Goal: Task Accomplishment & Management: Manage account settings

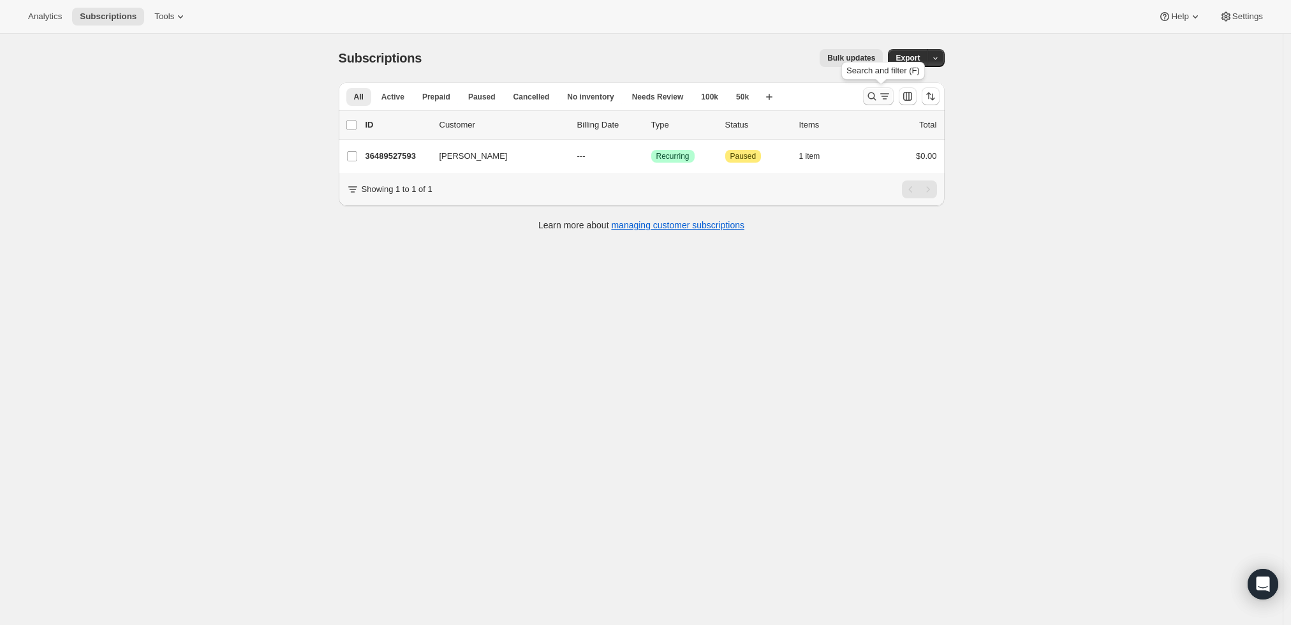
click at [883, 94] on icon "Search and filter results" at bounding box center [885, 96] width 13 height 13
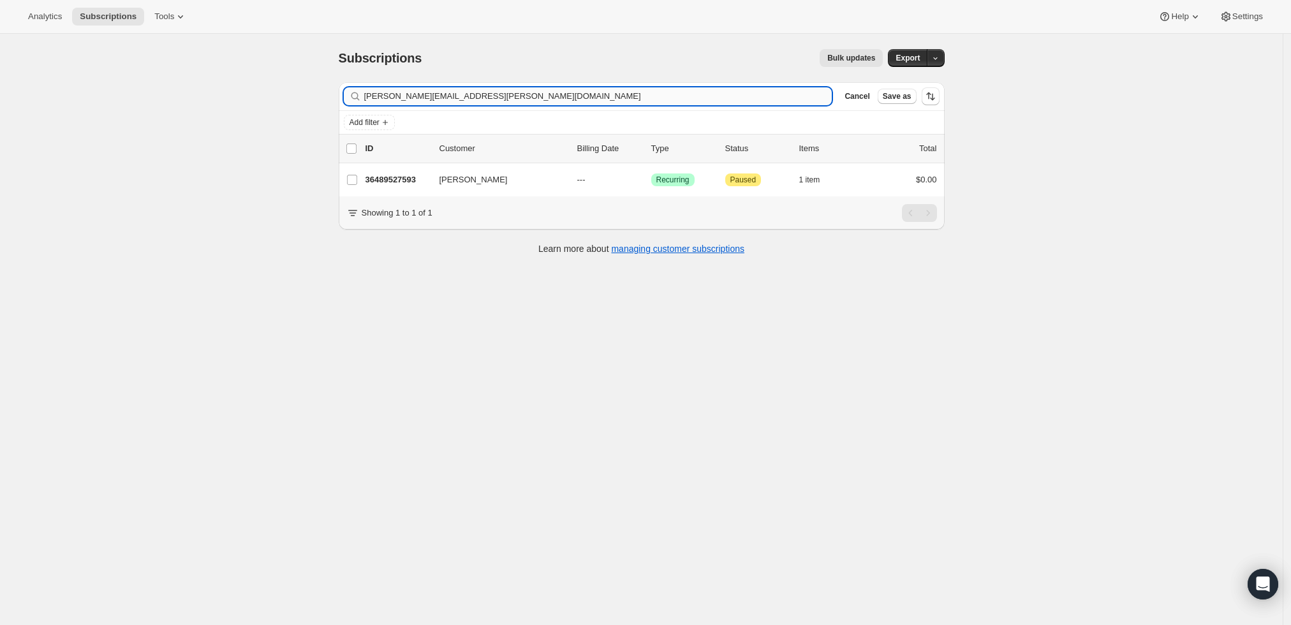
click at [574, 100] on input "daniel.i.greenstein@gmail.com" at bounding box center [598, 96] width 468 height 18
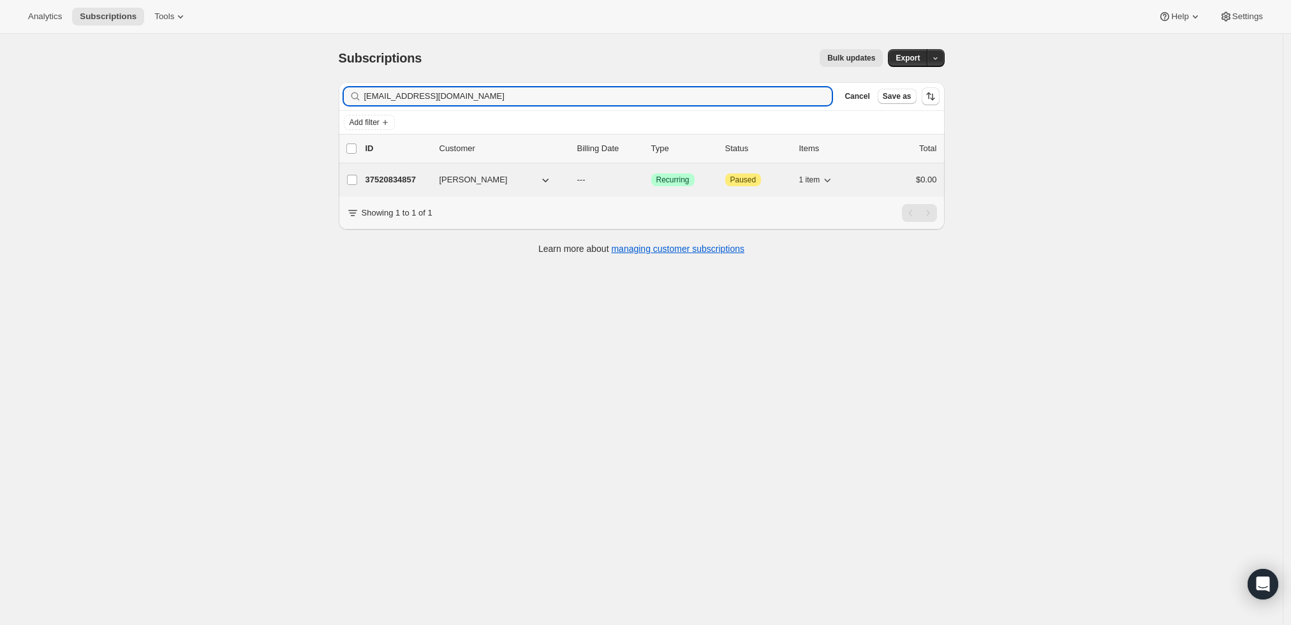
type input "kmwxerox@gmail.com"
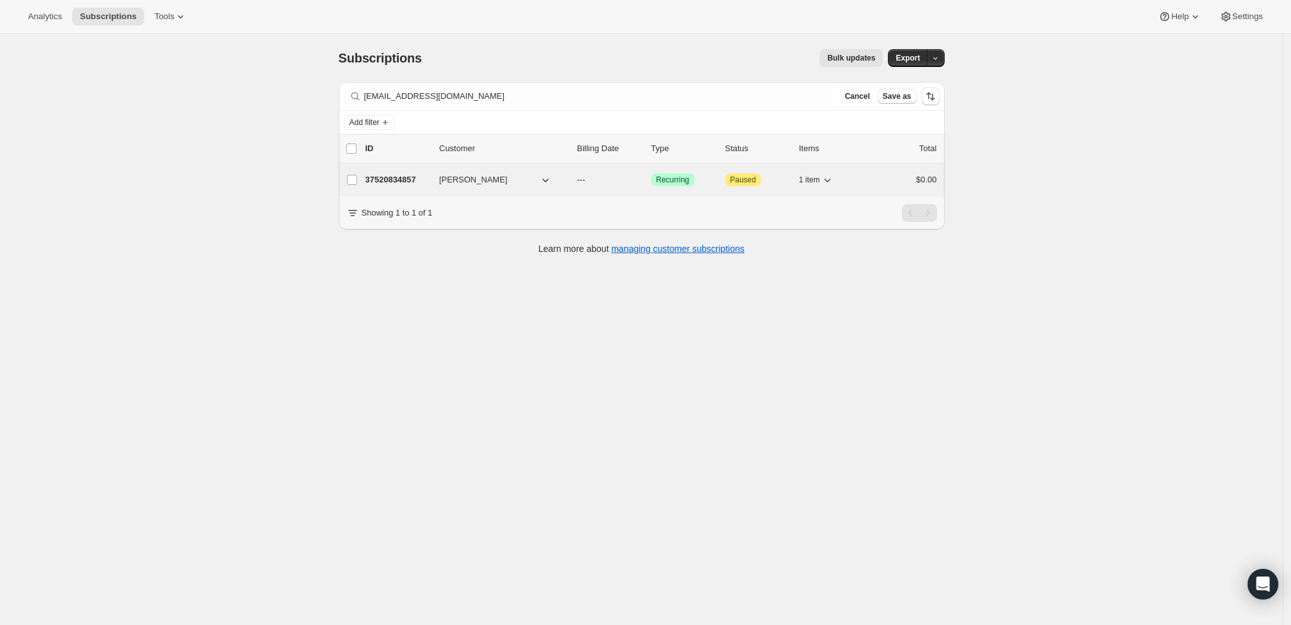
click at [401, 176] on p "37520834857" at bounding box center [398, 180] width 64 height 13
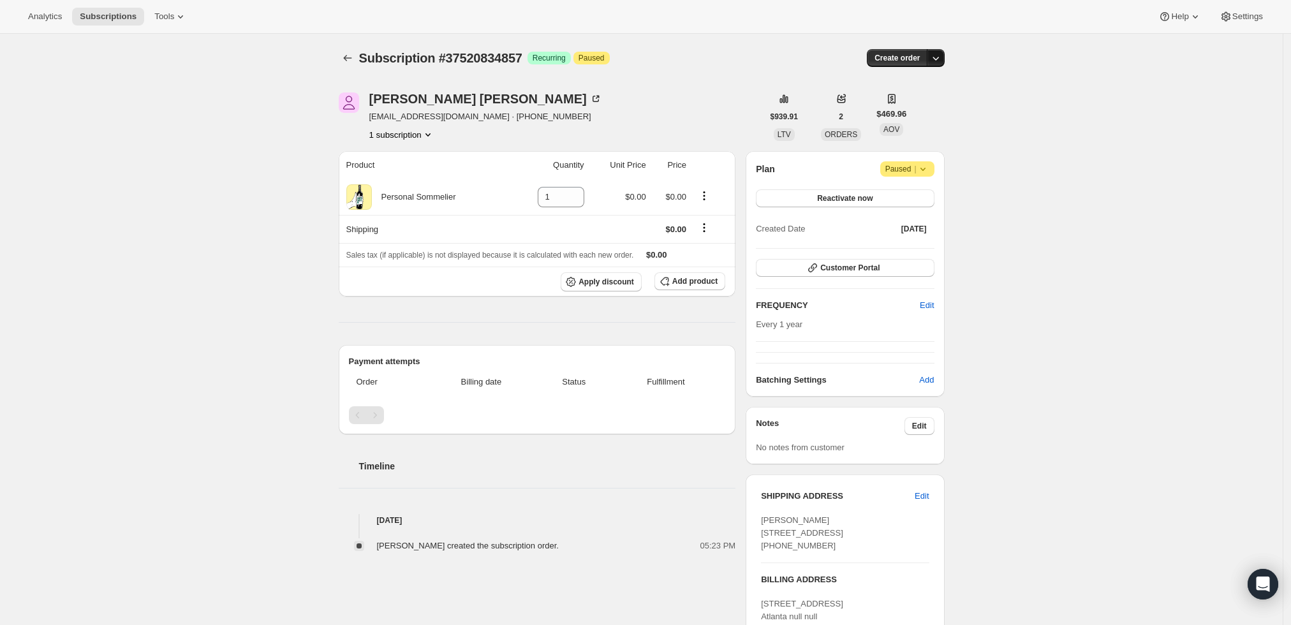
click at [939, 61] on icon "button" at bounding box center [936, 58] width 13 height 13
click at [932, 99] on button "Create custom one-time order" at bounding box center [877, 106] width 135 height 20
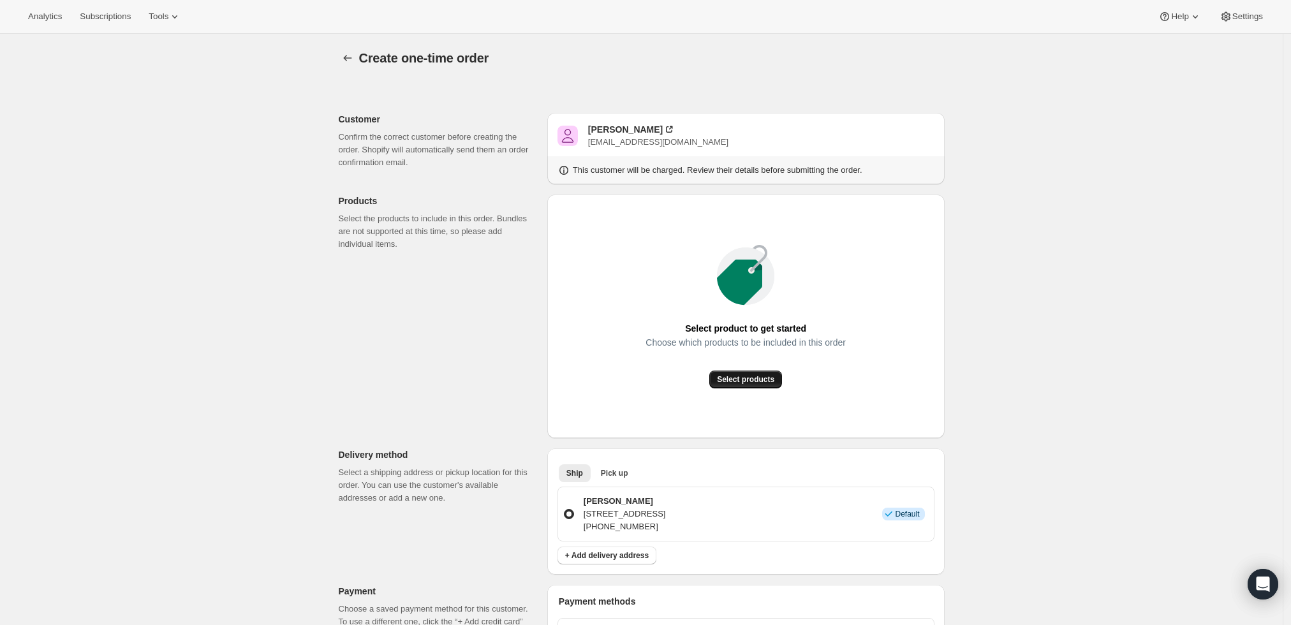
click at [735, 378] on span "Select products" at bounding box center [745, 380] width 57 height 10
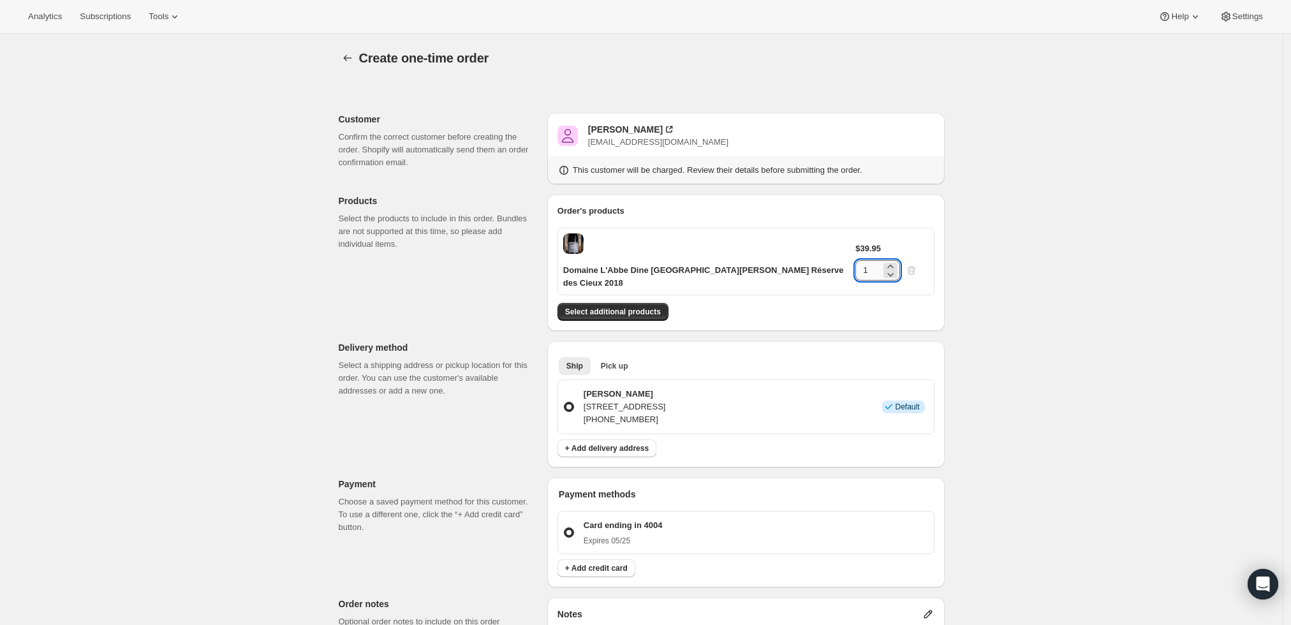
drag, startPoint x: 892, startPoint y: 248, endPoint x: 877, endPoint y: 247, distance: 14.7
click at [877, 260] on input "1" at bounding box center [869, 270] width 26 height 20
type input "6"
click at [965, 254] on div "Create one-time order. This page is ready Create one-time order Customer Confir…" at bounding box center [641, 500] width 1283 height 933
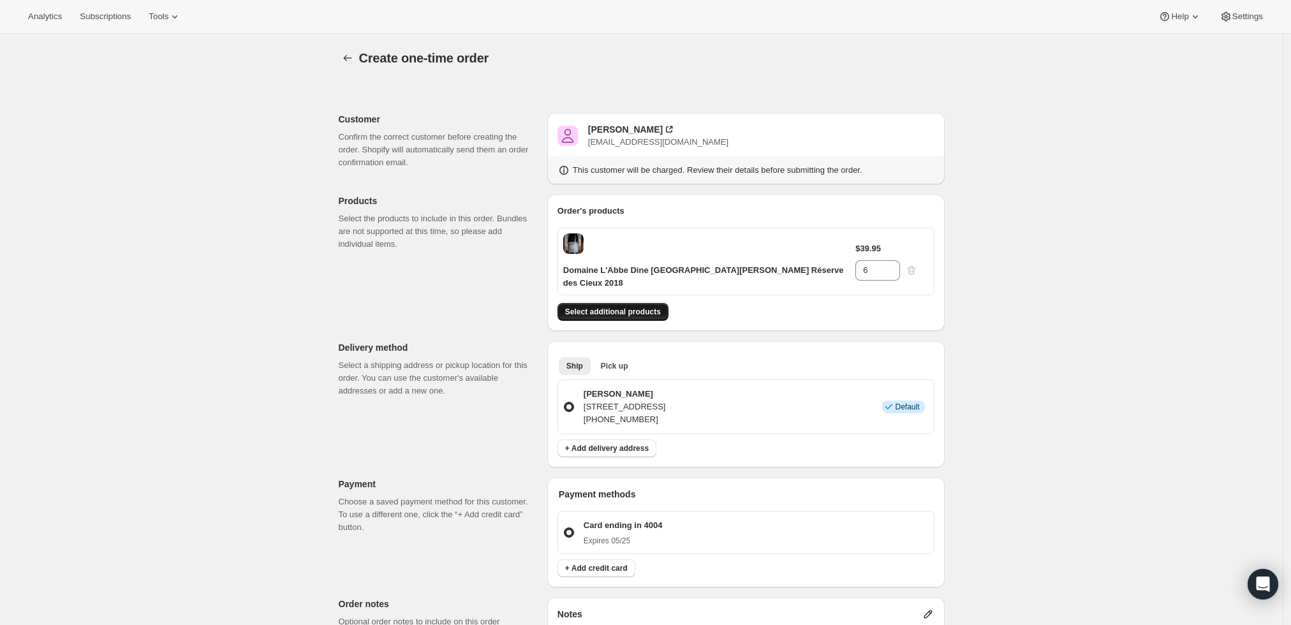
click at [638, 307] on span "Select additional products" at bounding box center [613, 312] width 96 height 10
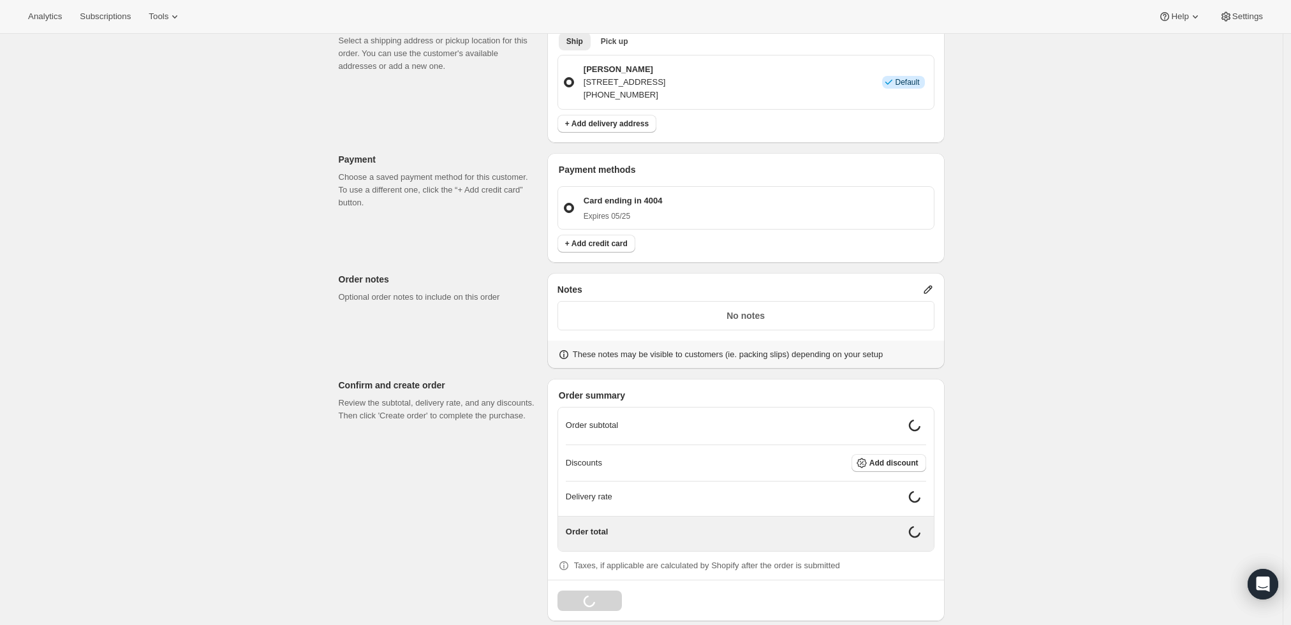
scroll to position [355, 0]
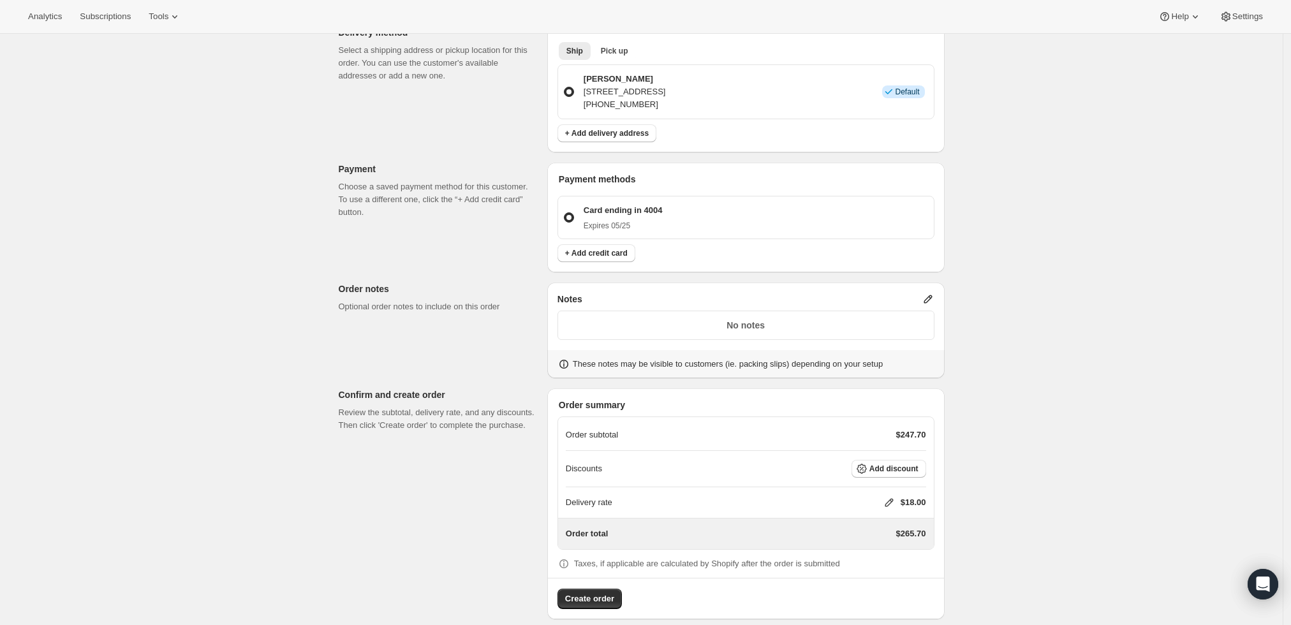
click at [891, 496] on icon at bounding box center [889, 502] width 13 height 13
click at [881, 532] on input "0" at bounding box center [895, 536] width 115 height 20
type input "0"
click at [881, 560] on button "Save" at bounding box center [886, 566] width 33 height 18
click at [609, 593] on span "Create order" at bounding box center [589, 599] width 49 height 13
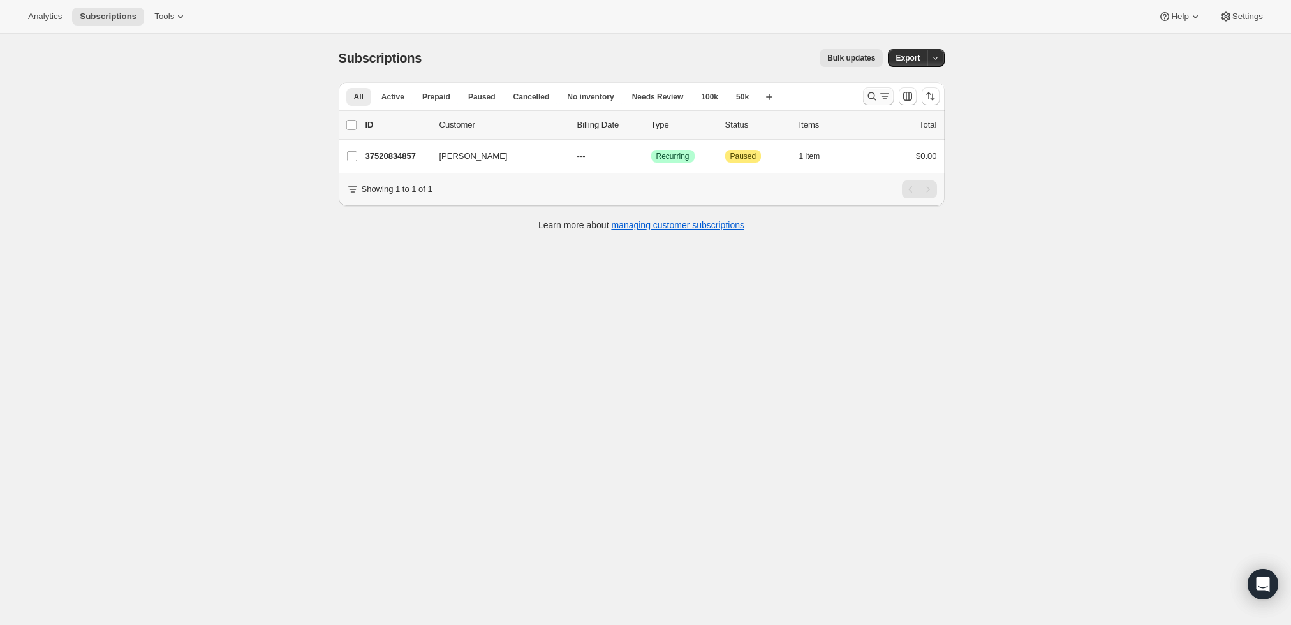
click at [877, 92] on icon "Search and filter results" at bounding box center [872, 96] width 13 height 13
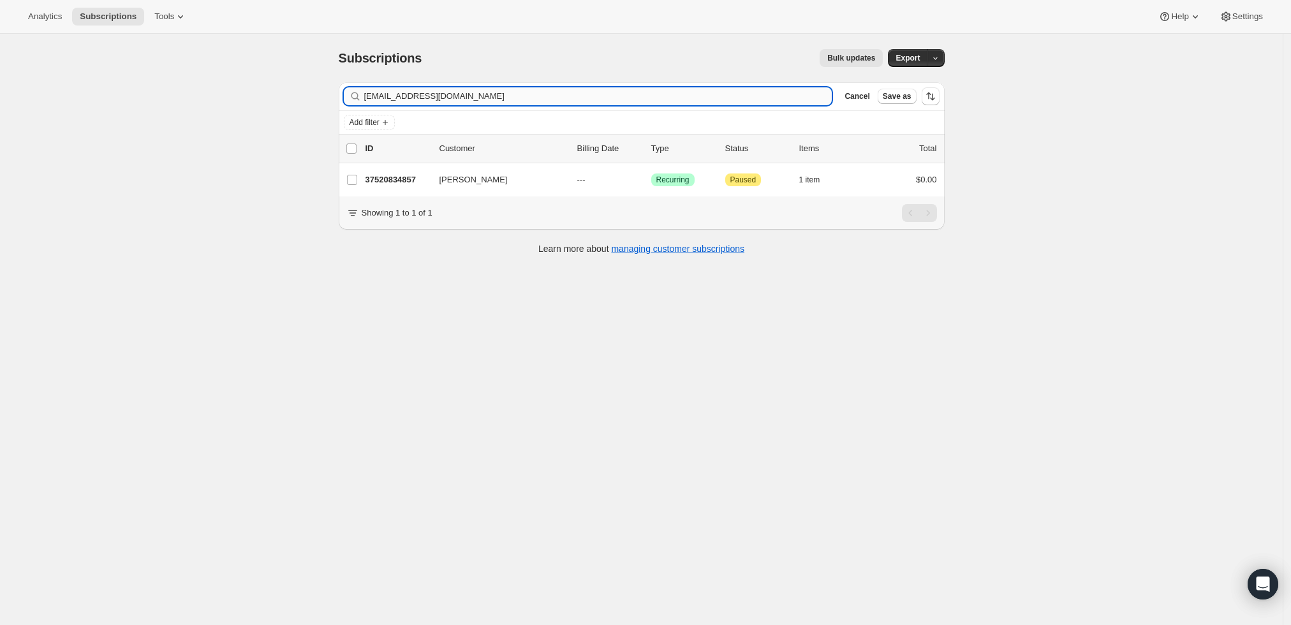
click at [595, 93] on input "[EMAIL_ADDRESS][DOMAIN_NAME]" at bounding box center [598, 96] width 468 height 18
click at [595, 93] on input "kmwxerox@gmail.com" at bounding box center [598, 96] width 468 height 18
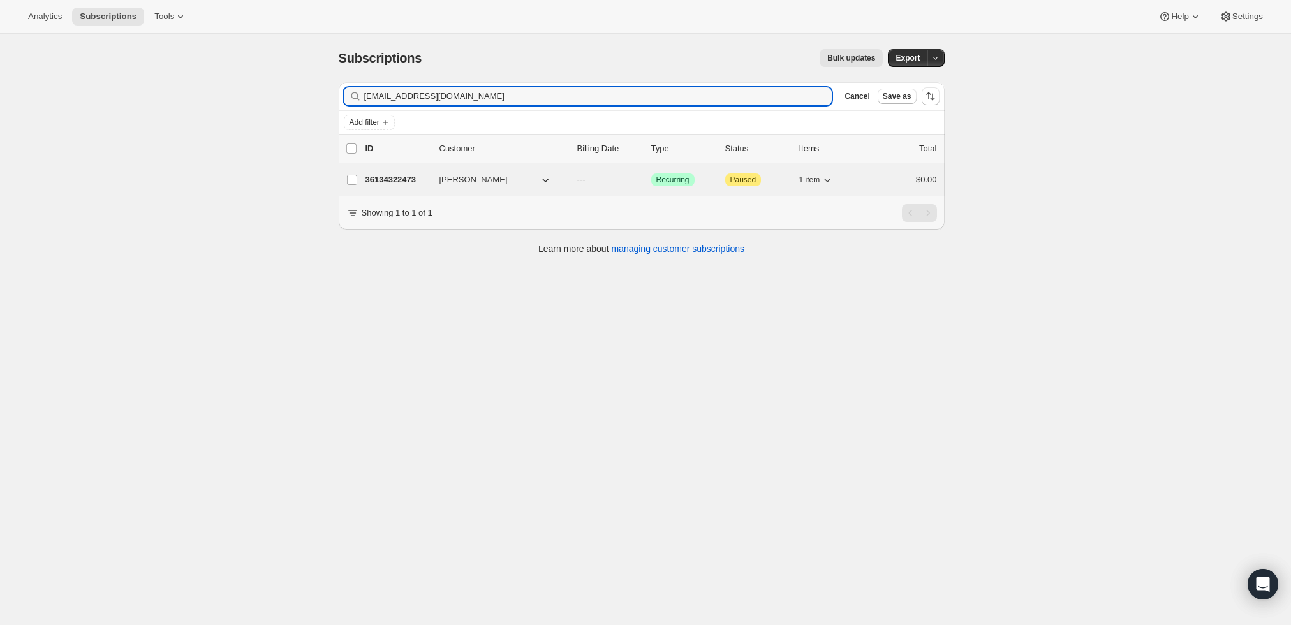
type input "jfitz-4@hotmail.com"
click at [400, 177] on p "36134322473" at bounding box center [398, 180] width 64 height 13
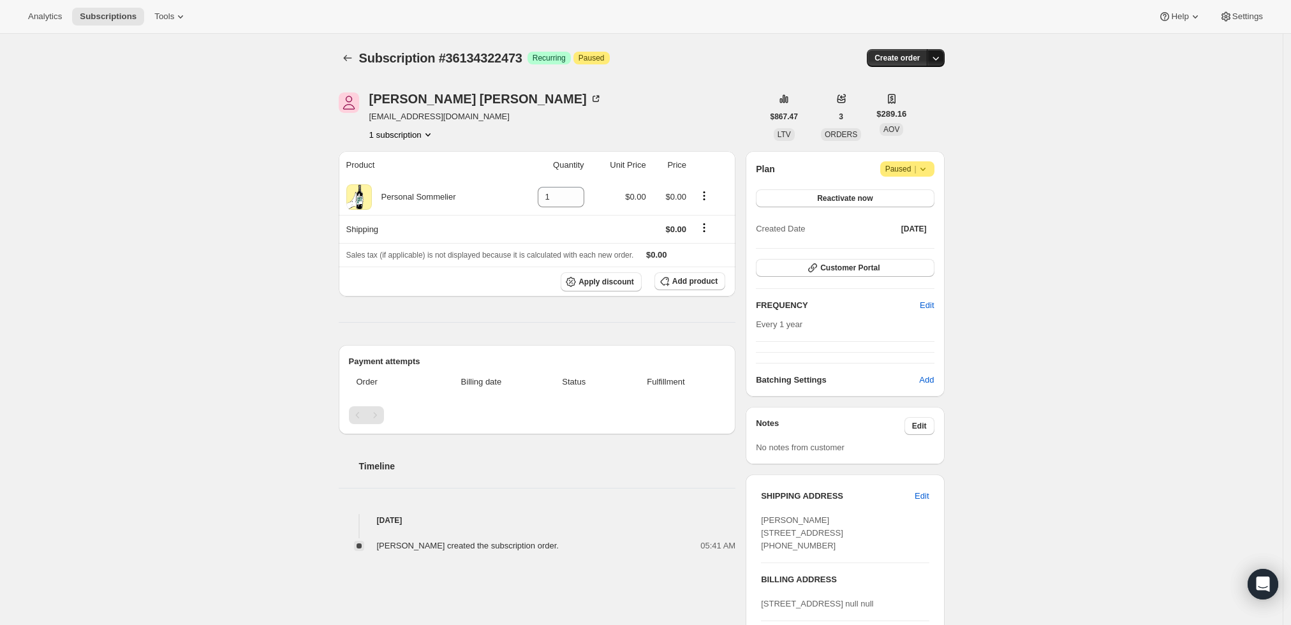
click at [935, 55] on icon "button" at bounding box center [936, 58] width 13 height 13
click at [916, 107] on span "Create custom one-time order" at bounding box center [886, 106] width 110 height 10
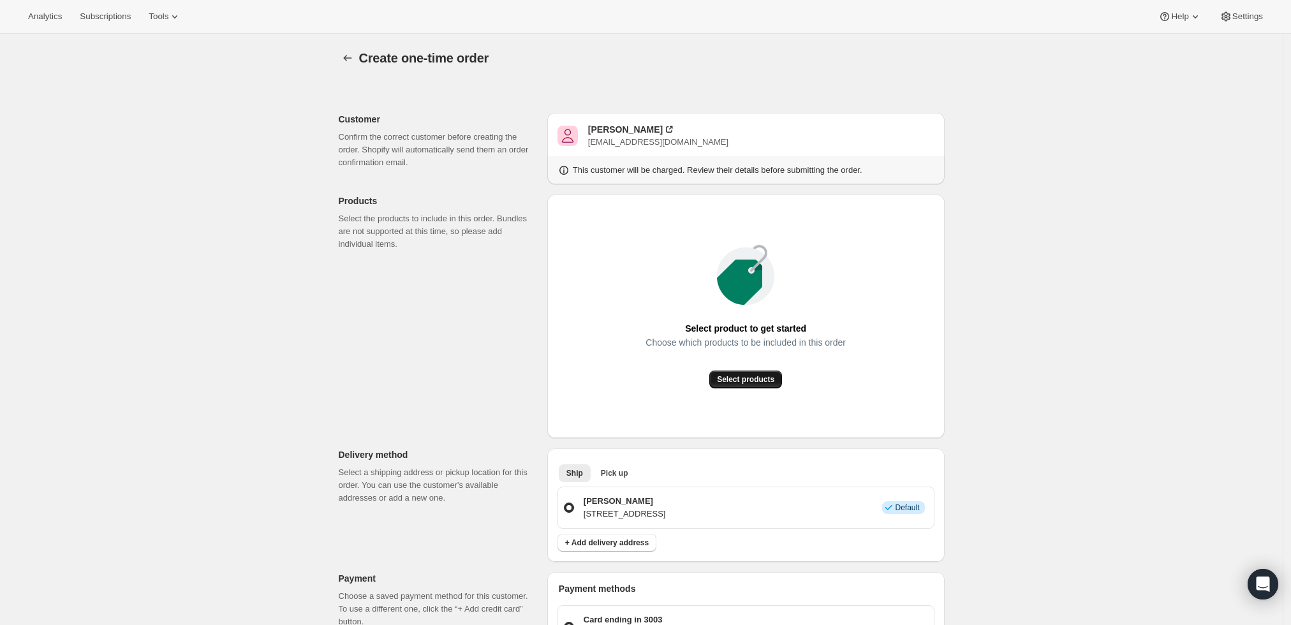
click at [748, 387] on button "Select products" at bounding box center [746, 380] width 73 height 18
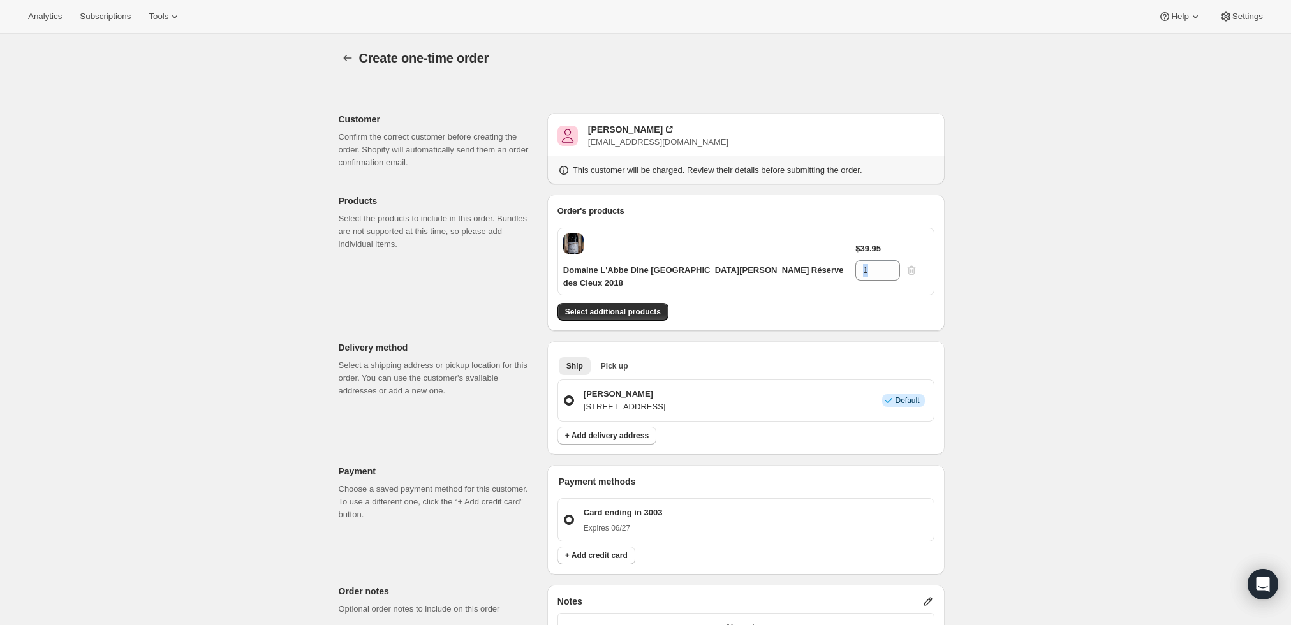
drag, startPoint x: 903, startPoint y: 248, endPoint x: 870, endPoint y: 245, distance: 32.7
click at [870, 245] on div "$39.95 1" at bounding box center [892, 261] width 73 height 38
click at [1127, 328] on div "Create one-time order. This page is ready Create one-time order Customer Confir…" at bounding box center [641, 494] width 1283 height 920
drag, startPoint x: 893, startPoint y: 244, endPoint x: 833, endPoint y: 240, distance: 60.8
click at [833, 240] on div "Domaine L'Abbe Dine Châteauneuf-du-Pape Réserve des Cieux 2018 $39.95 1" at bounding box center [746, 262] width 377 height 68
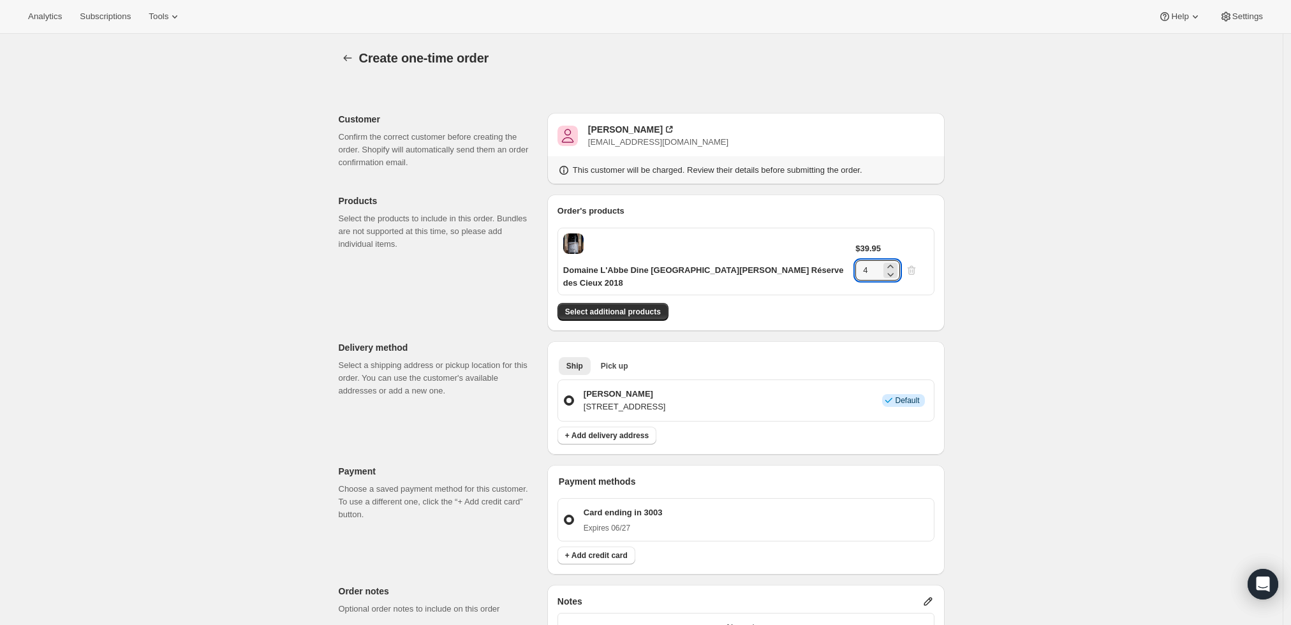
type input "4"
click at [1189, 274] on div "Create one-time order. This page is ready Create one-time order Customer Confir…" at bounding box center [641, 494] width 1283 height 920
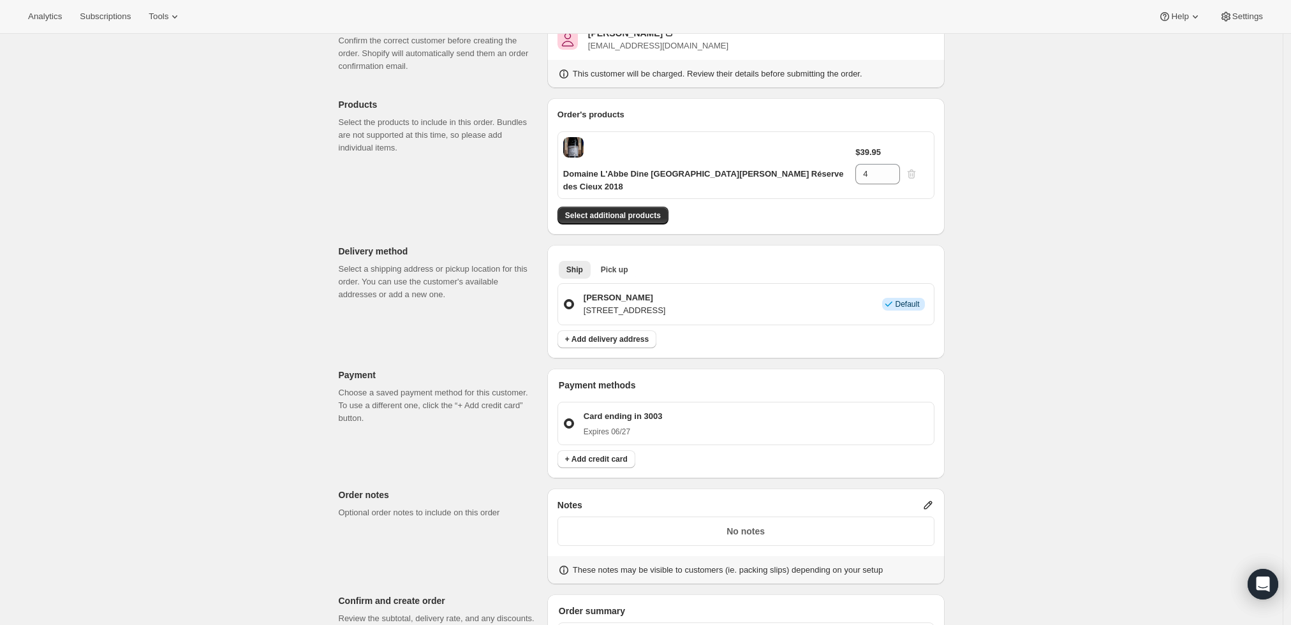
scroll to position [212, 0]
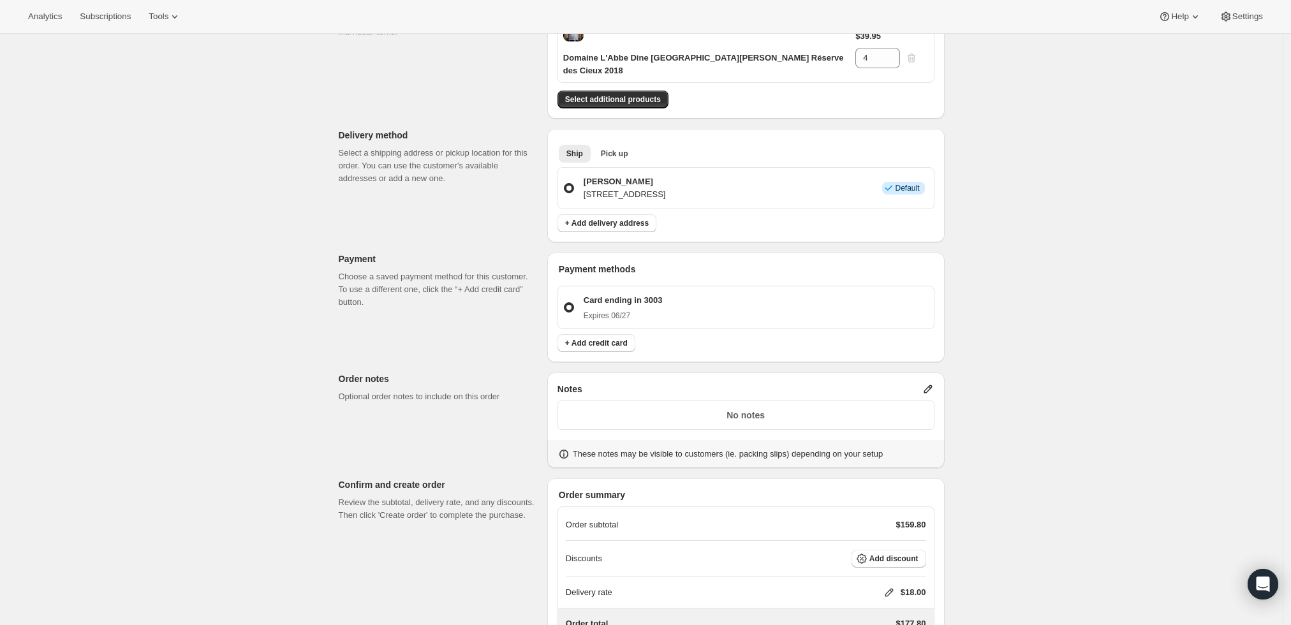
click at [930, 383] on icon at bounding box center [928, 389] width 13 height 13
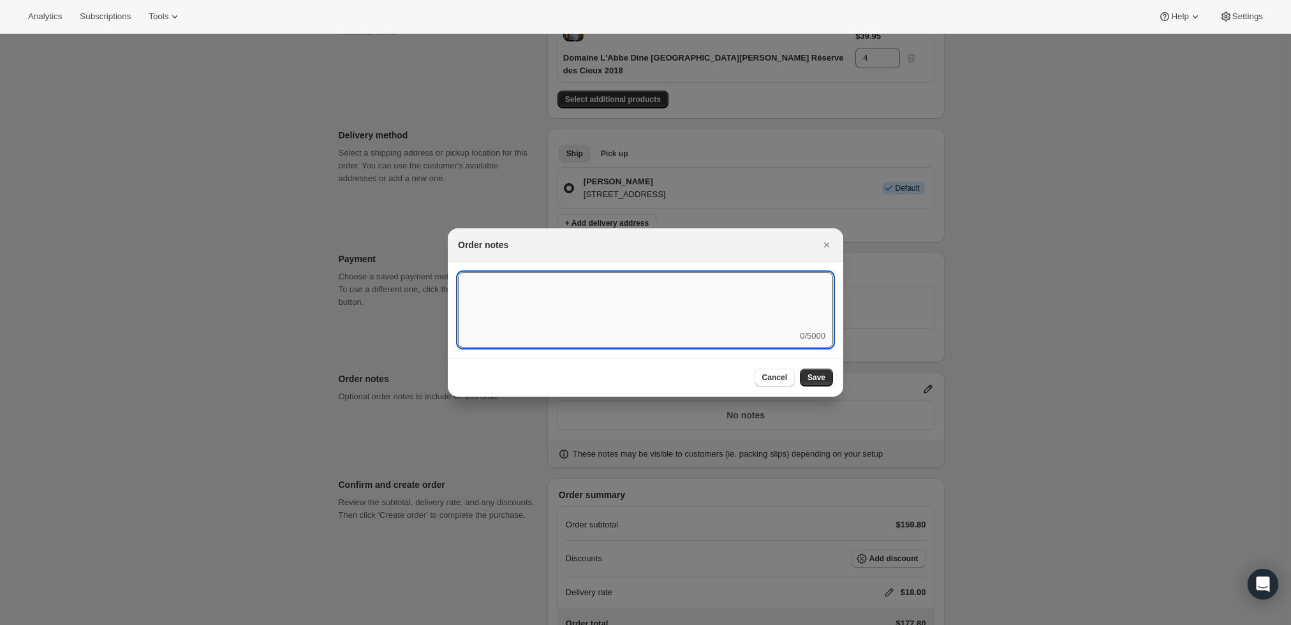
click at [731, 320] on textarea ":r3t:" at bounding box center [645, 300] width 375 height 57
type textarea "Weather HOLD"
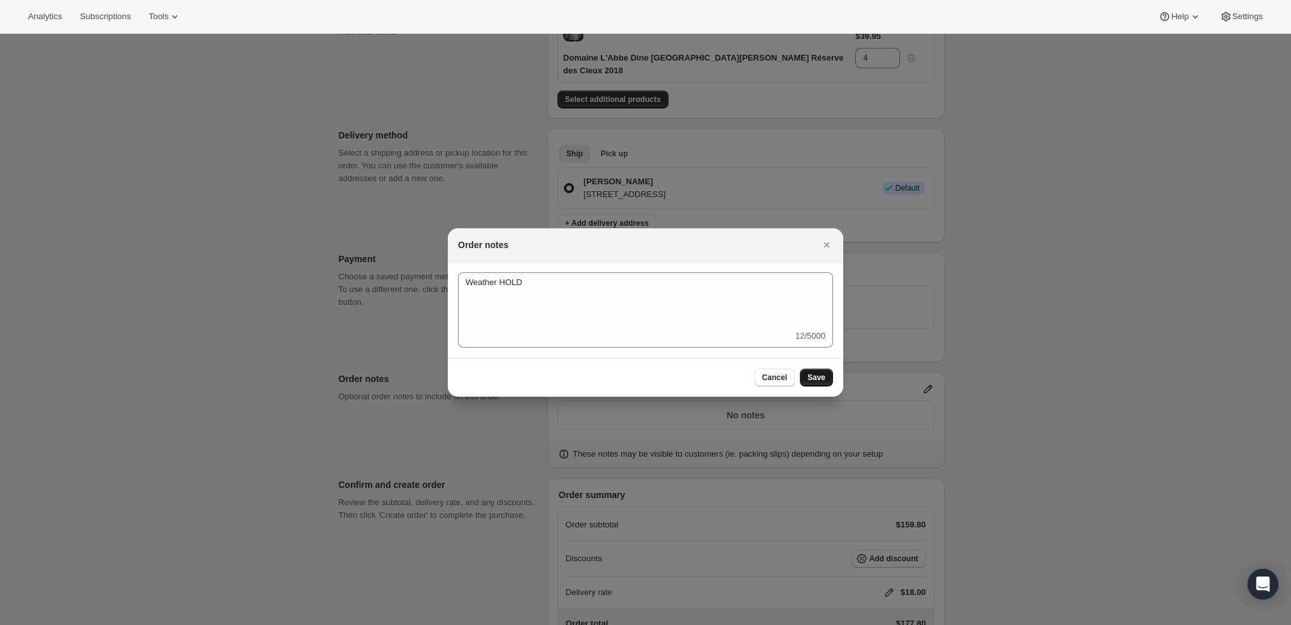
click at [817, 376] on span "Save" at bounding box center [817, 378] width 18 height 10
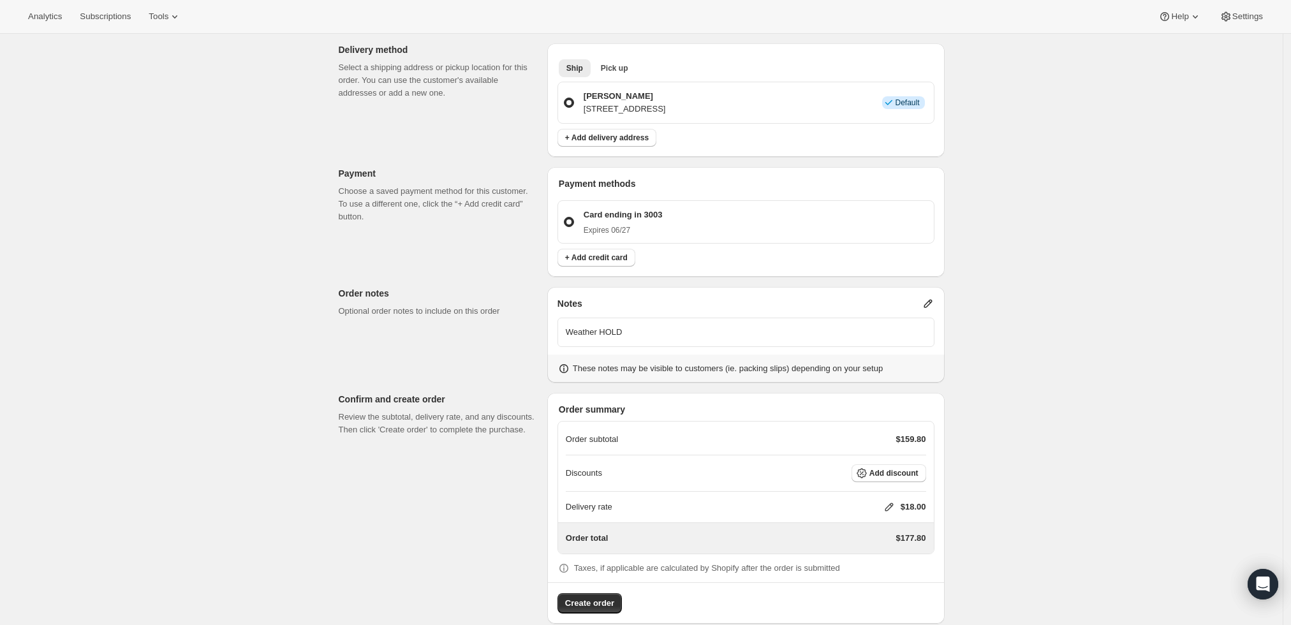
scroll to position [302, 0]
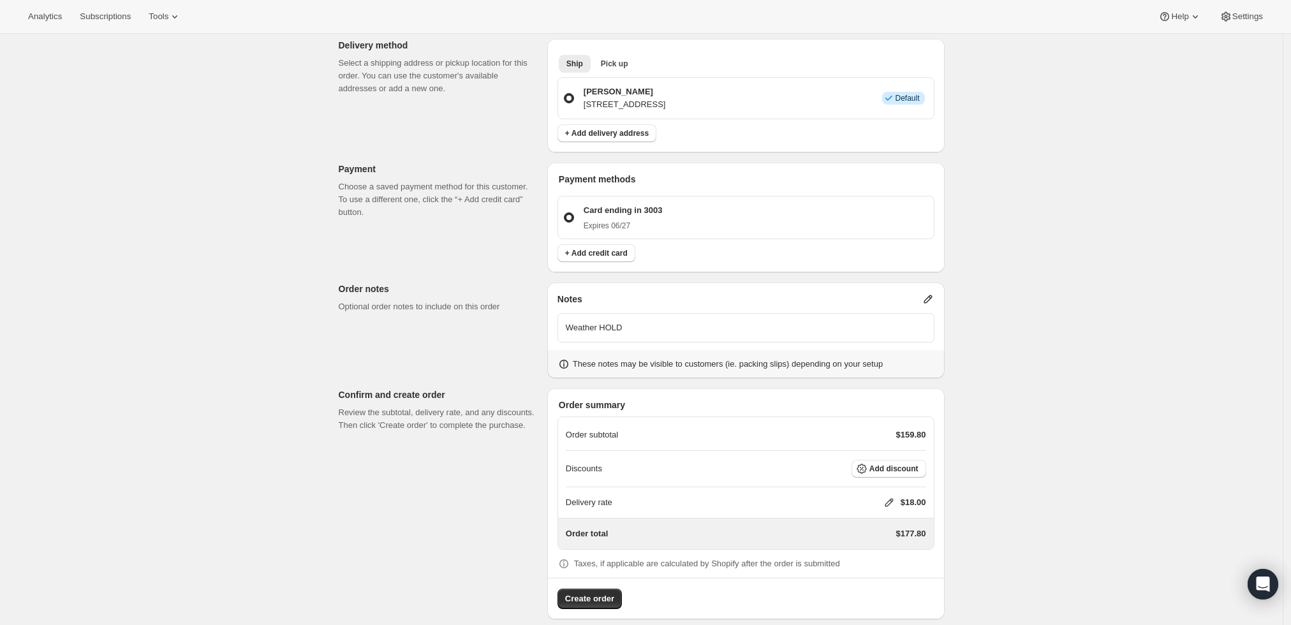
click at [889, 499] on icon at bounding box center [889, 503] width 8 height 8
click at [863, 532] on input "0" at bounding box center [895, 537] width 115 height 20
type input "0"
click at [878, 570] on span "Save" at bounding box center [887, 567] width 18 height 10
click at [596, 593] on span "Create order" at bounding box center [589, 599] width 49 height 13
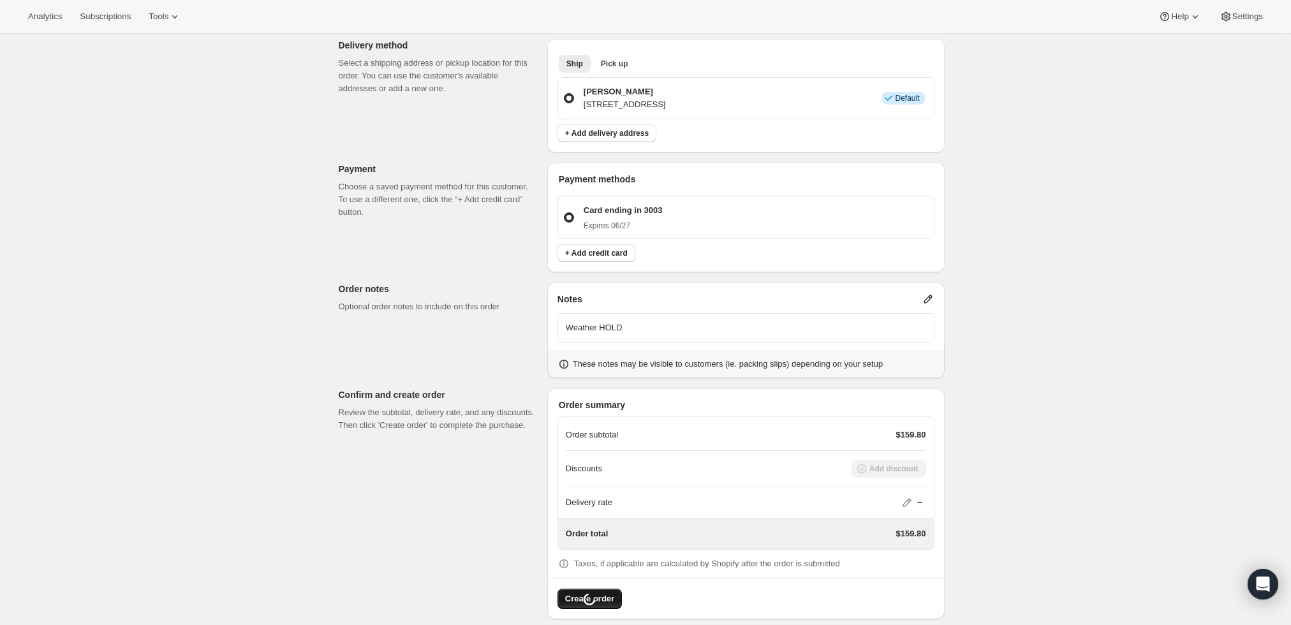
scroll to position [0, 0]
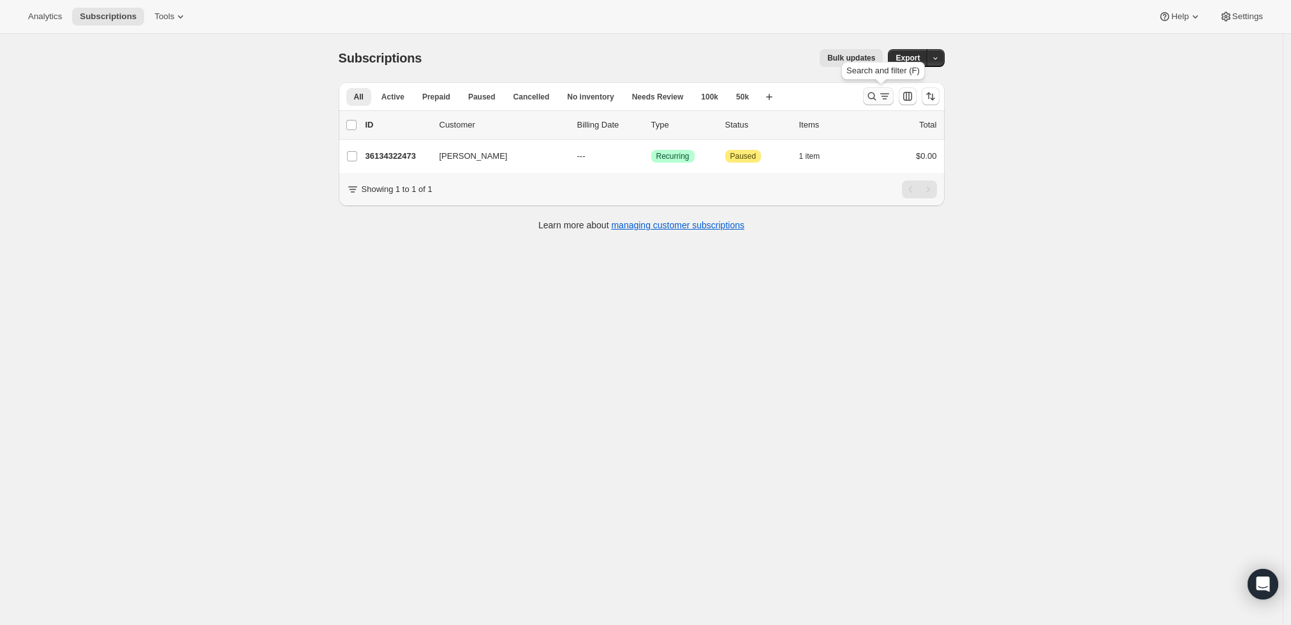
click at [879, 93] on icon "Search and filter results" at bounding box center [872, 96] width 13 height 13
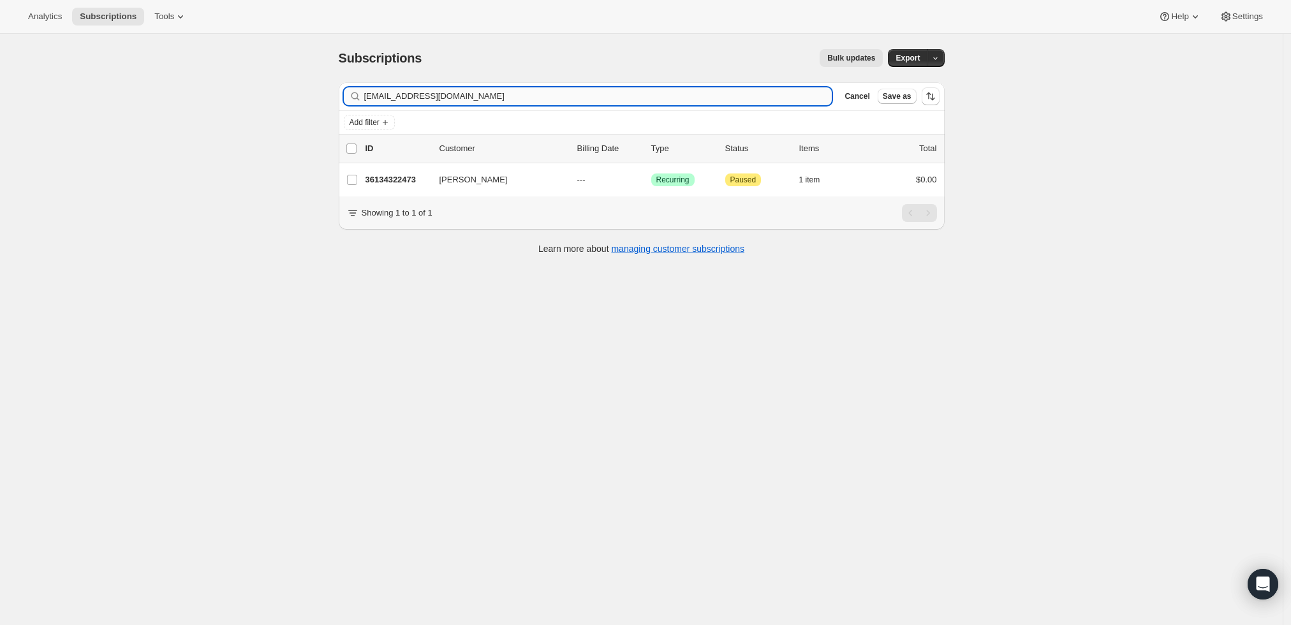
click at [595, 89] on input "jfitz-4@hotmail.com" at bounding box center [598, 96] width 468 height 18
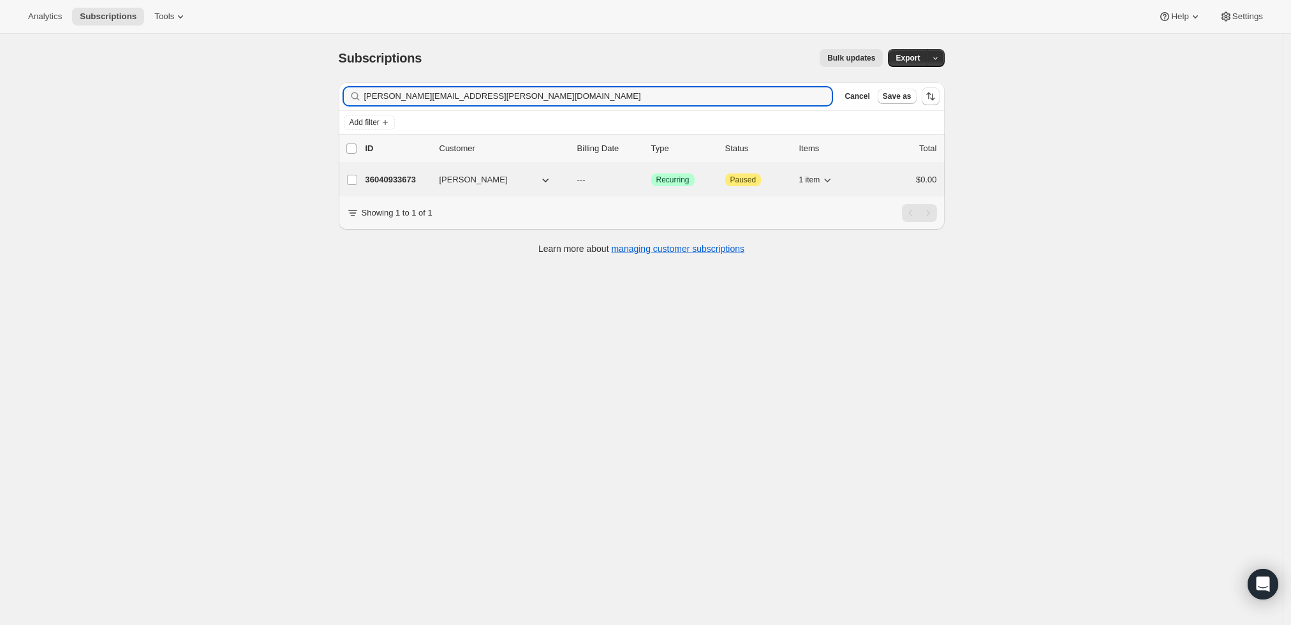
type input "howard.sewell@yahoo.com"
click at [391, 177] on p "36040933673" at bounding box center [398, 180] width 64 height 13
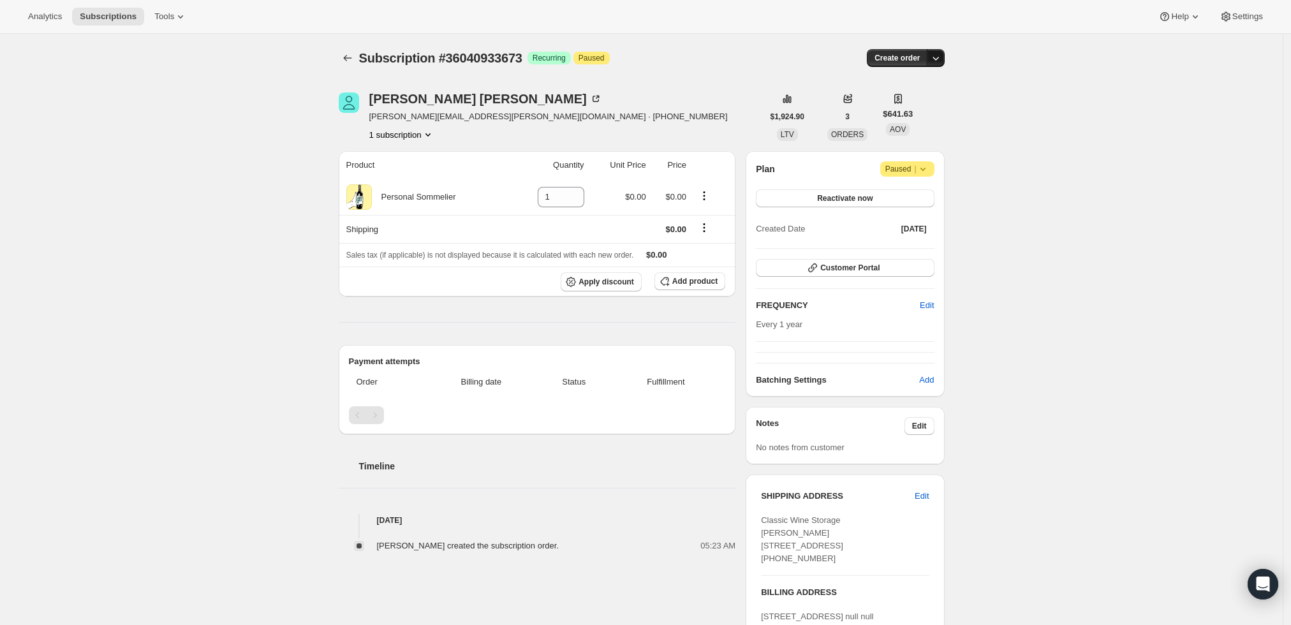
click at [939, 55] on icon "button" at bounding box center [936, 58] width 13 height 13
click at [919, 101] on span "Create custom one-time order" at bounding box center [886, 106] width 110 height 10
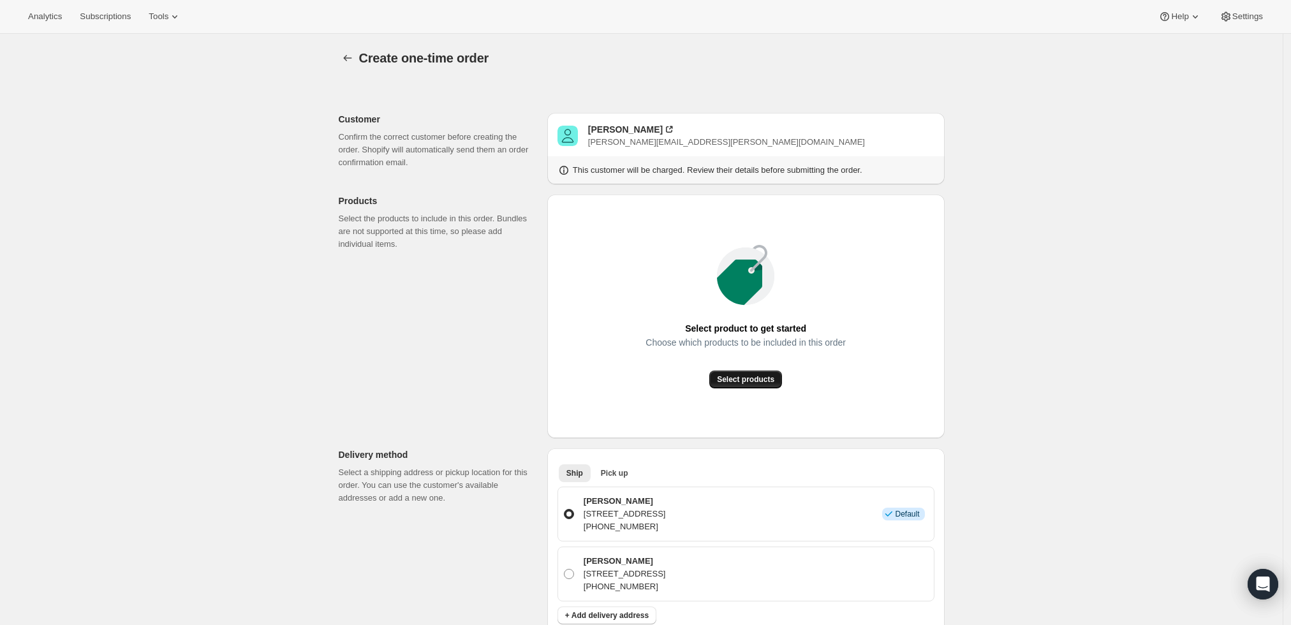
click at [767, 380] on span "Select products" at bounding box center [745, 380] width 57 height 10
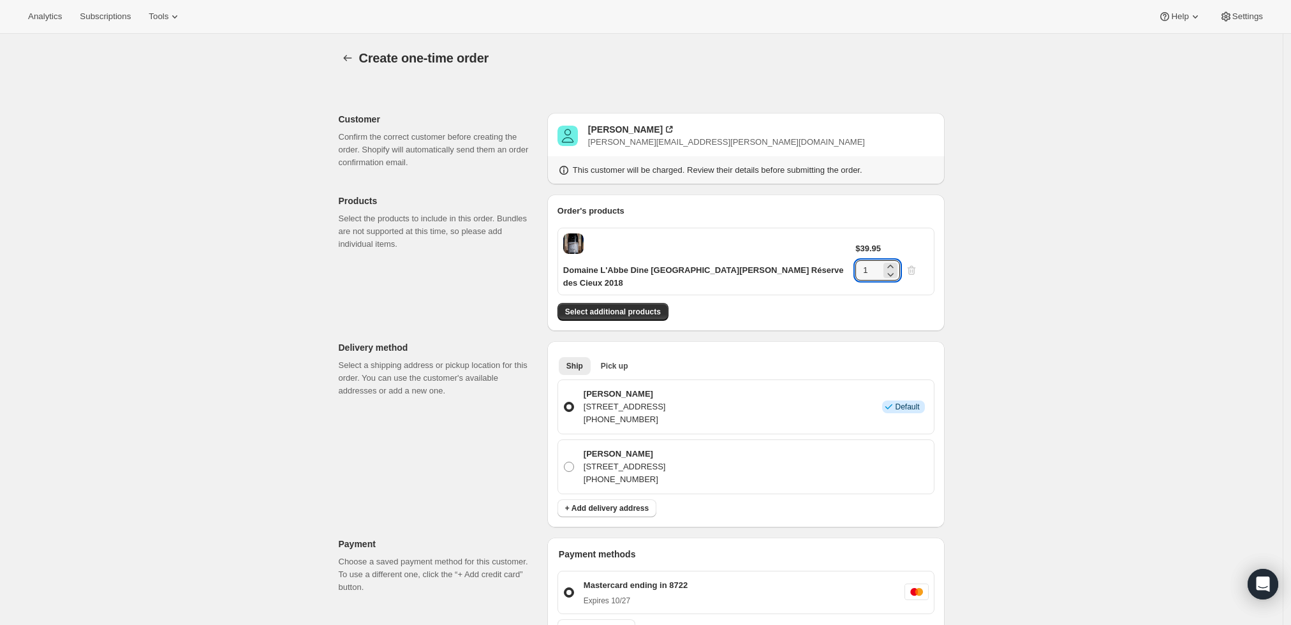
drag, startPoint x: 893, startPoint y: 244, endPoint x: 791, endPoint y: 247, distance: 101.5
click at [792, 246] on div "Domaine L'Abbe Dine [GEOGRAPHIC_DATA][PERSON_NAME] Réserve des Cieux 2018 $39.9…" at bounding box center [746, 262] width 377 height 68
type input "4"
click at [1003, 337] on div "Create one-time order. This page is ready Create one-time order Customer Confir…" at bounding box center [641, 530] width 1283 height 993
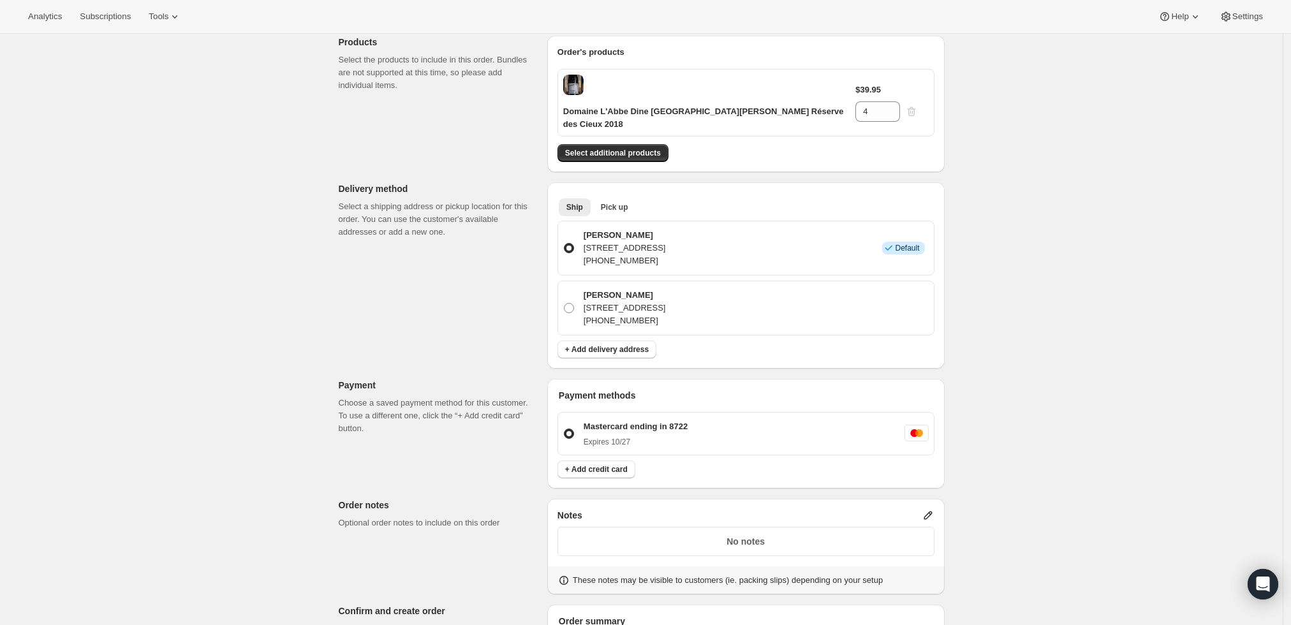
scroll to position [212, 0]
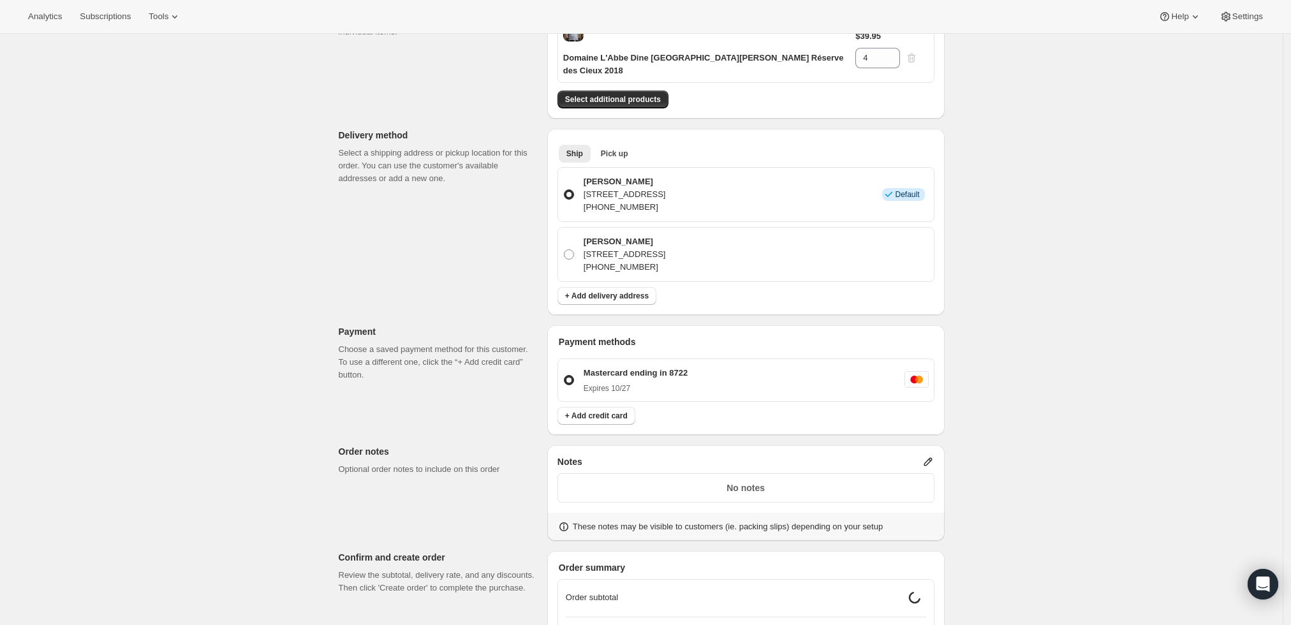
click at [929, 456] on icon at bounding box center [928, 462] width 13 height 13
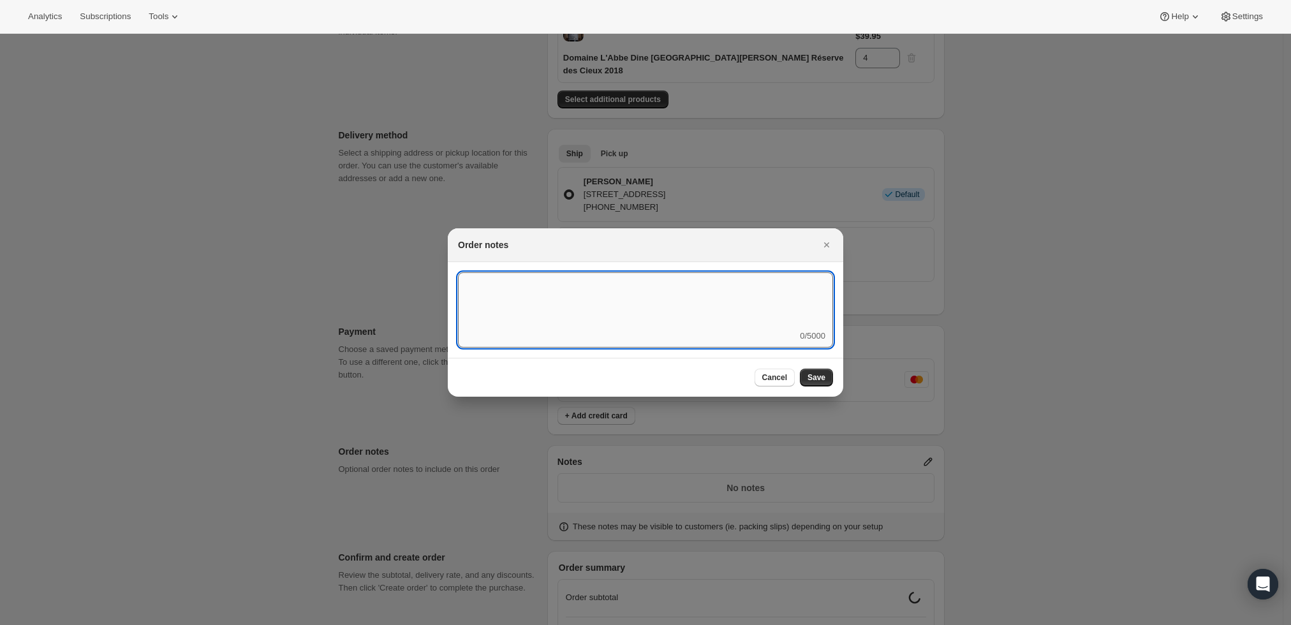
click at [724, 317] on textarea ":r3t:" at bounding box center [645, 300] width 375 height 57
type textarea "Weather HOLD"
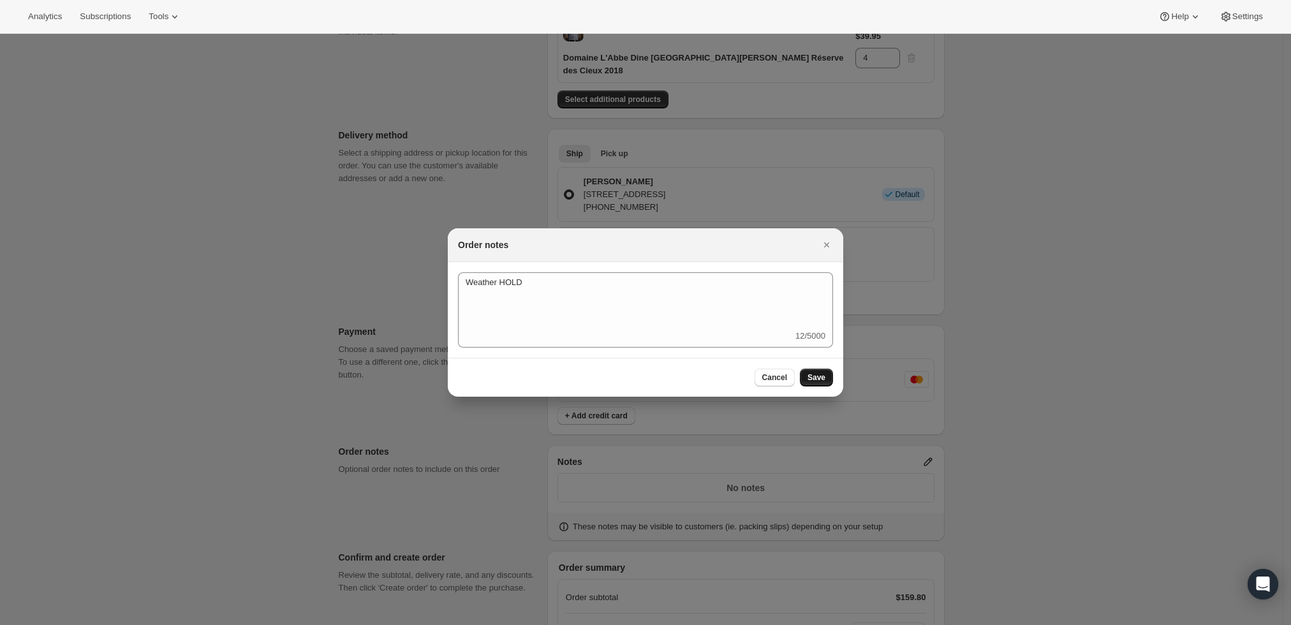
click at [826, 371] on button "Save" at bounding box center [816, 378] width 33 height 18
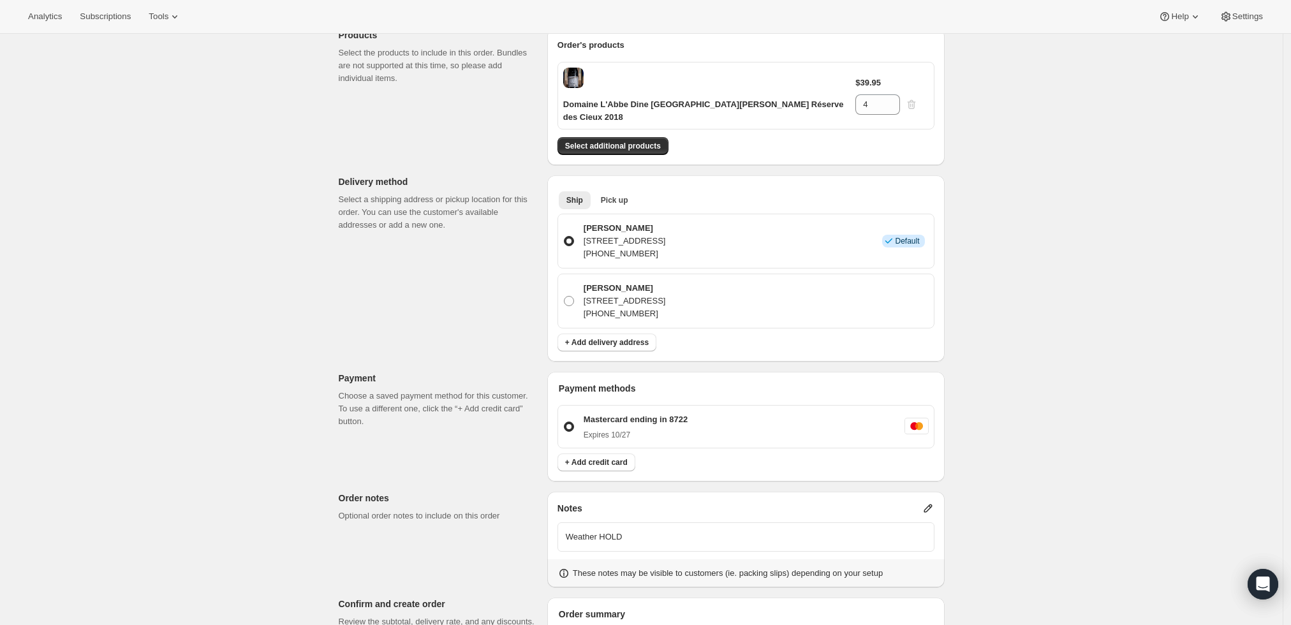
scroll to position [375, 0]
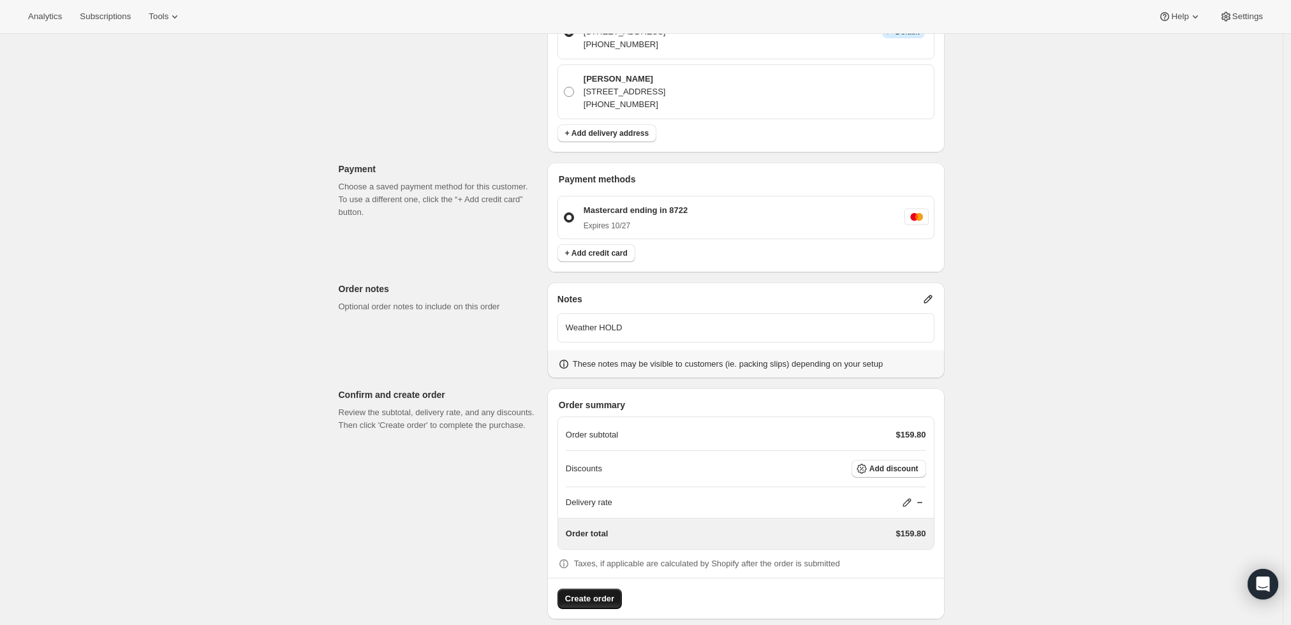
click at [606, 593] on span "Create order" at bounding box center [589, 599] width 49 height 13
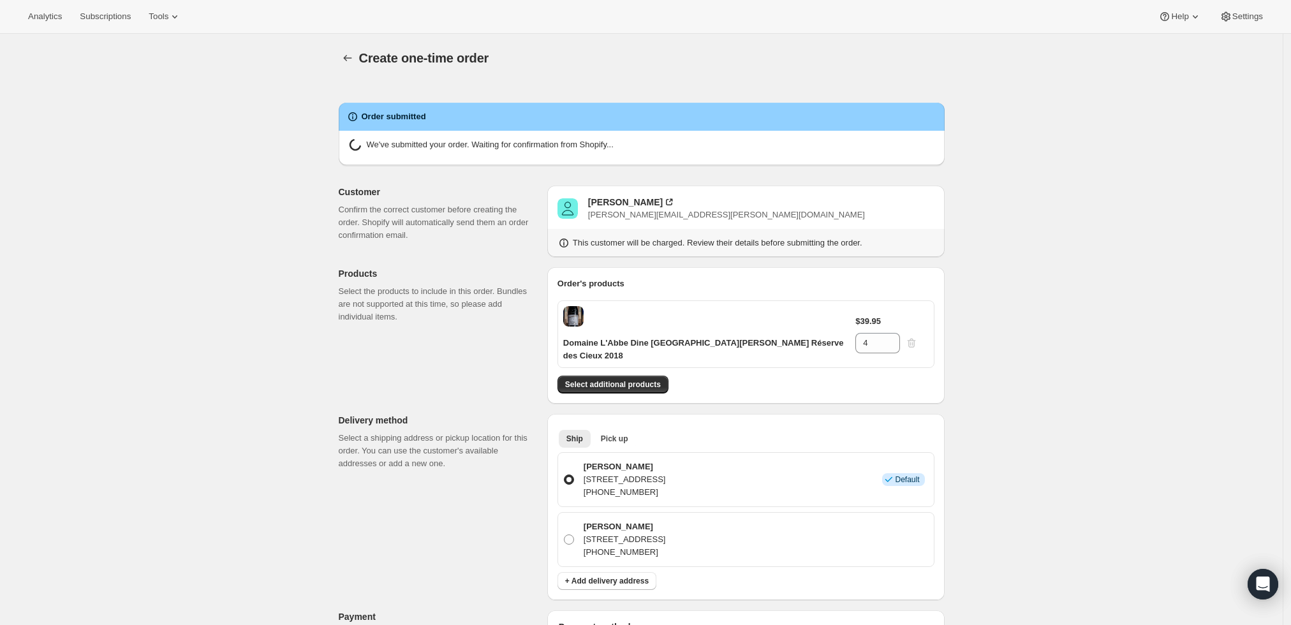
radio input "true"
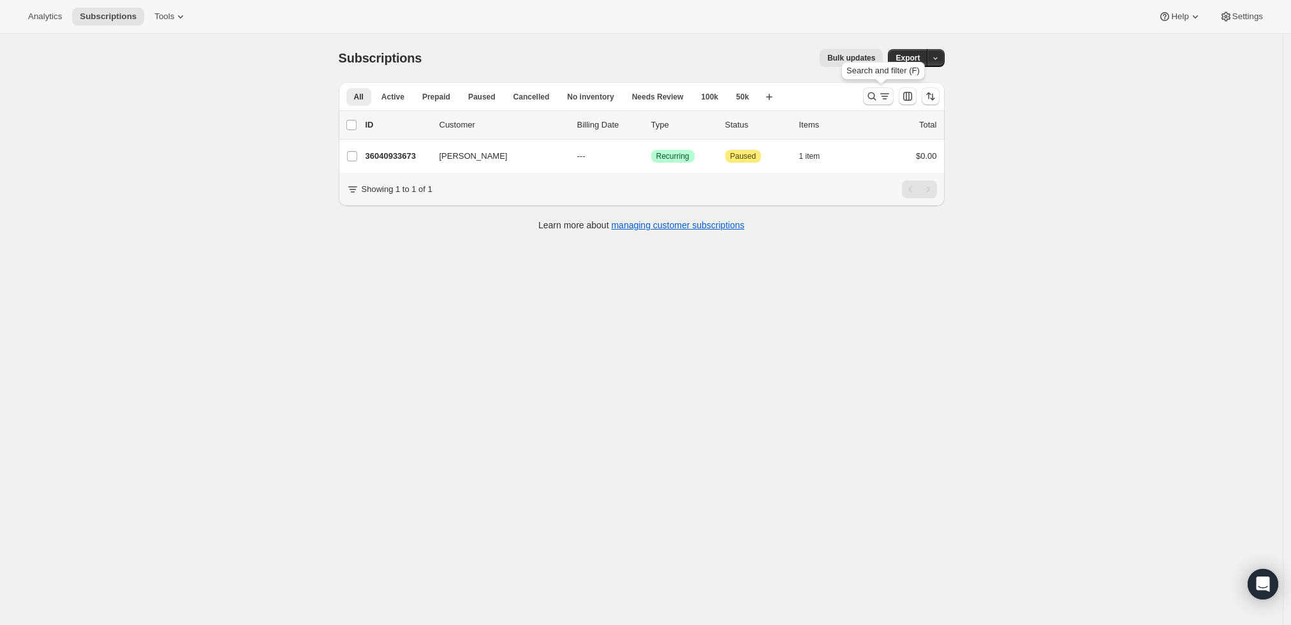
click at [878, 94] on icon "Search and filter results" at bounding box center [872, 96] width 13 height 13
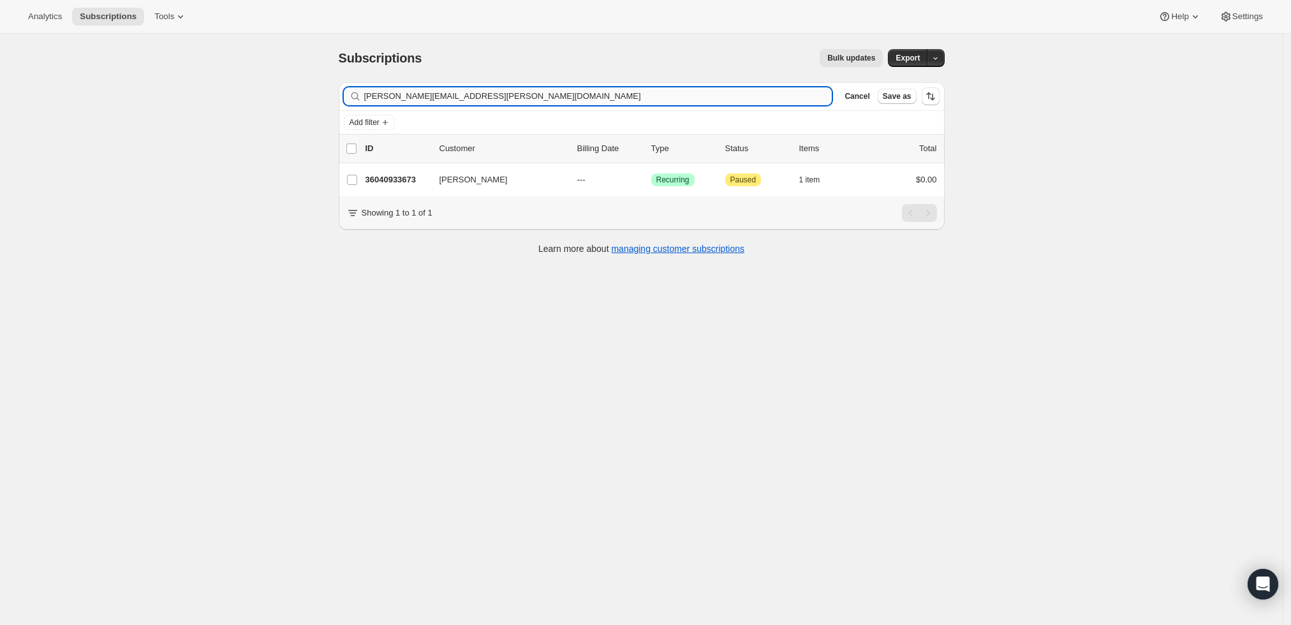
click at [512, 100] on input "howard.sewell@yahoo.com" at bounding box center [598, 96] width 468 height 18
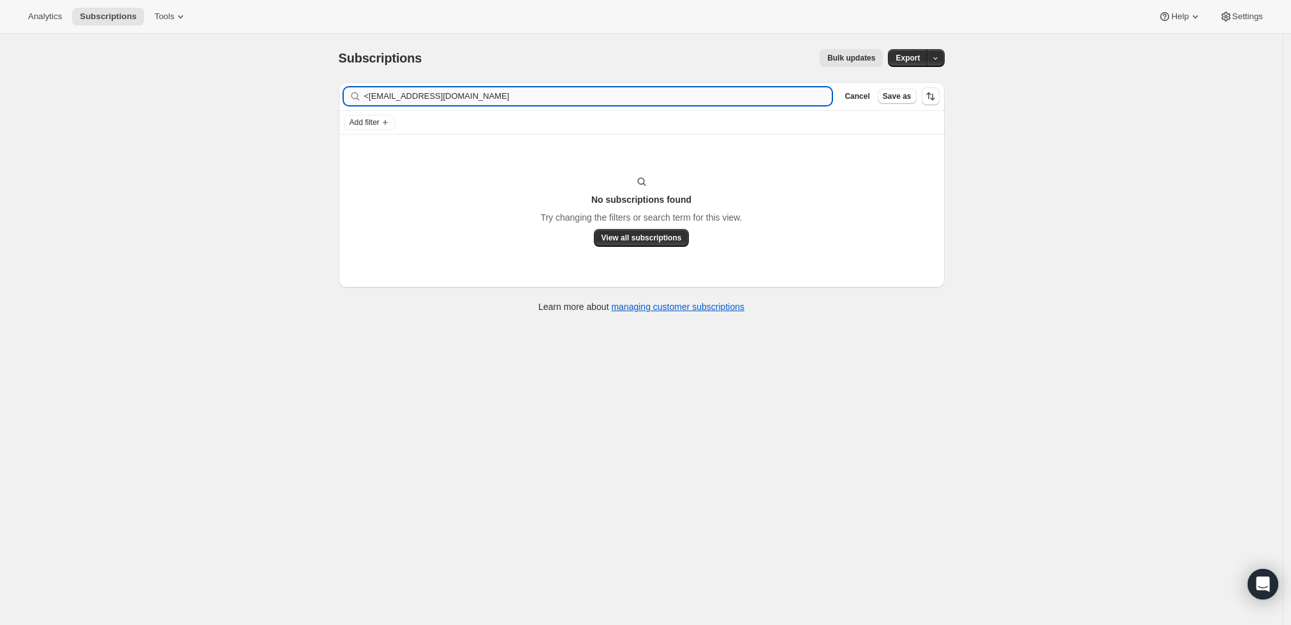
click at [373, 96] on input "<lindasalo@spectrum.net" at bounding box center [598, 96] width 468 height 18
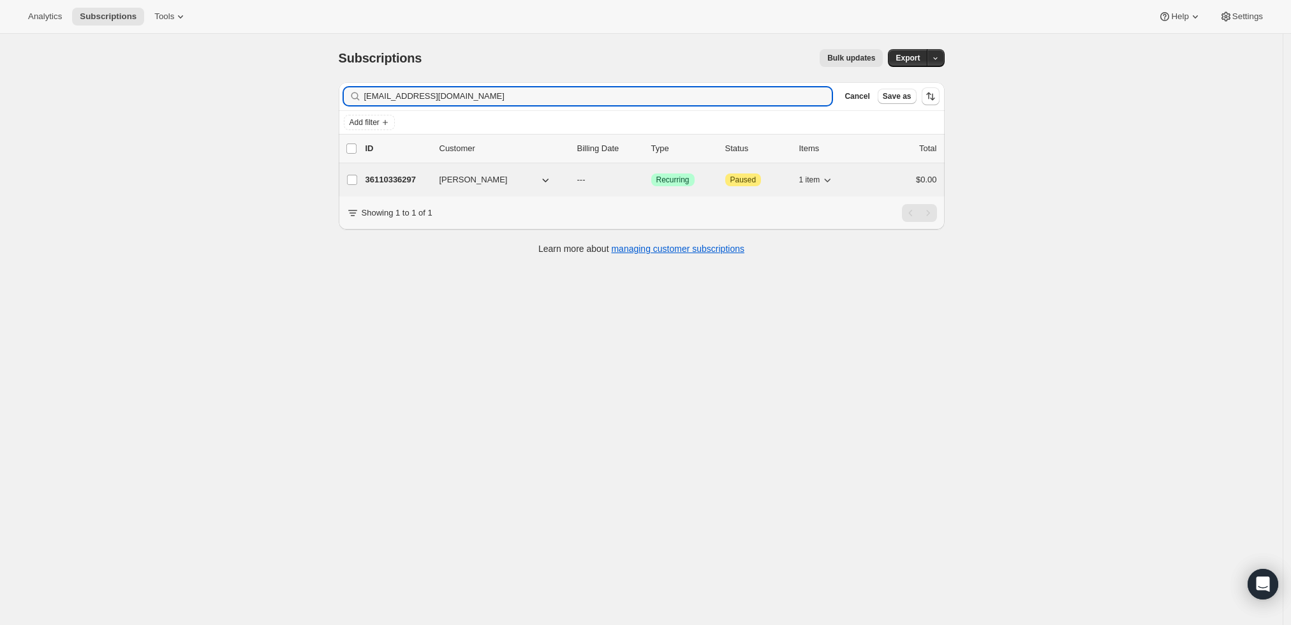
type input "lindasalo@spectrum.net"
click at [389, 181] on p "36110336297" at bounding box center [398, 180] width 64 height 13
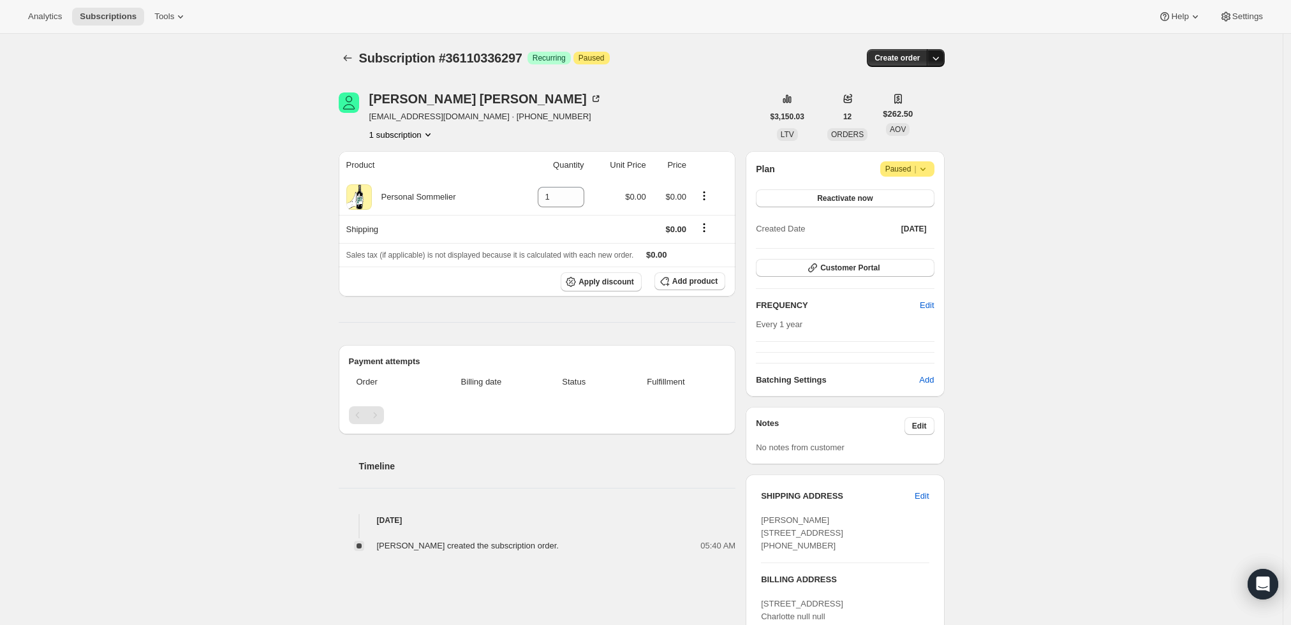
click at [939, 56] on icon "button" at bounding box center [936, 58] width 13 height 13
click at [918, 106] on span "Create custom one-time order" at bounding box center [886, 106] width 110 height 10
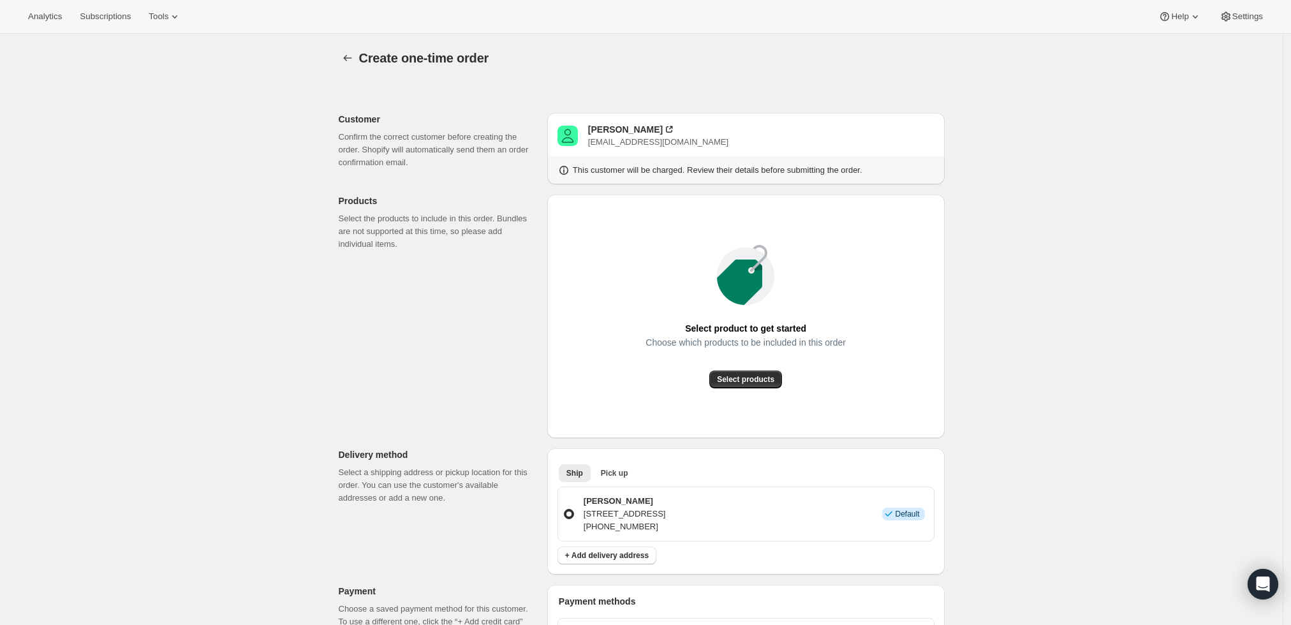
click at [757, 389] on div "Select product to get started Choose which products to be included in this orde…" at bounding box center [746, 316] width 377 height 223
click at [757, 382] on span "Select products" at bounding box center [745, 380] width 57 height 10
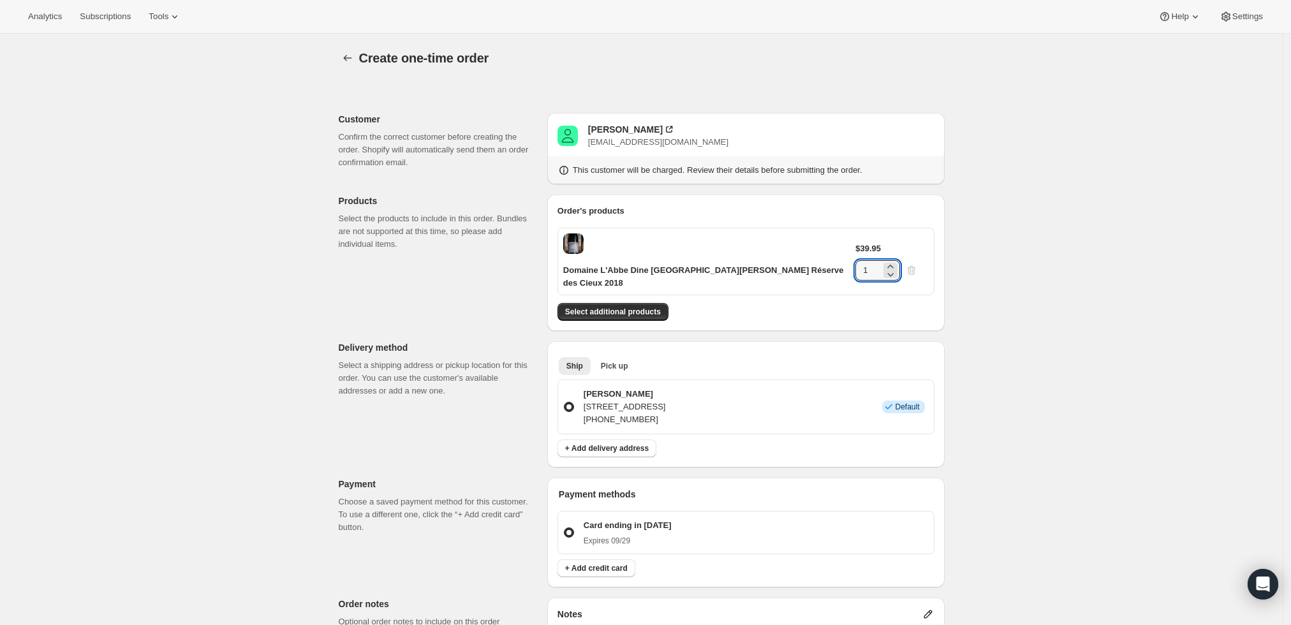
drag, startPoint x: 888, startPoint y: 241, endPoint x: 872, endPoint y: 244, distance: 16.3
click at [872, 244] on div "$39.95 1" at bounding box center [892, 261] width 73 height 38
type input "4"
click at [1143, 305] on div "Create one-time order. This page is ready Create one-time order Customer Confir…" at bounding box center [641, 500] width 1283 height 933
click at [643, 307] on span "Select additional products" at bounding box center [613, 312] width 96 height 10
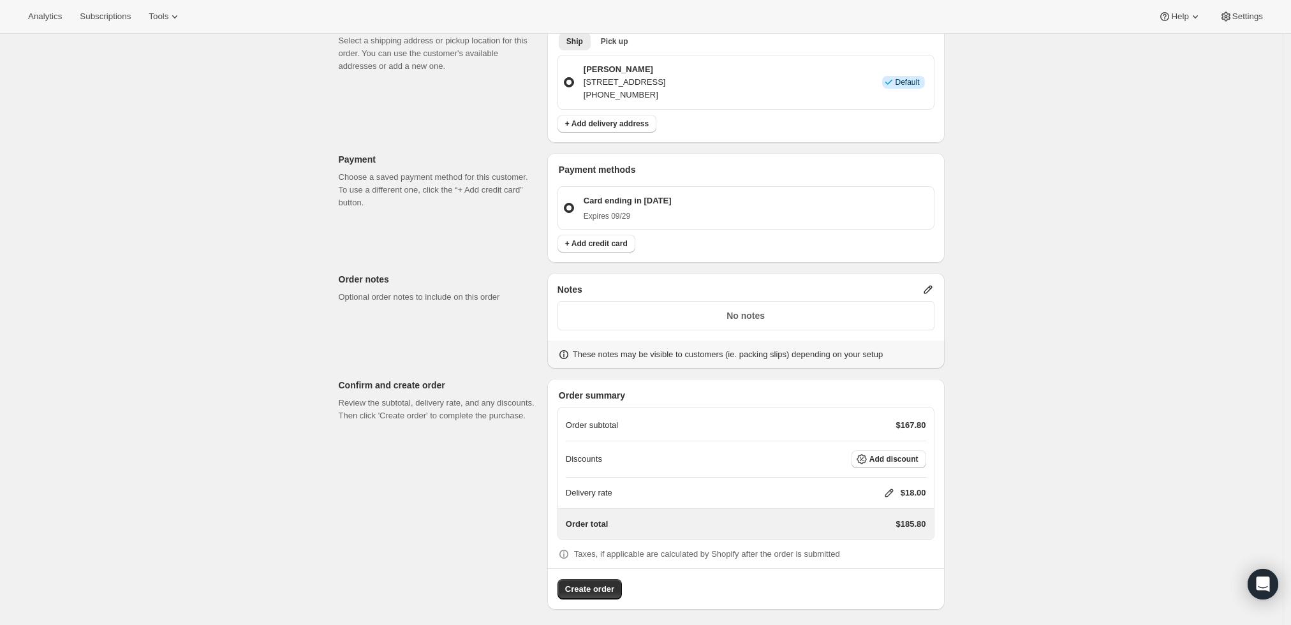
scroll to position [355, 0]
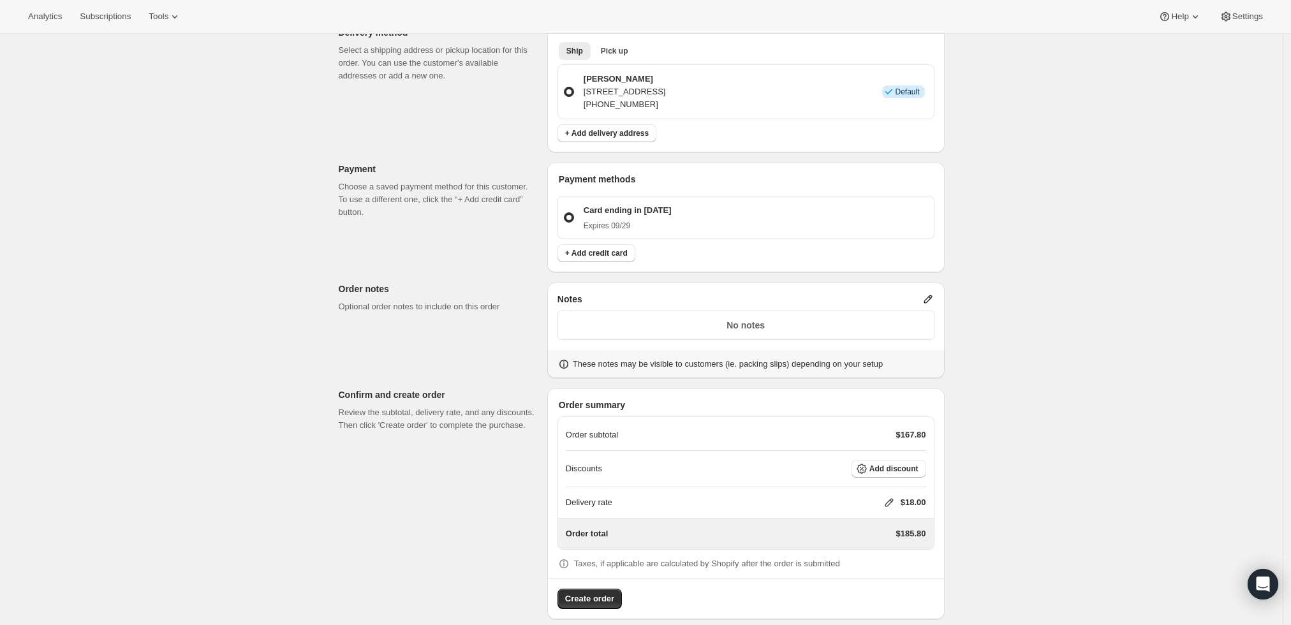
click at [893, 499] on icon at bounding box center [889, 503] width 8 height 8
click at [914, 544] on input "0" at bounding box center [895, 536] width 115 height 20
type input "0"
click at [879, 563] on span "Save" at bounding box center [887, 566] width 18 height 10
click at [609, 593] on span "Create order" at bounding box center [589, 599] width 49 height 13
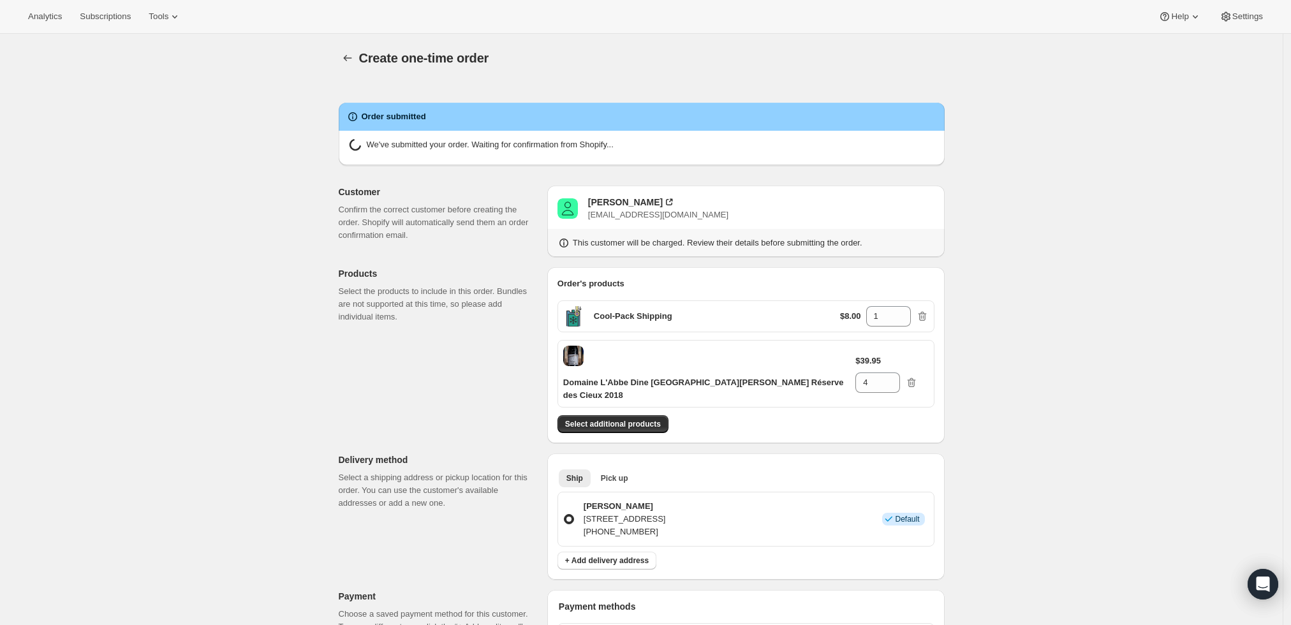
radio input "true"
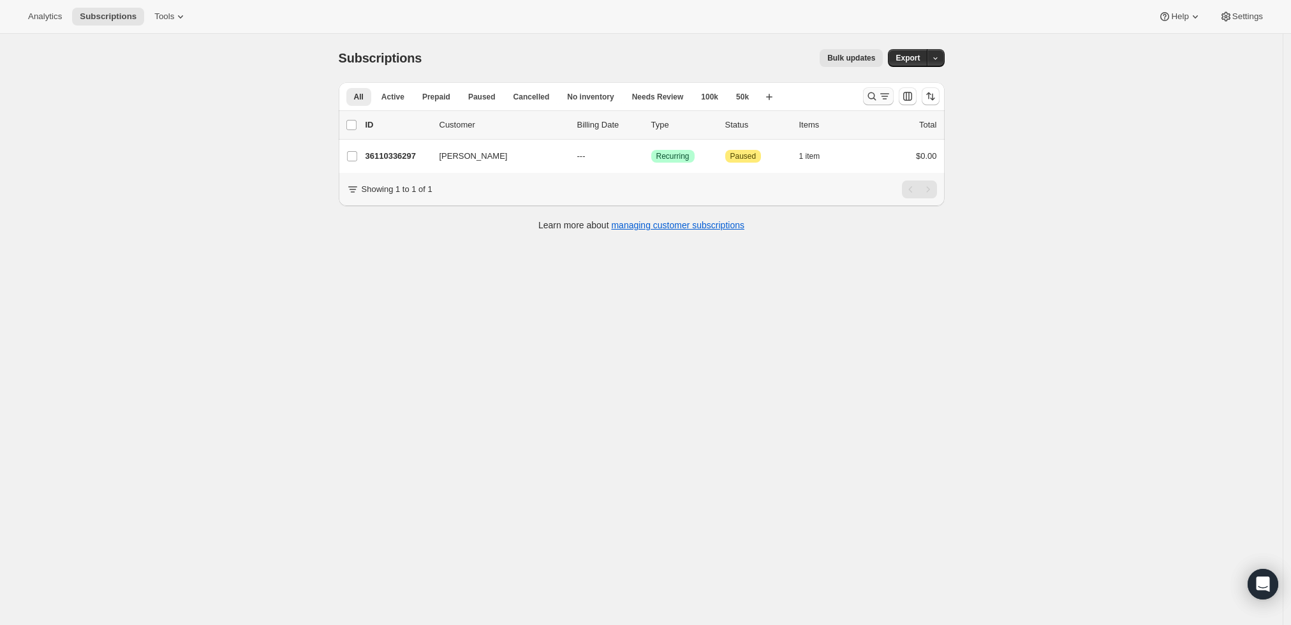
click at [878, 93] on icon "Search and filter results" at bounding box center [872, 96] width 13 height 13
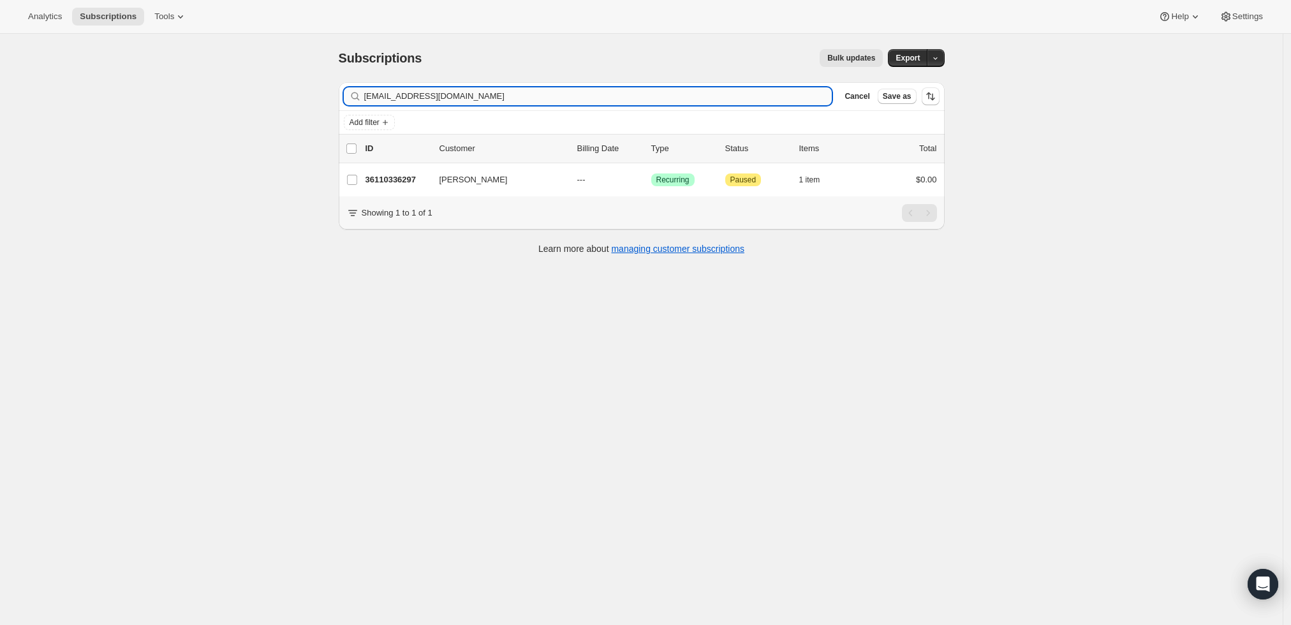
click at [582, 95] on input "lindasalo@spectrum.net" at bounding box center [598, 96] width 468 height 18
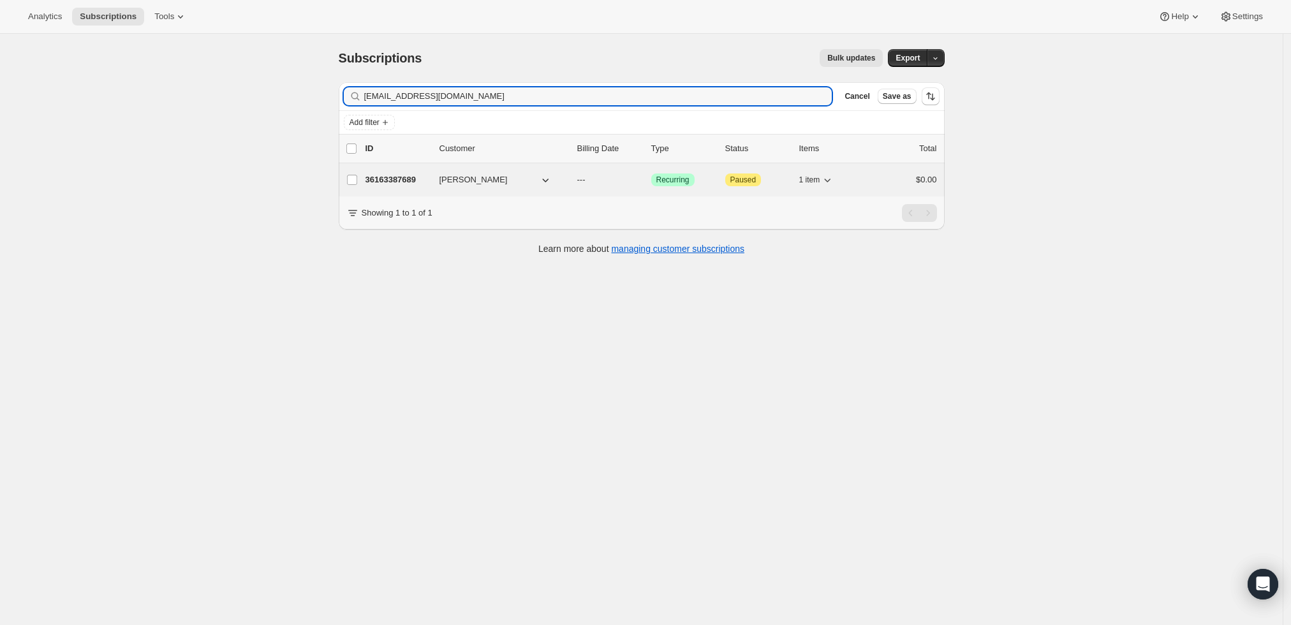
type input "[EMAIL_ADDRESS][DOMAIN_NAME]"
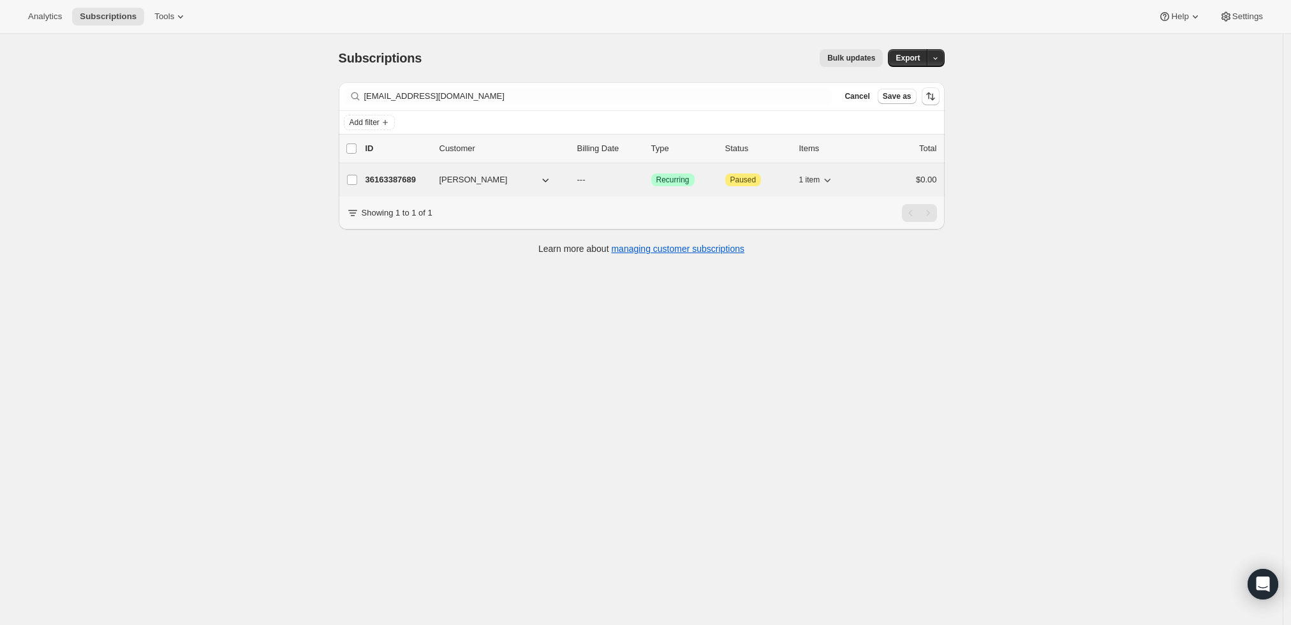
click at [394, 175] on p "36163387689" at bounding box center [398, 180] width 64 height 13
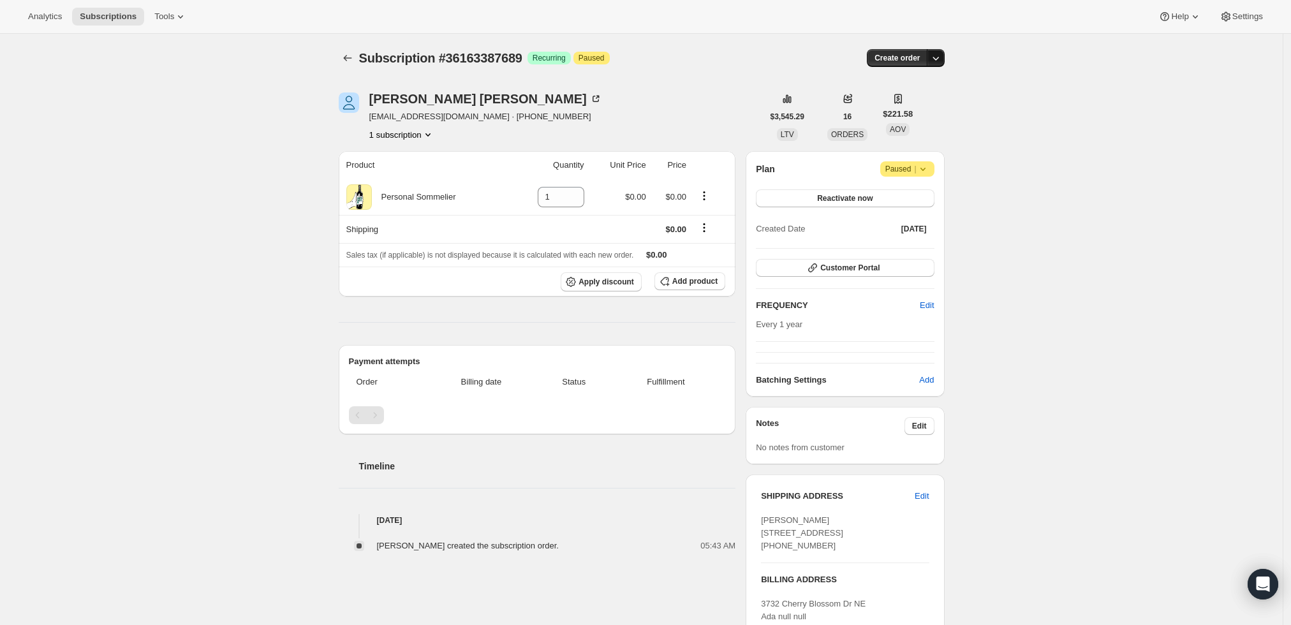
click at [938, 56] on icon "button" at bounding box center [936, 58] width 13 height 13
click at [924, 106] on span "Create custom one-time order" at bounding box center [886, 106] width 110 height 10
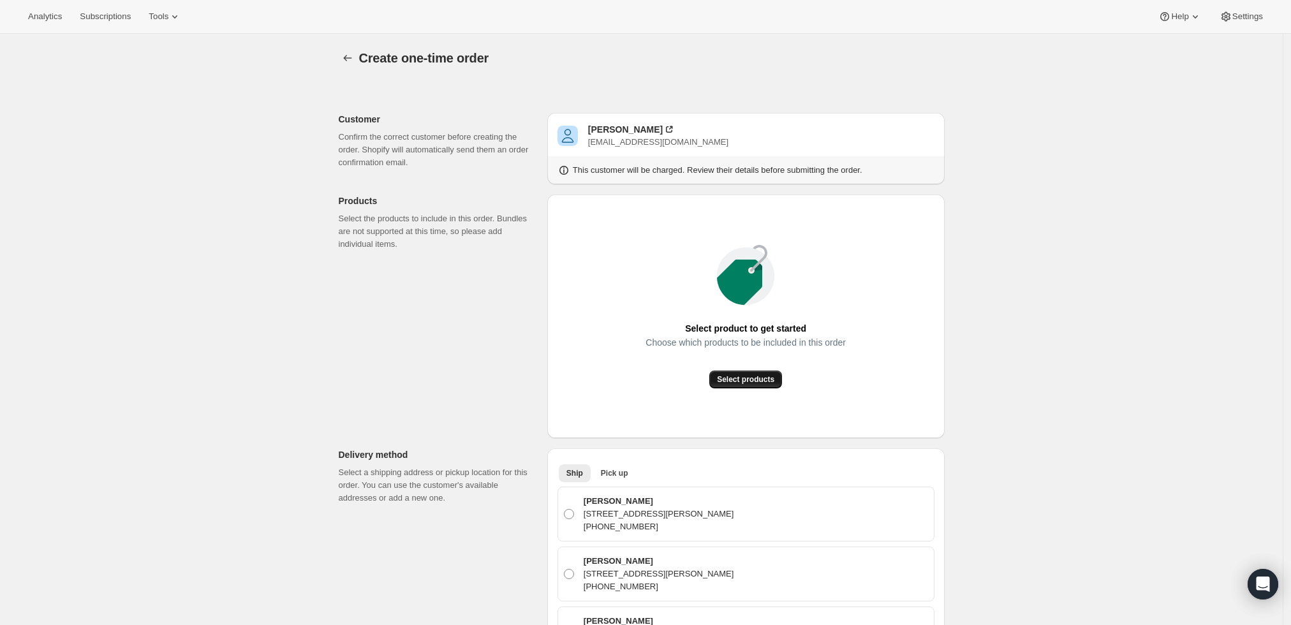
click at [737, 384] on span "Select products" at bounding box center [745, 380] width 57 height 10
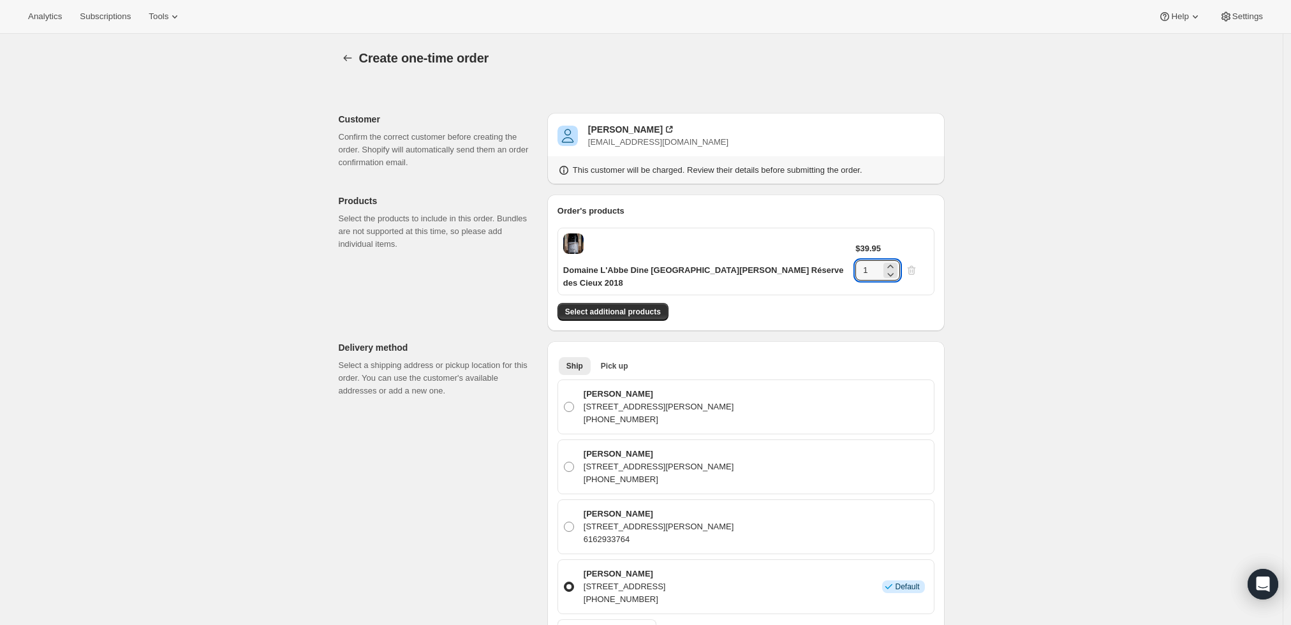
drag, startPoint x: 898, startPoint y: 248, endPoint x: 827, endPoint y: 255, distance: 71.2
click at [827, 255] on div "Domaine L'Abbe Dine [GEOGRAPHIC_DATA][PERSON_NAME] Réserve des Cieux 2018 $39.9…" at bounding box center [746, 262] width 377 height 68
type input "3"
click at [996, 283] on div "Create one-time order. This page is ready Create one-time order Customer Confir…" at bounding box center [641, 590] width 1283 height 1113
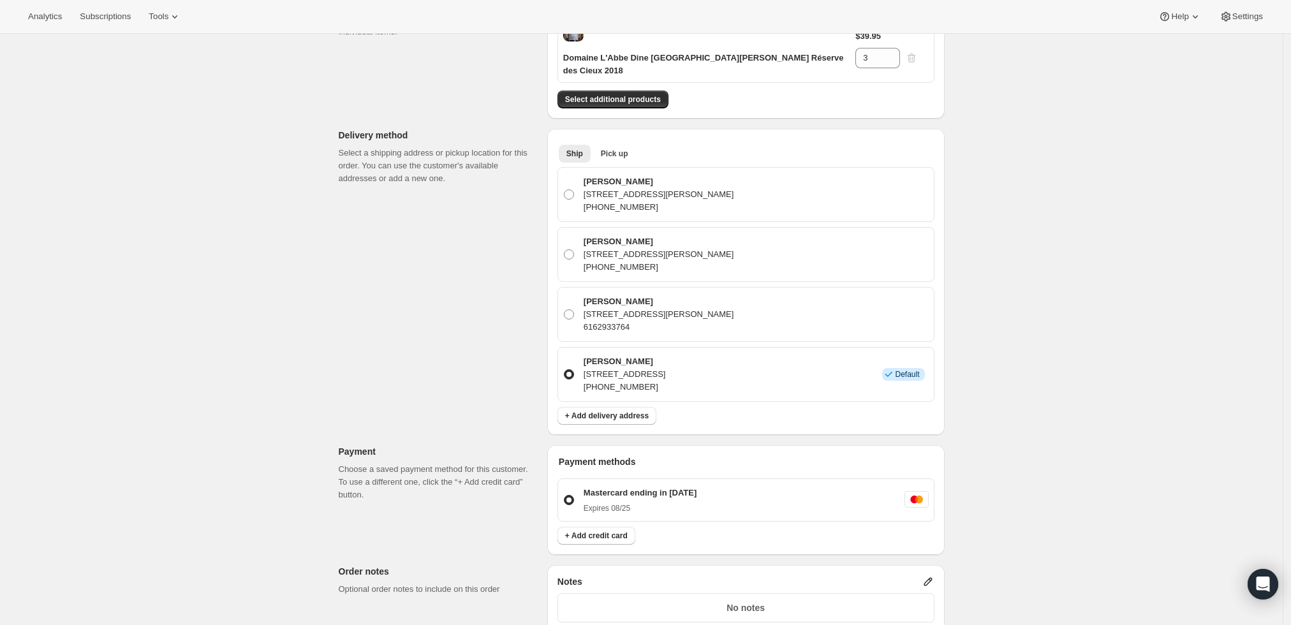
scroll to position [425, 0]
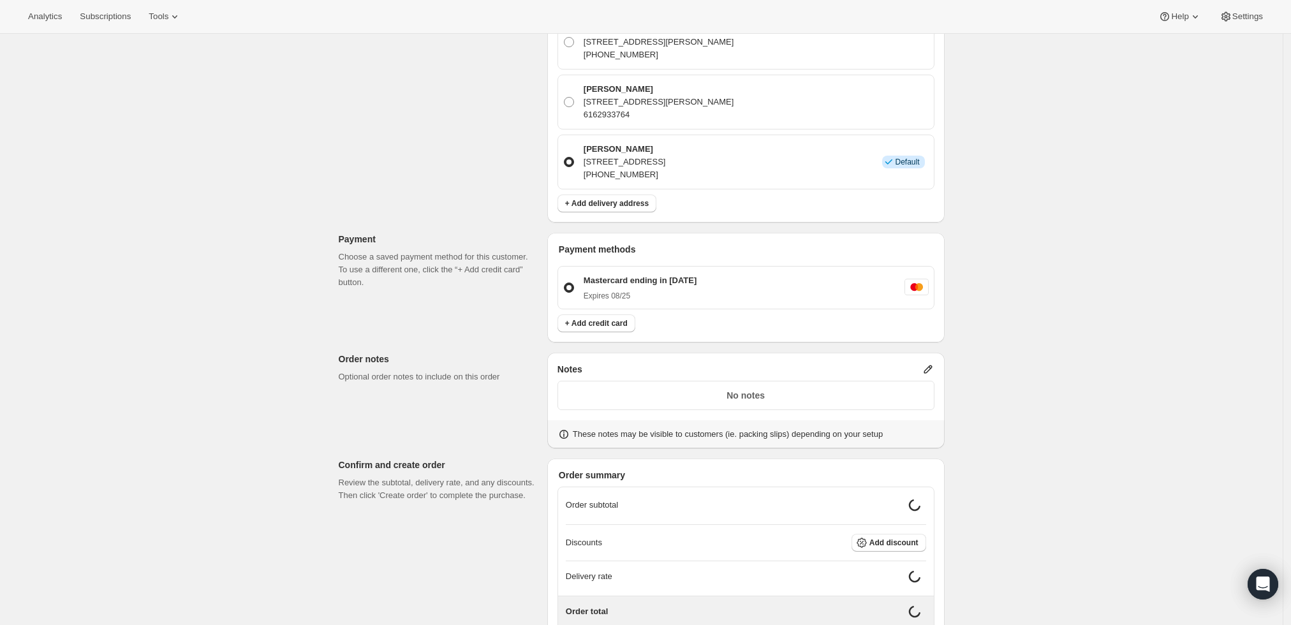
click at [930, 363] on icon at bounding box center [928, 369] width 13 height 13
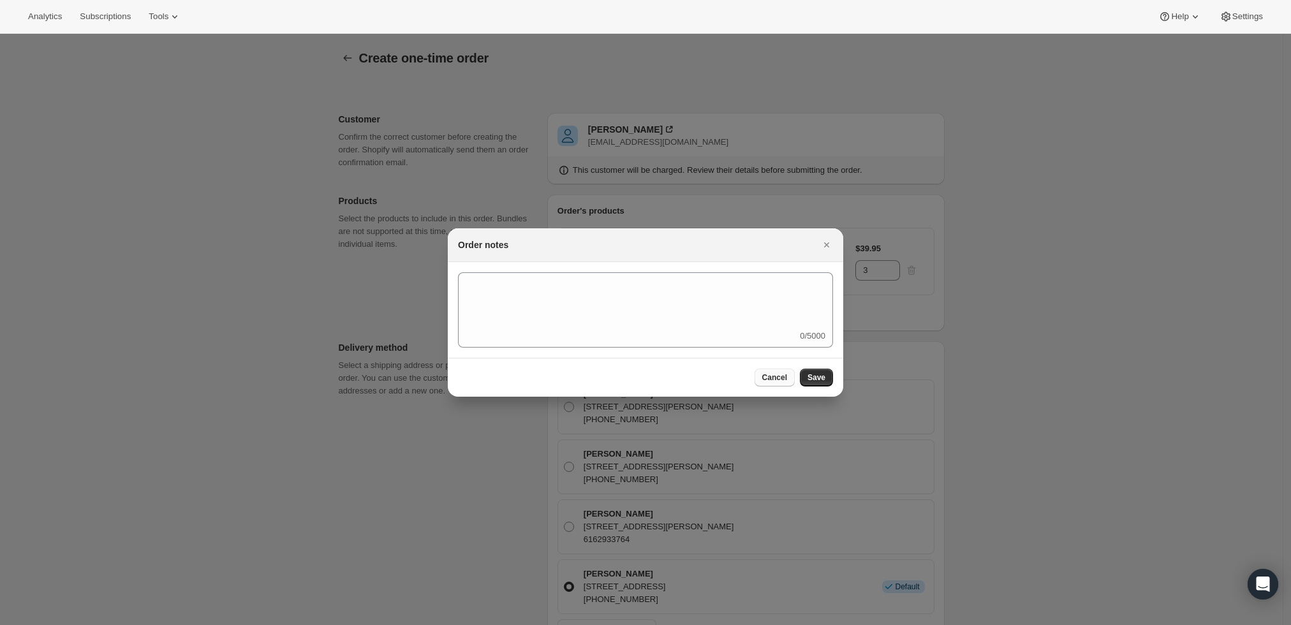
scroll to position [0, 0]
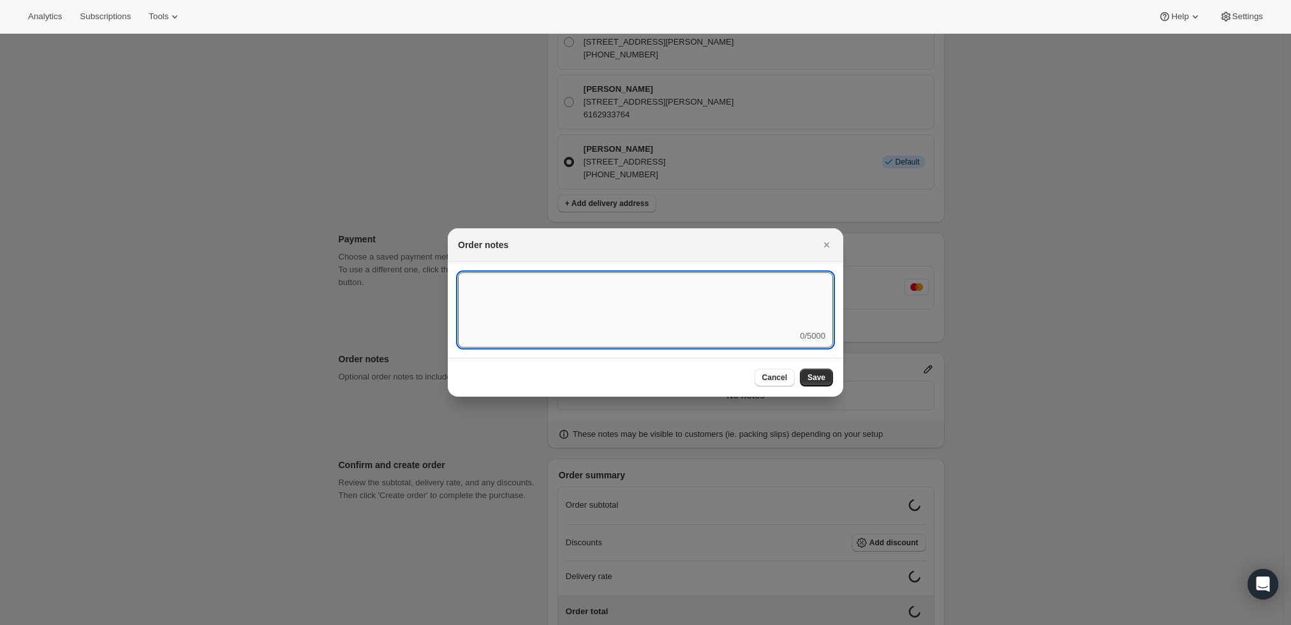
click at [683, 304] on textarea ":r3t:" at bounding box center [645, 300] width 375 height 57
type textarea "Weather HOLD"
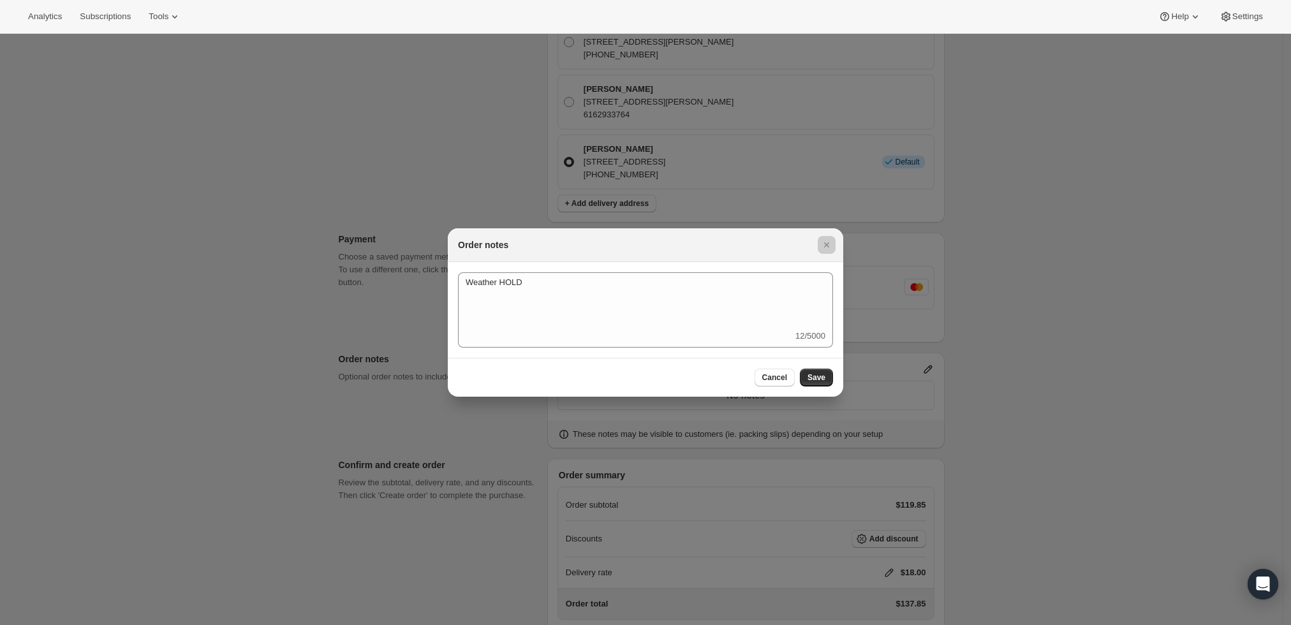
click at [1024, 305] on div at bounding box center [645, 312] width 1291 height 625
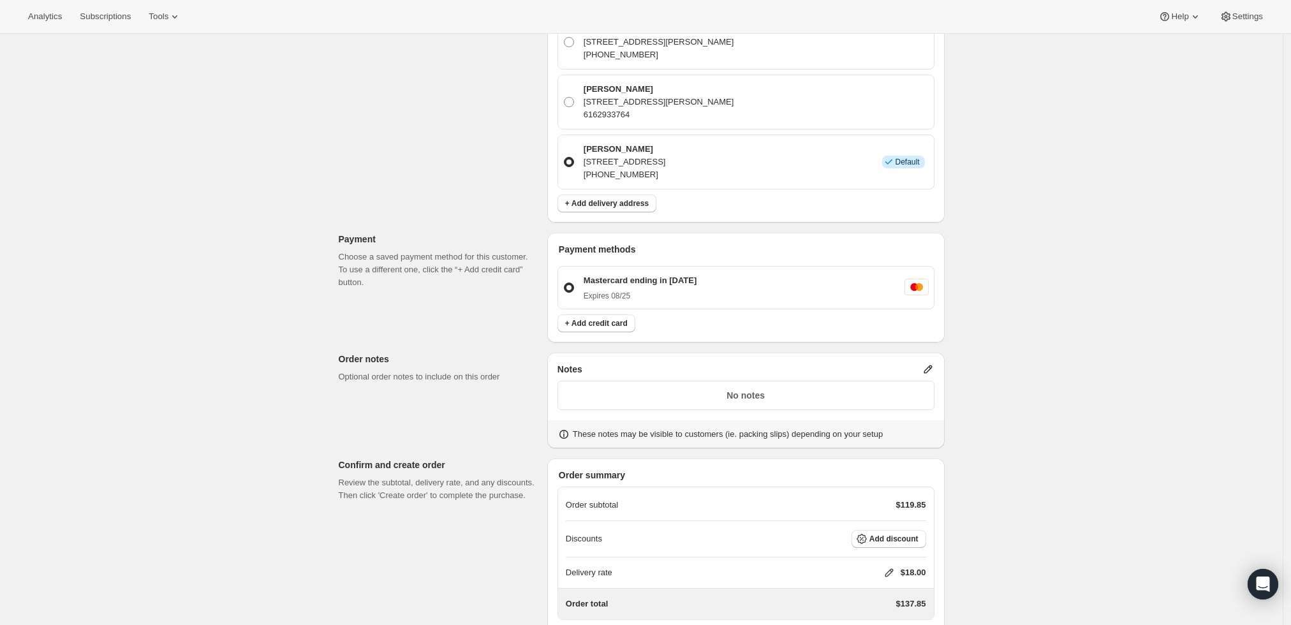
click at [930, 363] on icon at bounding box center [928, 369] width 13 height 13
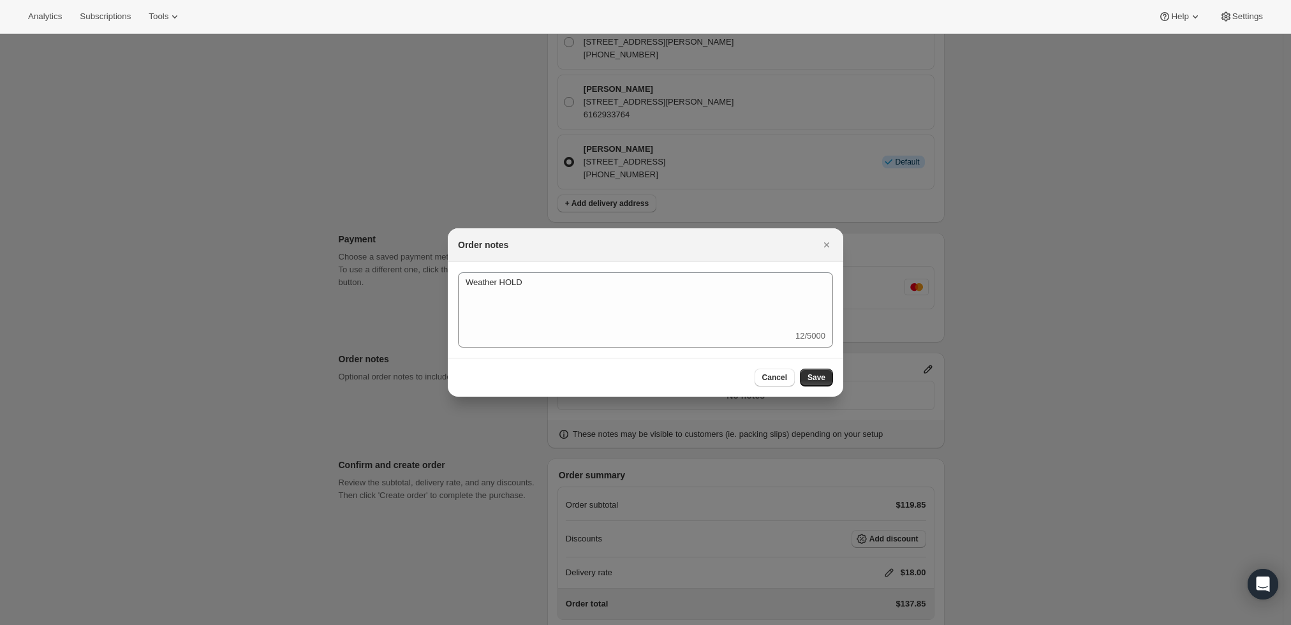
scroll to position [0, 0]
click at [823, 379] on span "Save" at bounding box center [817, 378] width 18 height 10
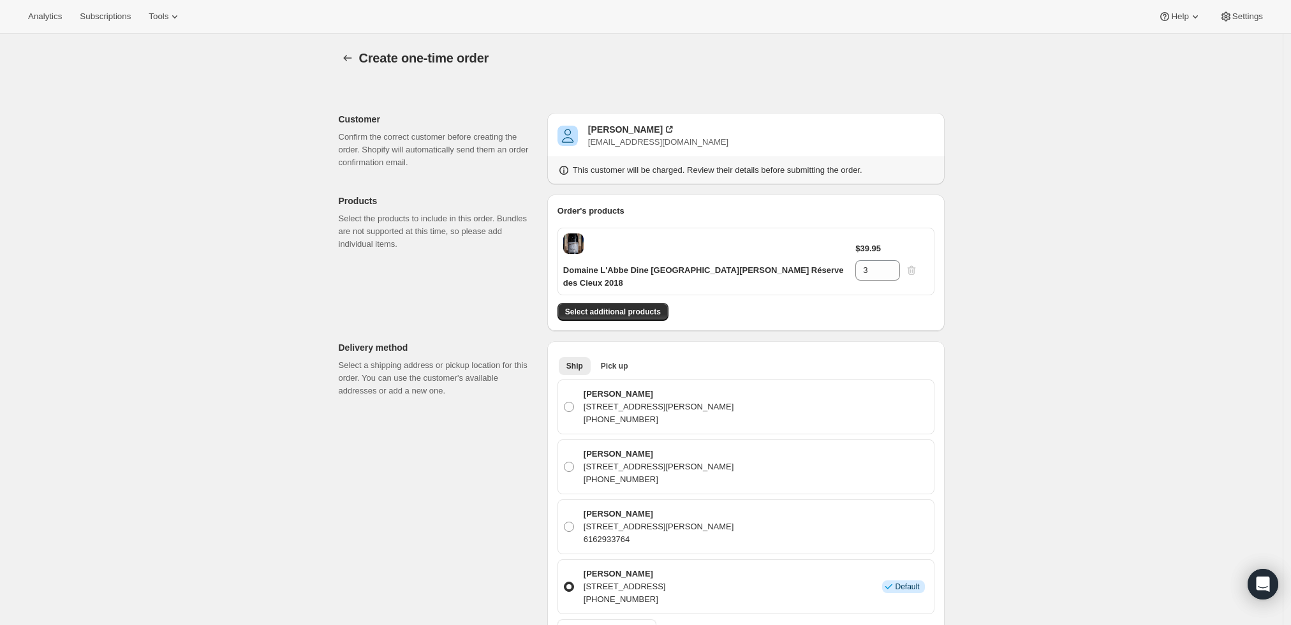
scroll to position [425, 0]
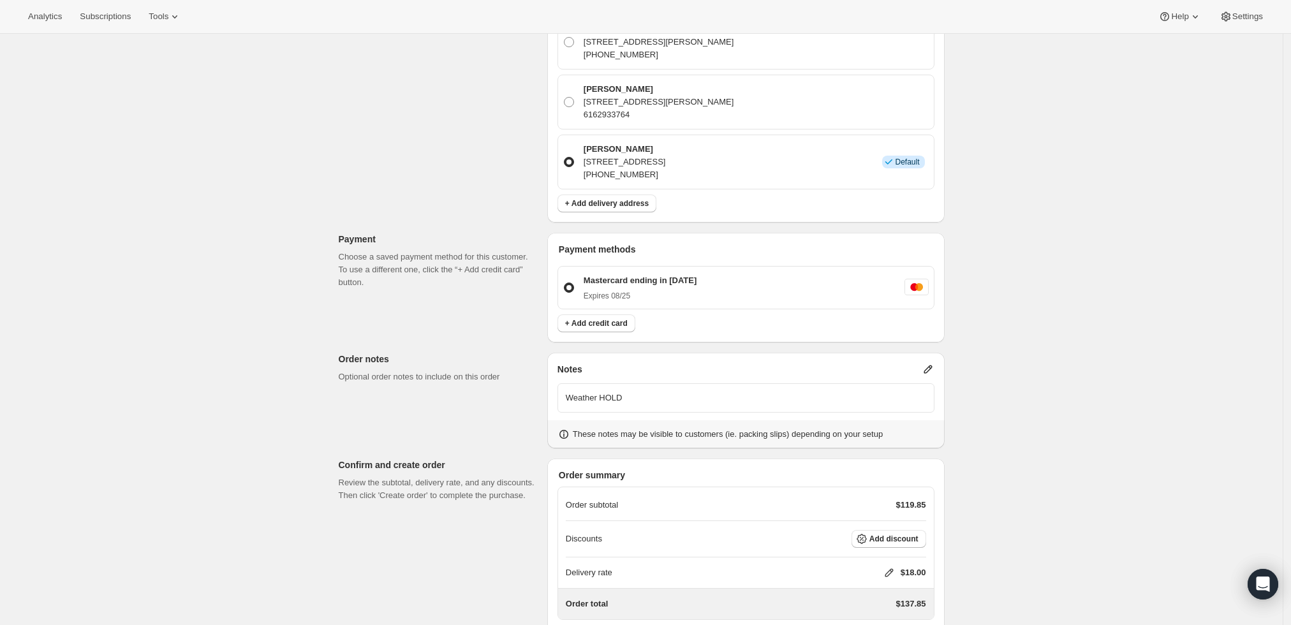
click at [892, 569] on icon at bounding box center [889, 573] width 8 height 8
click at [891, 504] on input "0" at bounding box center [895, 507] width 115 height 20
type input "0"
click at [885, 533] on span "Save" at bounding box center [887, 537] width 18 height 10
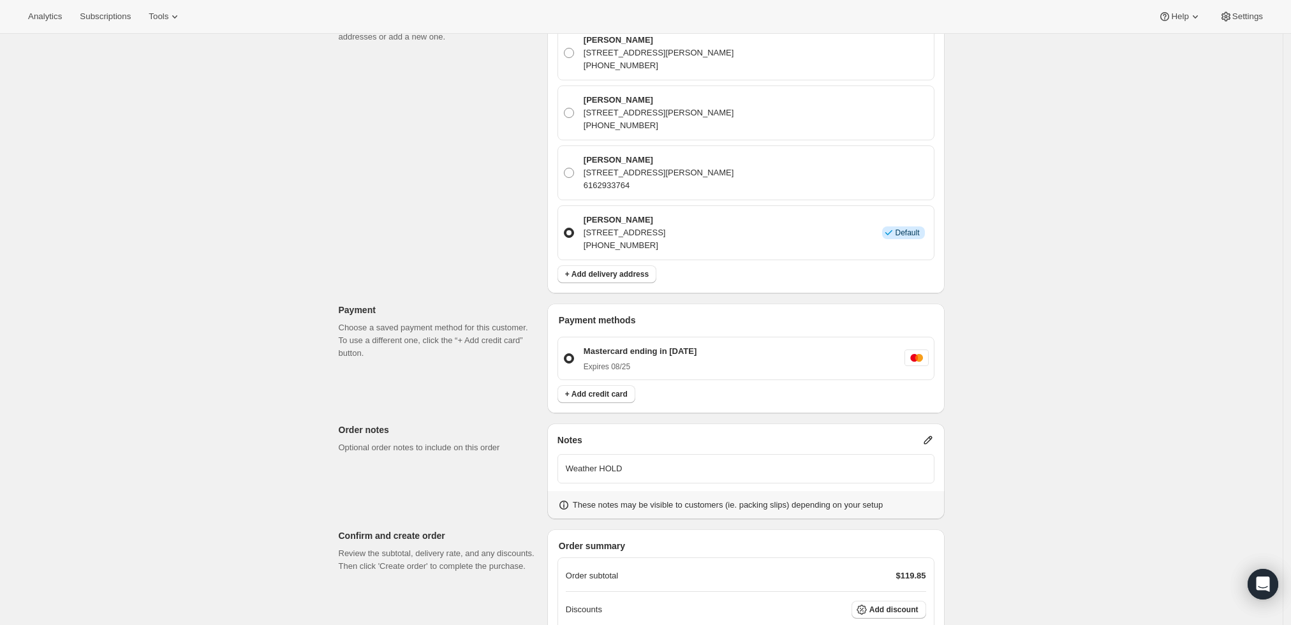
scroll to position [495, 0]
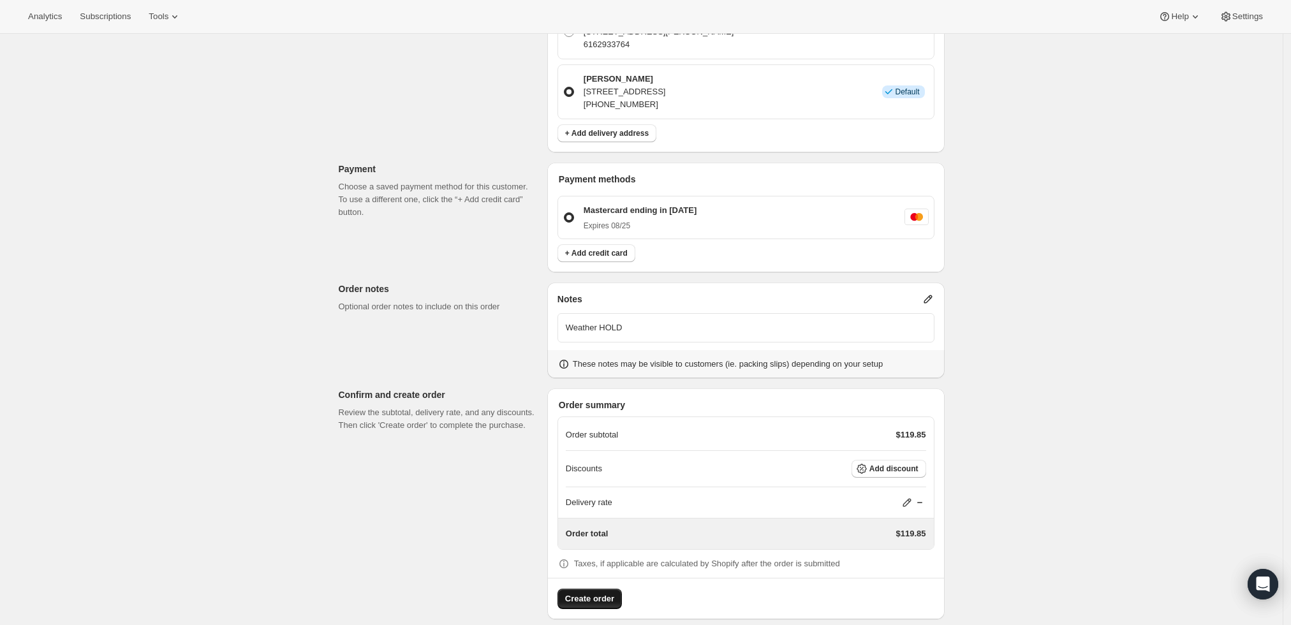
click at [579, 593] on span "Create order" at bounding box center [589, 599] width 49 height 13
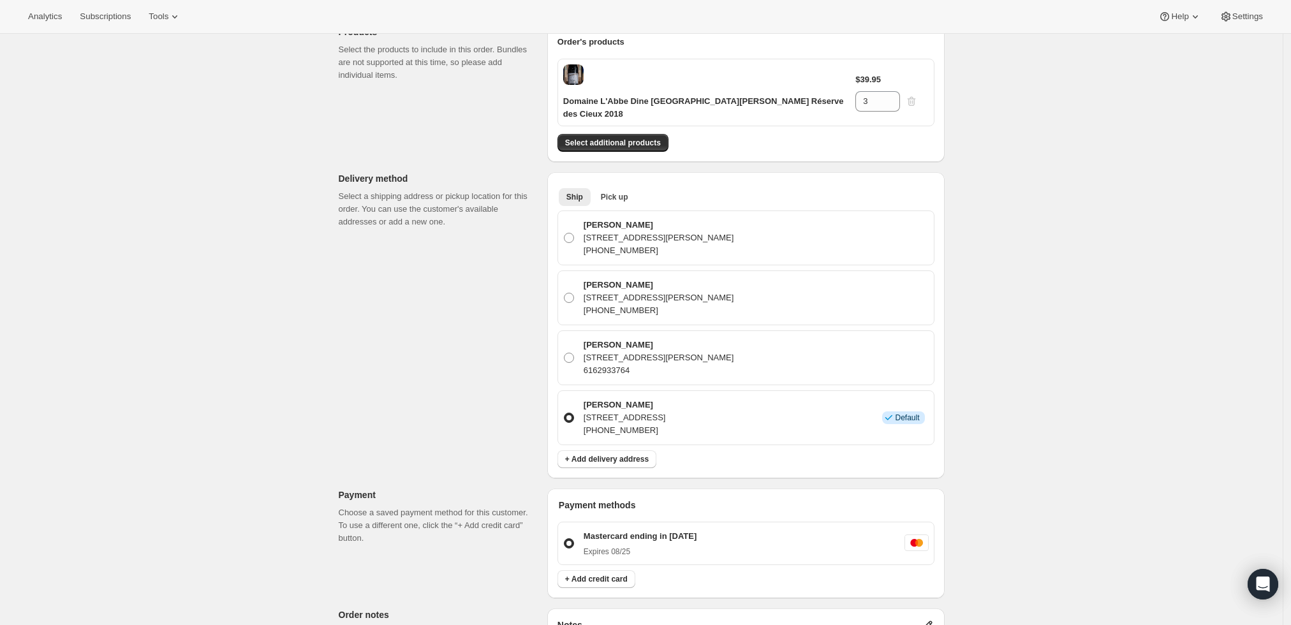
scroll to position [0, 0]
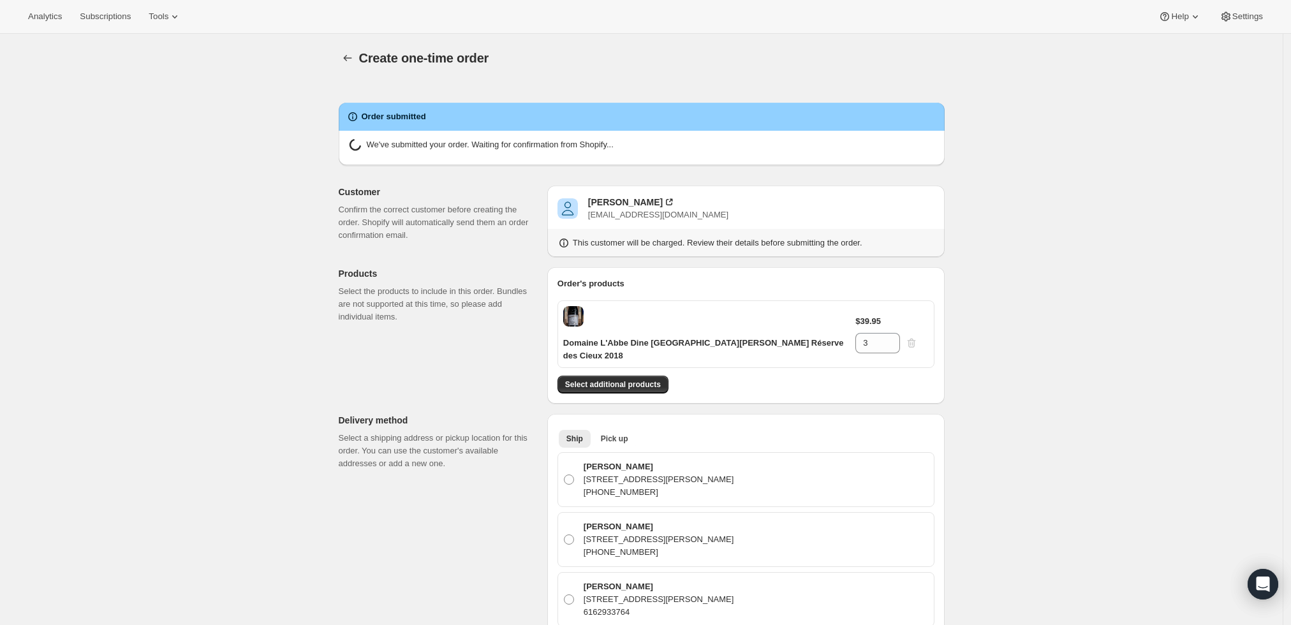
radio input "true"
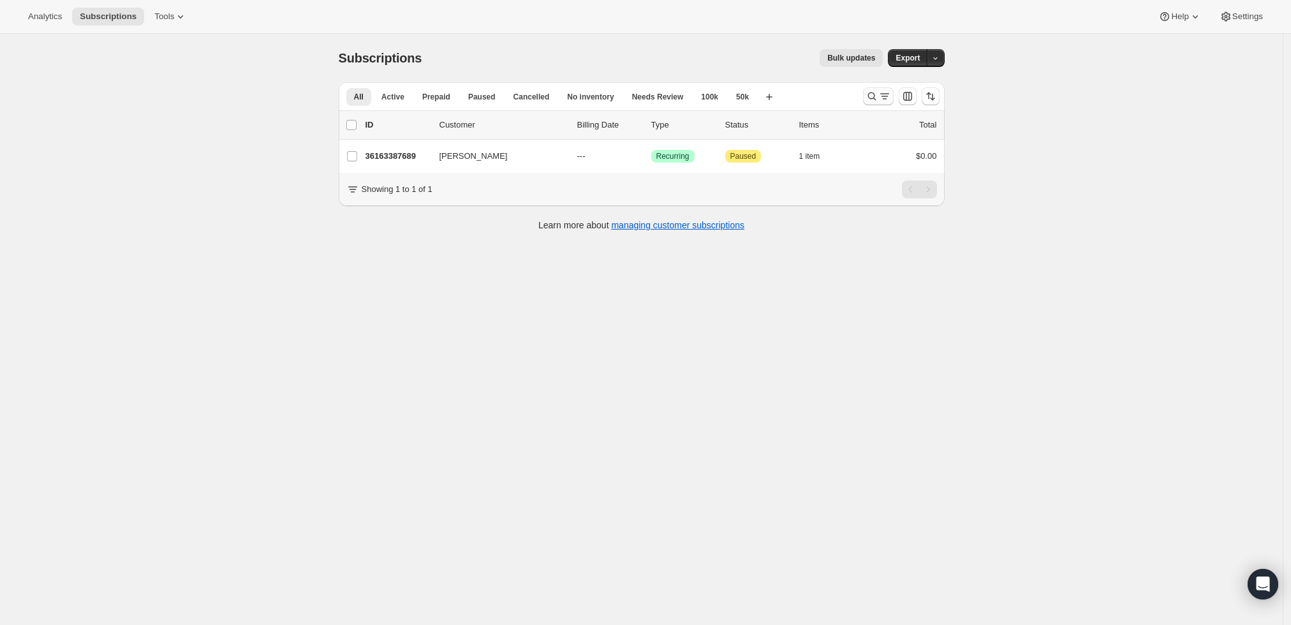
click at [887, 93] on icon "Search and filter results" at bounding box center [885, 96] width 13 height 13
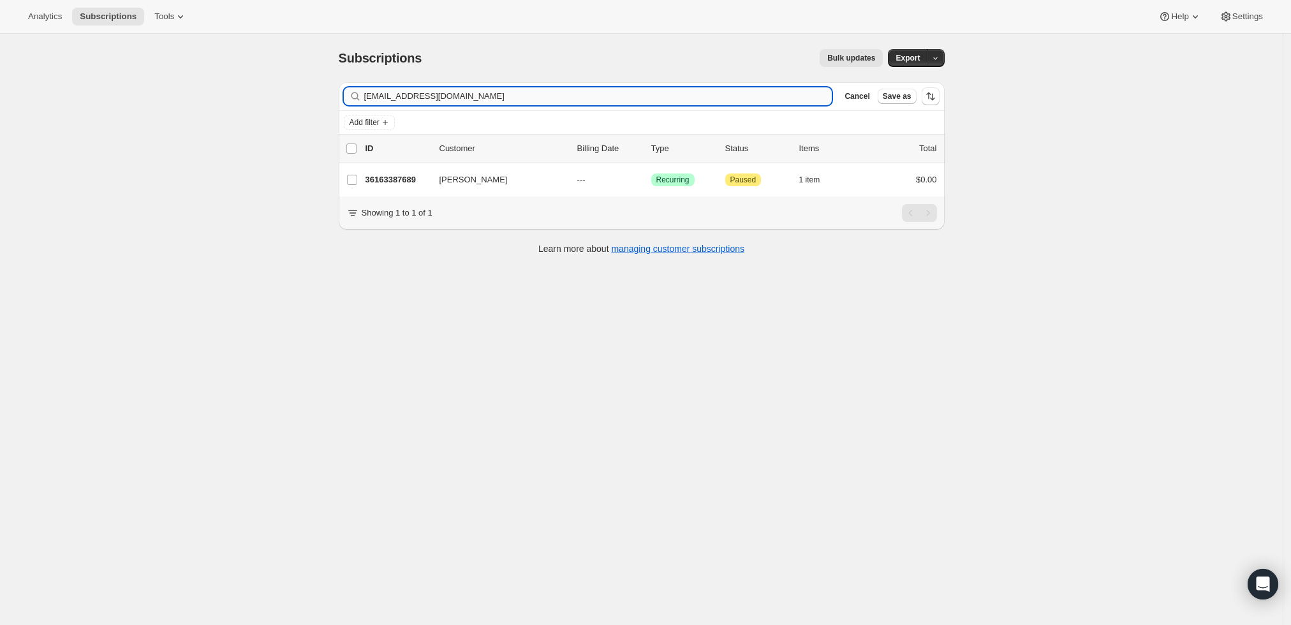
click at [770, 96] on input "[EMAIL_ADDRESS][DOMAIN_NAME]" at bounding box center [598, 96] width 468 height 18
click at [770, 96] on input "[EMAIL_ADDRESS]@[DOMAIN_NAME]." at bounding box center [598, 96] width 468 height 18
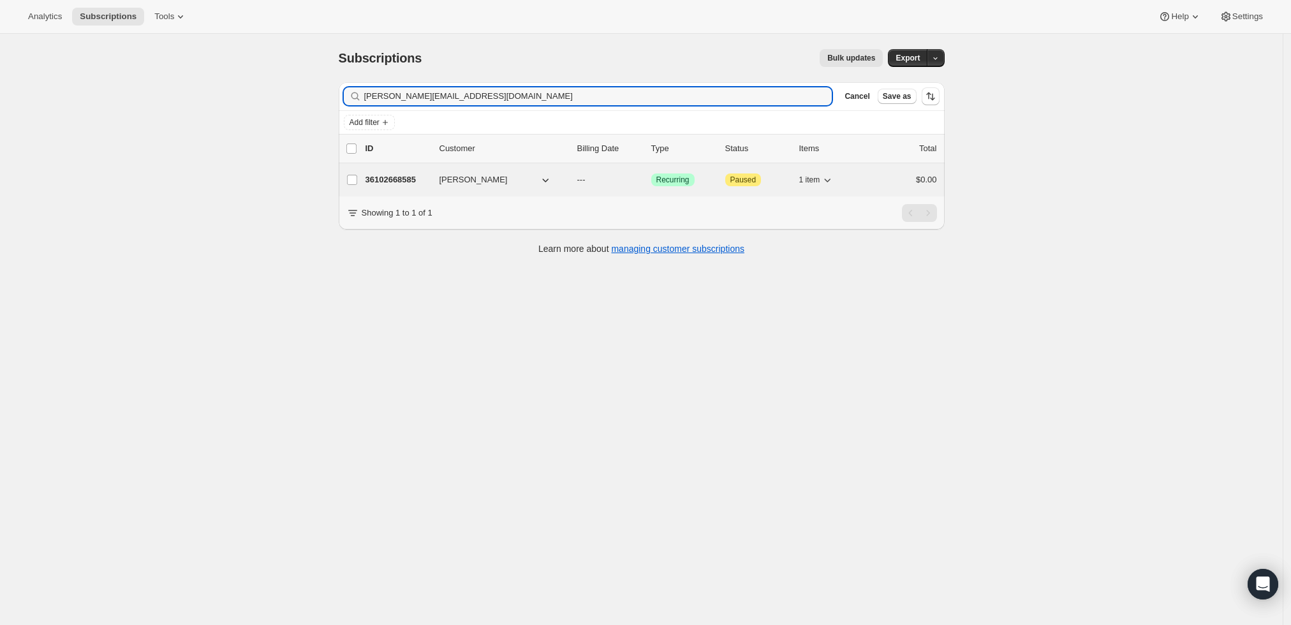
type input "[PERSON_NAME][EMAIL_ADDRESS][DOMAIN_NAME]"
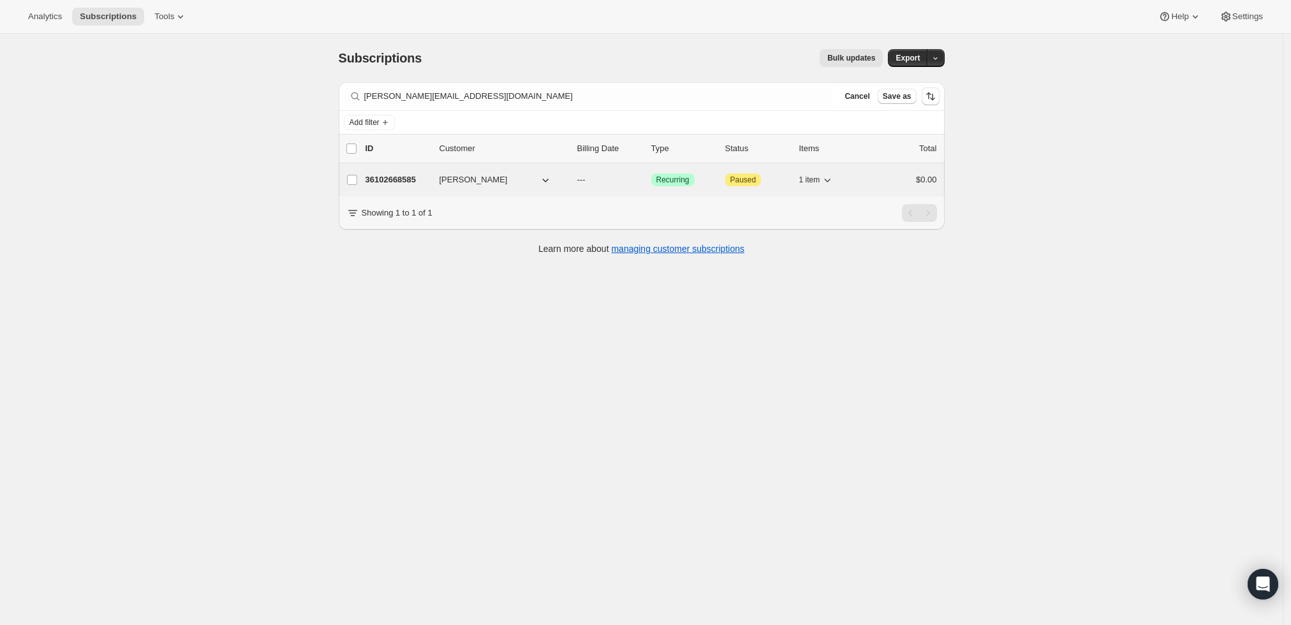
click at [403, 182] on p "36102668585" at bounding box center [398, 180] width 64 height 13
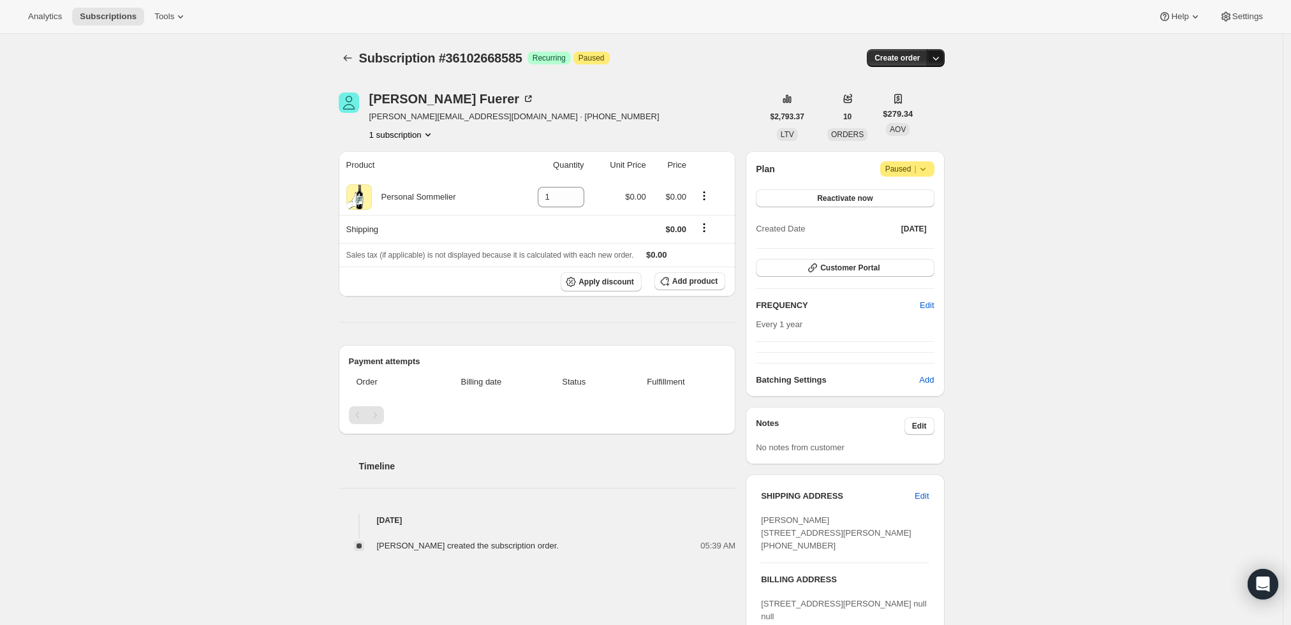
click at [940, 54] on icon "button" at bounding box center [936, 58] width 13 height 13
click at [904, 106] on span "Create custom one-time order" at bounding box center [886, 106] width 110 height 10
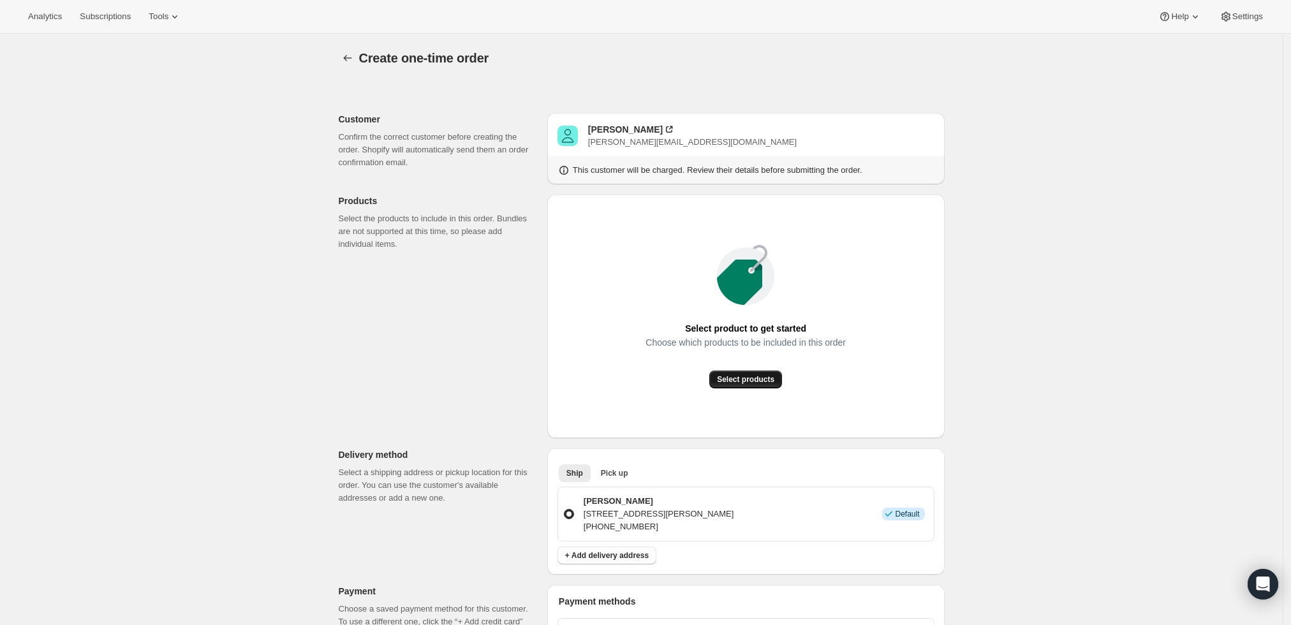
click at [740, 387] on button "Select products" at bounding box center [746, 380] width 73 height 18
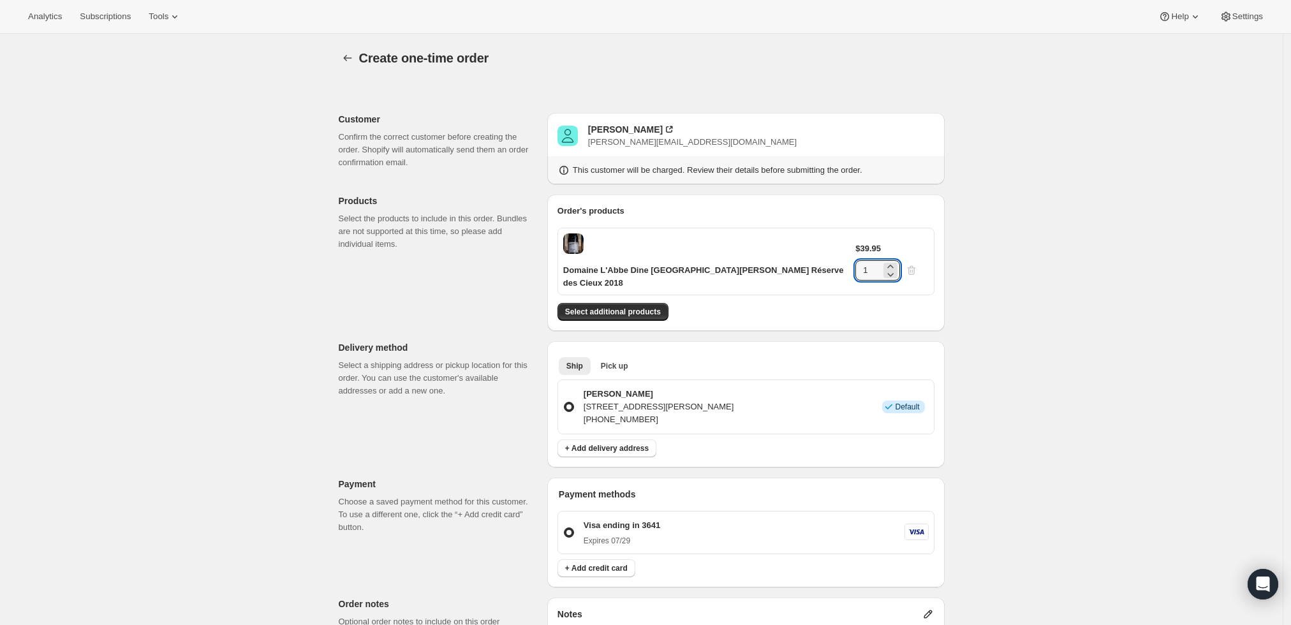
drag, startPoint x: 888, startPoint y: 249, endPoint x: 835, endPoint y: 260, distance: 54.1
click at [835, 260] on div "Domaine L'Abbe Dine [GEOGRAPHIC_DATA][PERSON_NAME] Réserve des Cieux 2018 $39.9…" at bounding box center [746, 262] width 377 height 68
type input "4"
click at [1034, 209] on div "Create one-time order. This page is ready Create one-time order Customer Confir…" at bounding box center [641, 500] width 1283 height 933
click at [610, 305] on button "Select additional products" at bounding box center [613, 312] width 111 height 18
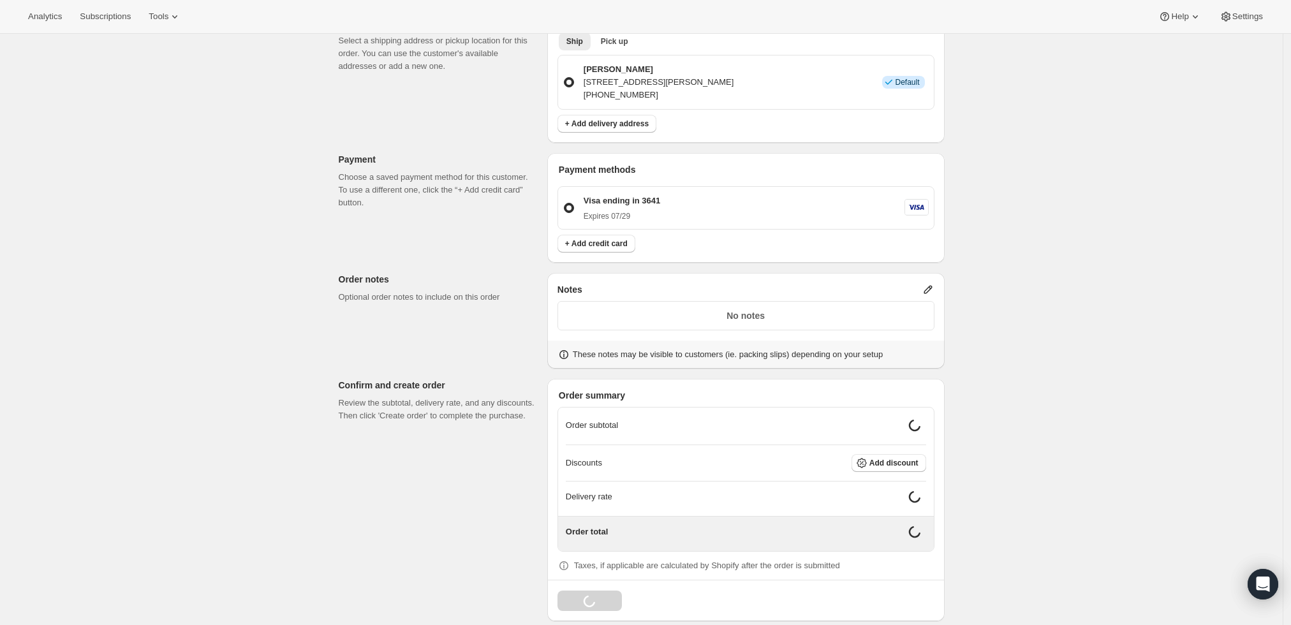
scroll to position [355, 0]
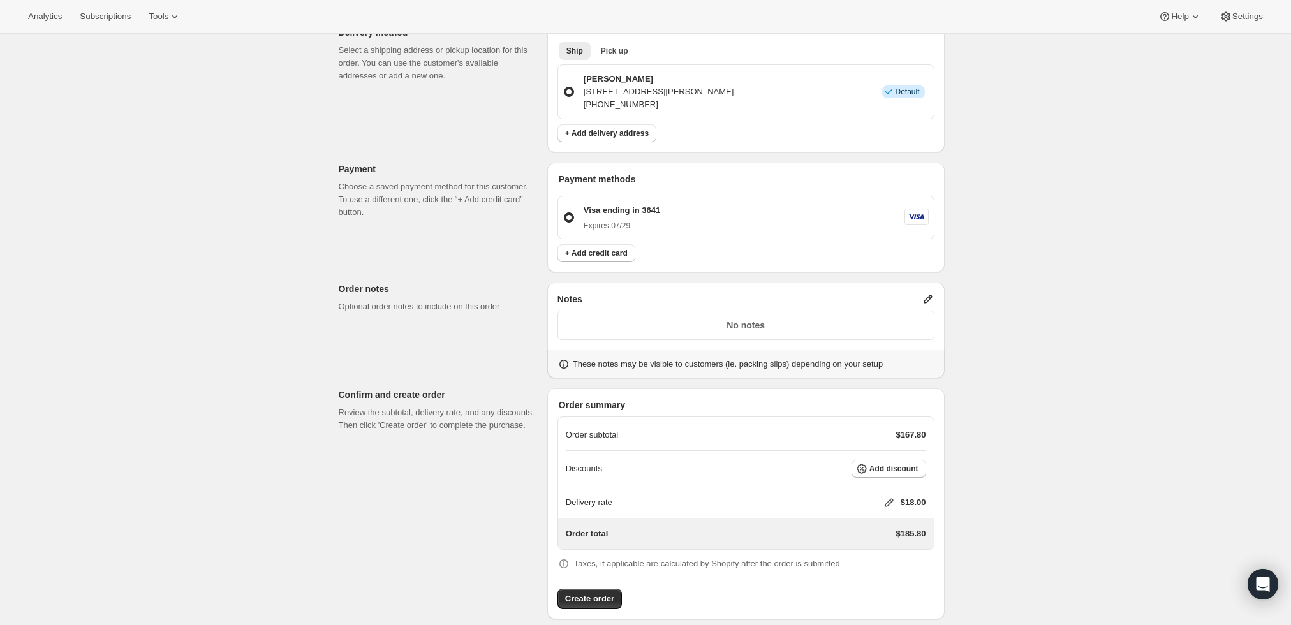
click at [888, 496] on icon at bounding box center [889, 502] width 13 height 13
click at [868, 537] on input "0" at bounding box center [895, 536] width 115 height 20
click at [887, 563] on span "Save" at bounding box center [887, 566] width 18 height 10
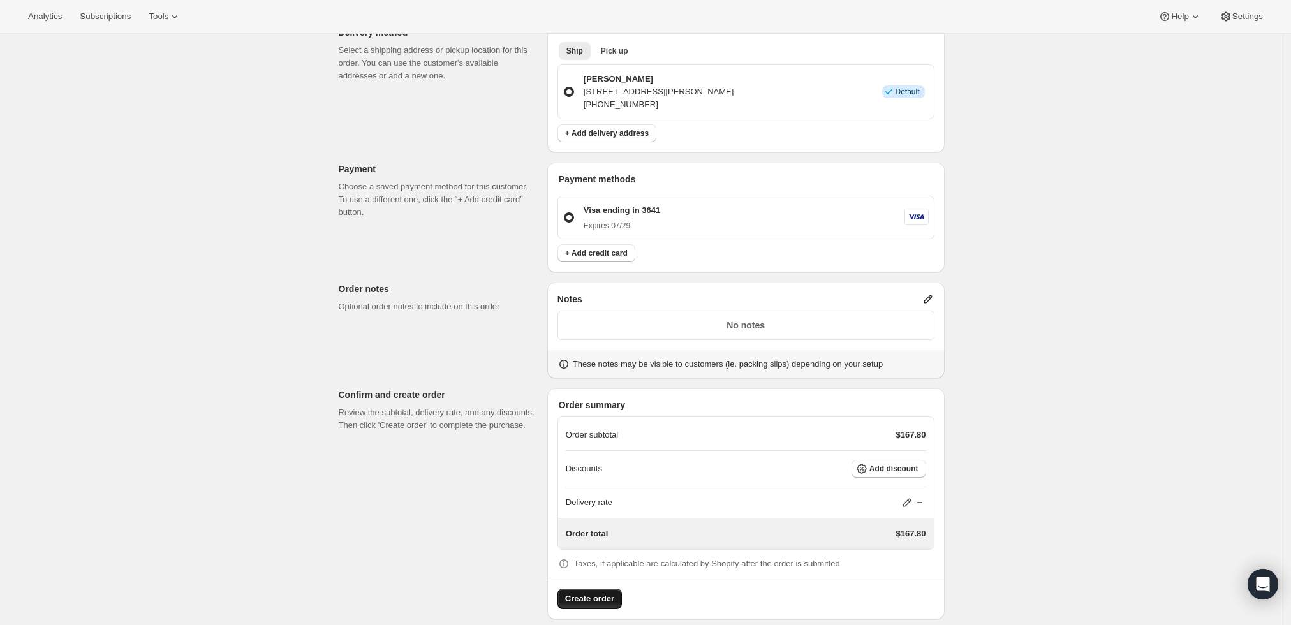
click at [582, 593] on span "Create order" at bounding box center [589, 599] width 49 height 13
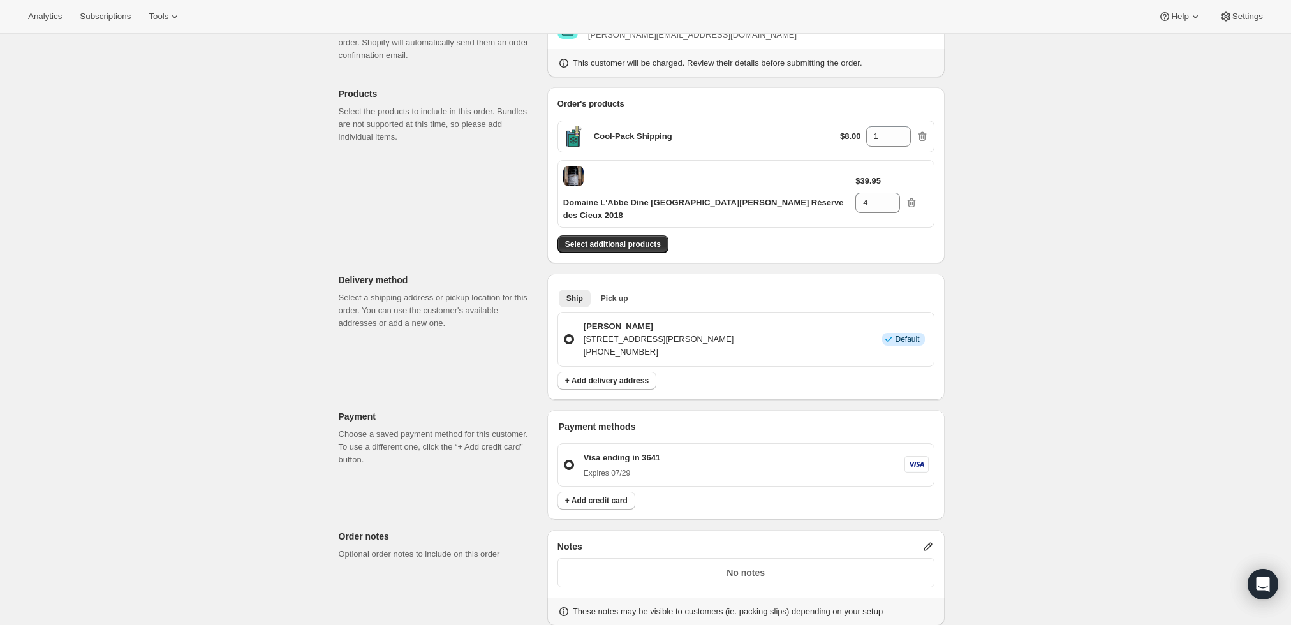
scroll to position [70, 0]
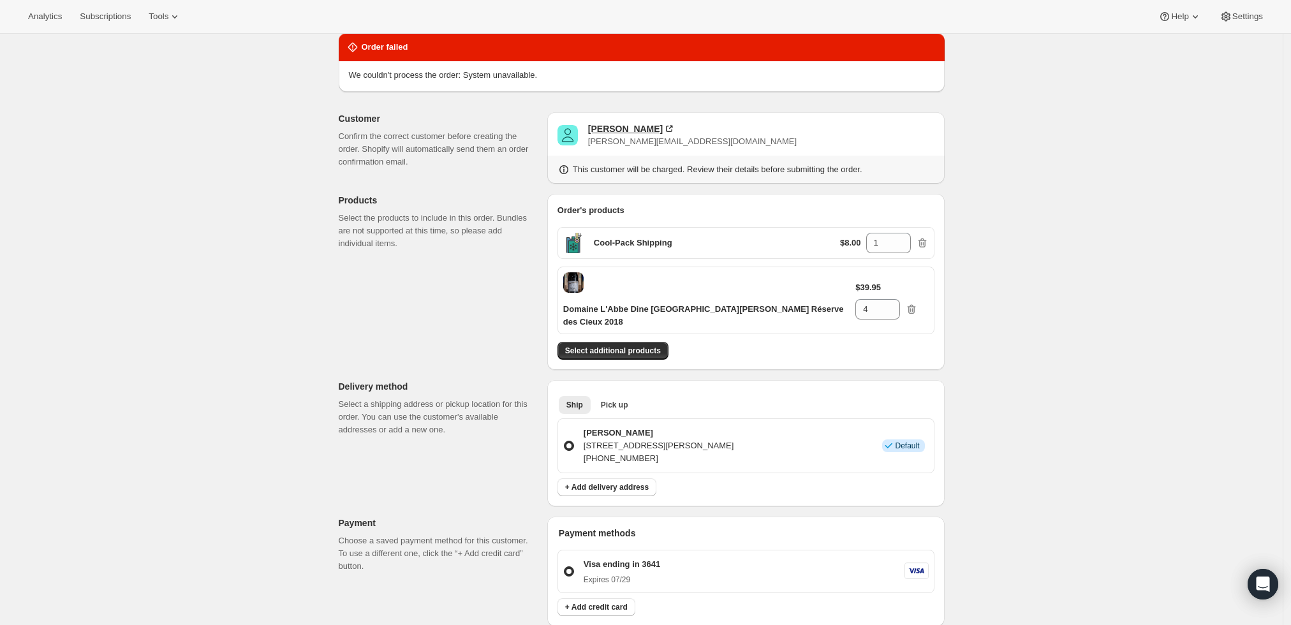
click at [614, 128] on div "[PERSON_NAME]" at bounding box center [625, 129] width 75 height 13
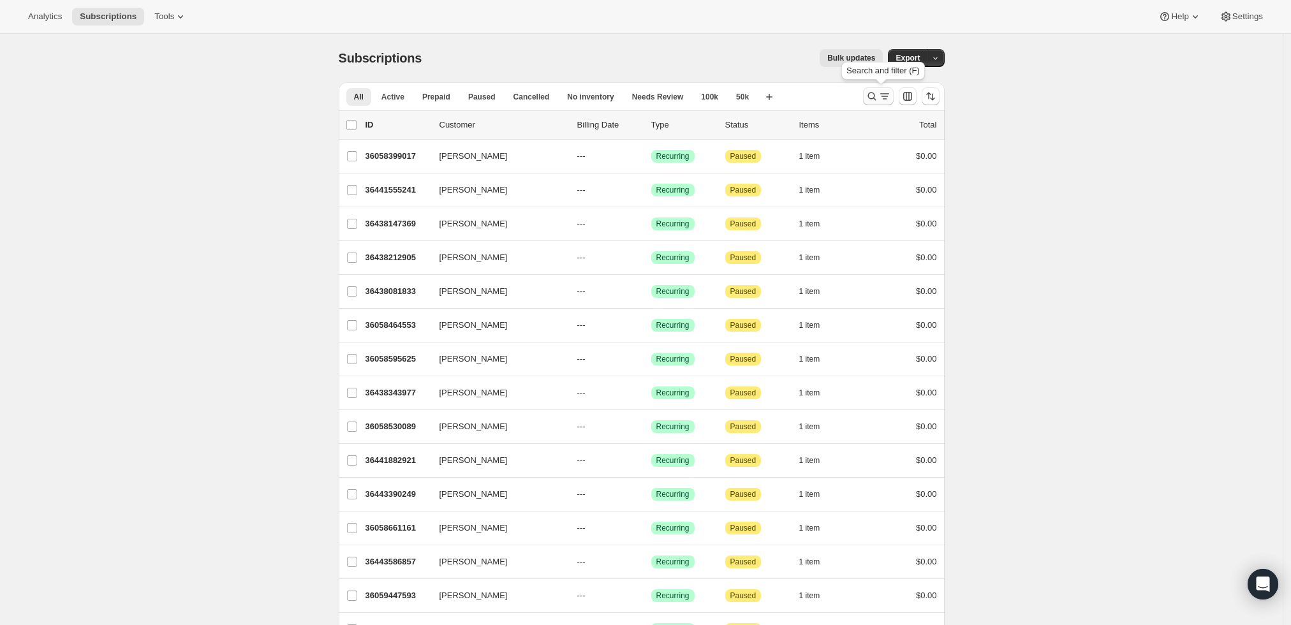
click at [882, 95] on icon "Search and filter results" at bounding box center [885, 96] width 13 height 13
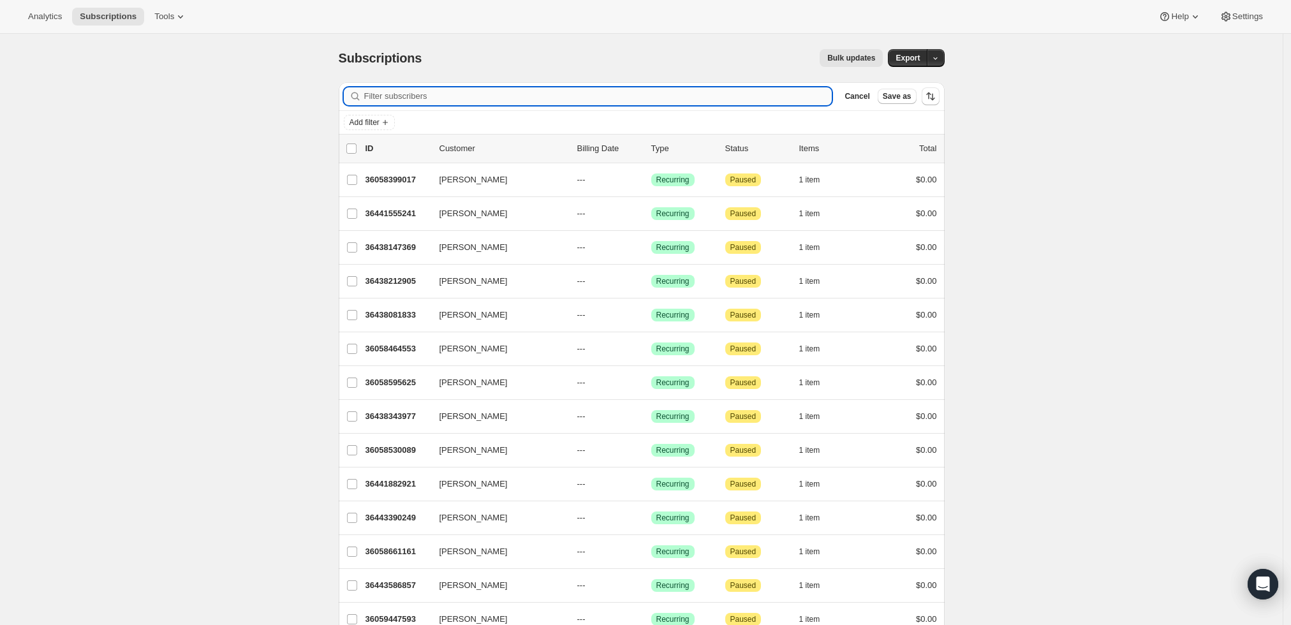
click at [726, 103] on input "Filter subscribers" at bounding box center [598, 96] width 468 height 18
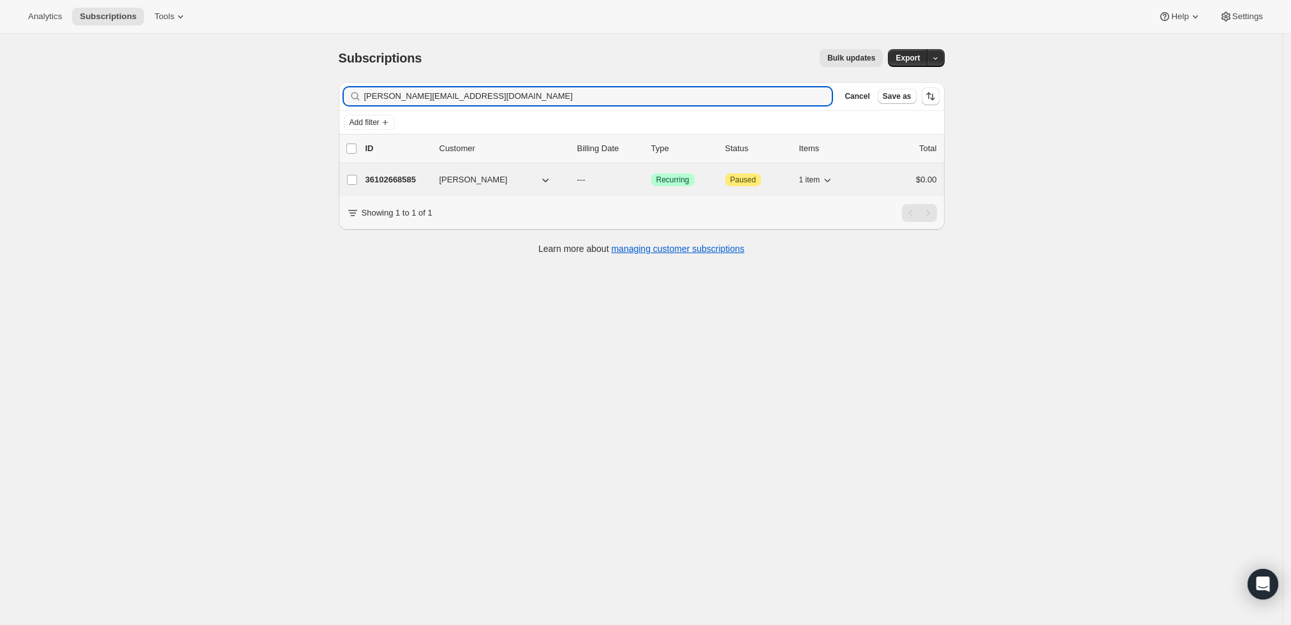
type input "[PERSON_NAME][EMAIL_ADDRESS][DOMAIN_NAME]"
click at [412, 178] on p "36102668585" at bounding box center [398, 180] width 64 height 13
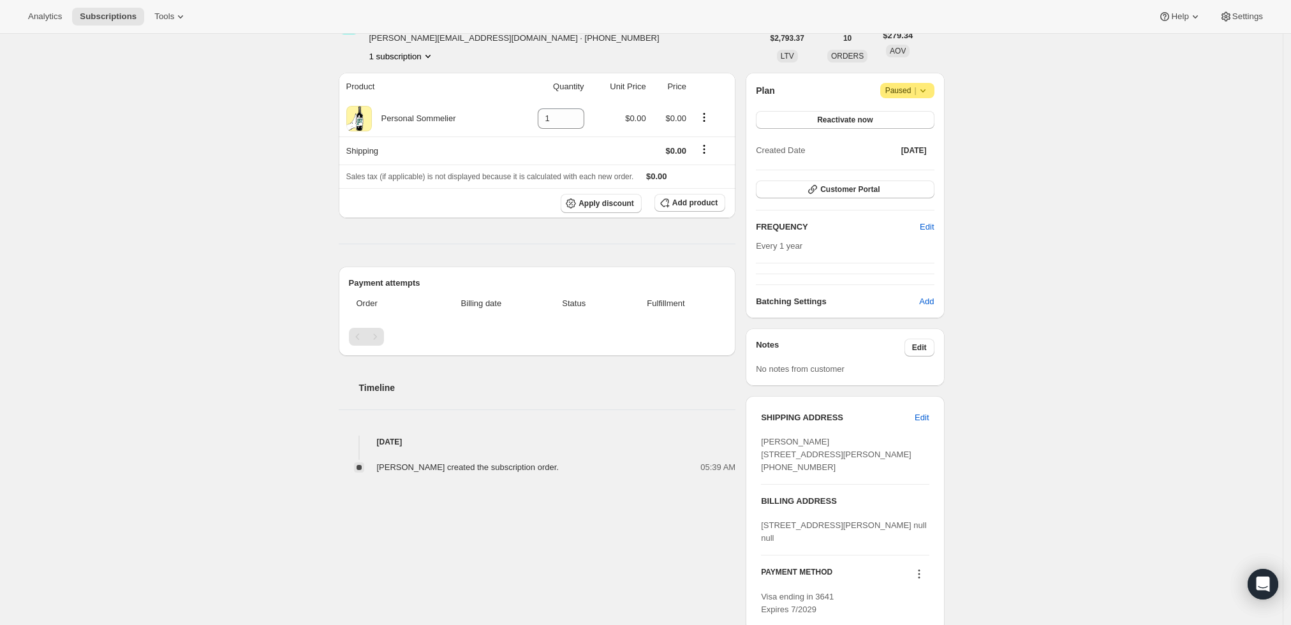
scroll to position [156, 0]
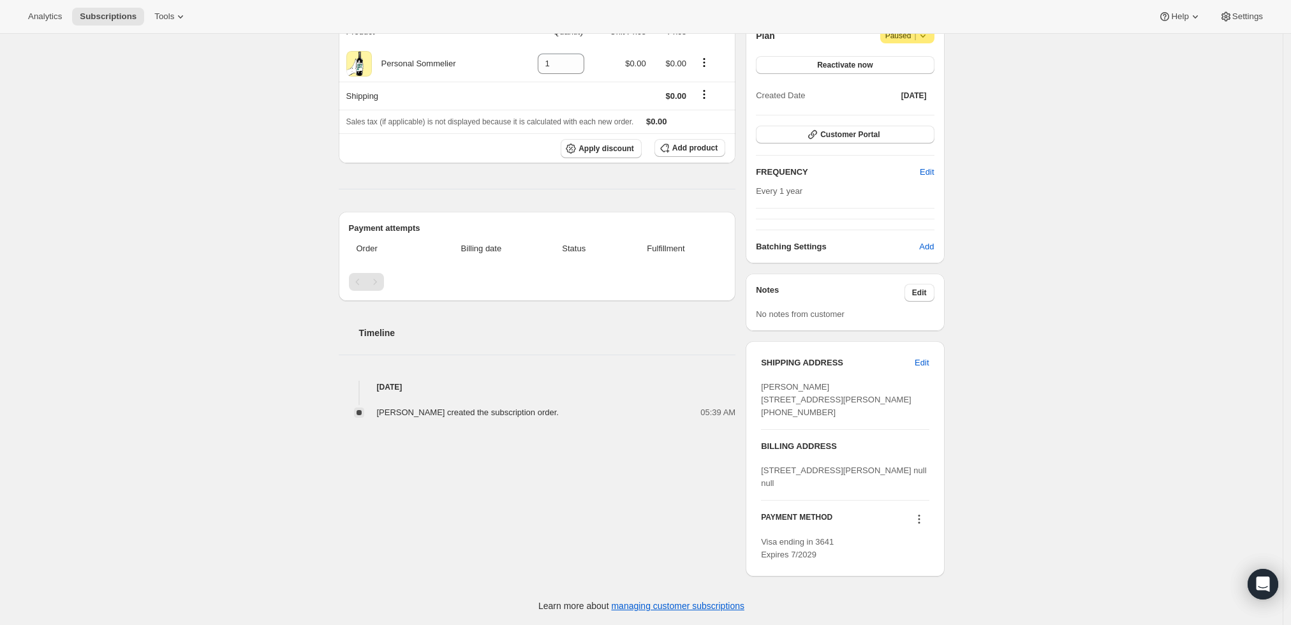
click at [921, 517] on icon at bounding box center [919, 519] width 13 height 13
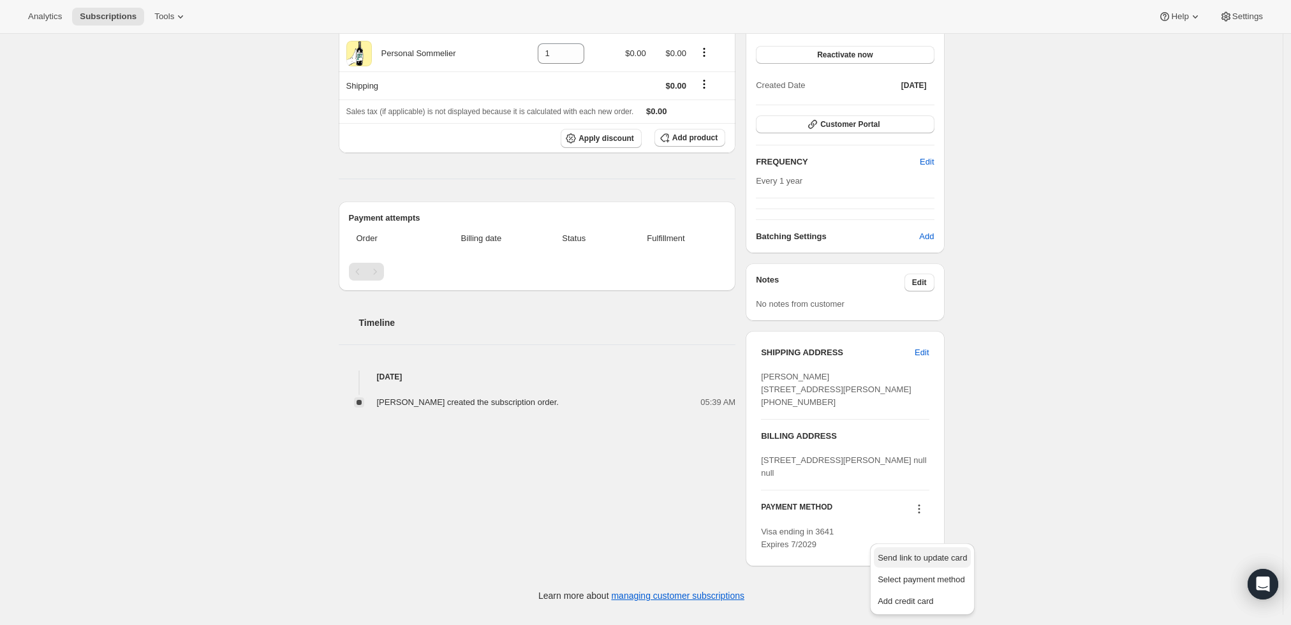
click at [916, 553] on span "Send link to update card" at bounding box center [922, 558] width 89 height 10
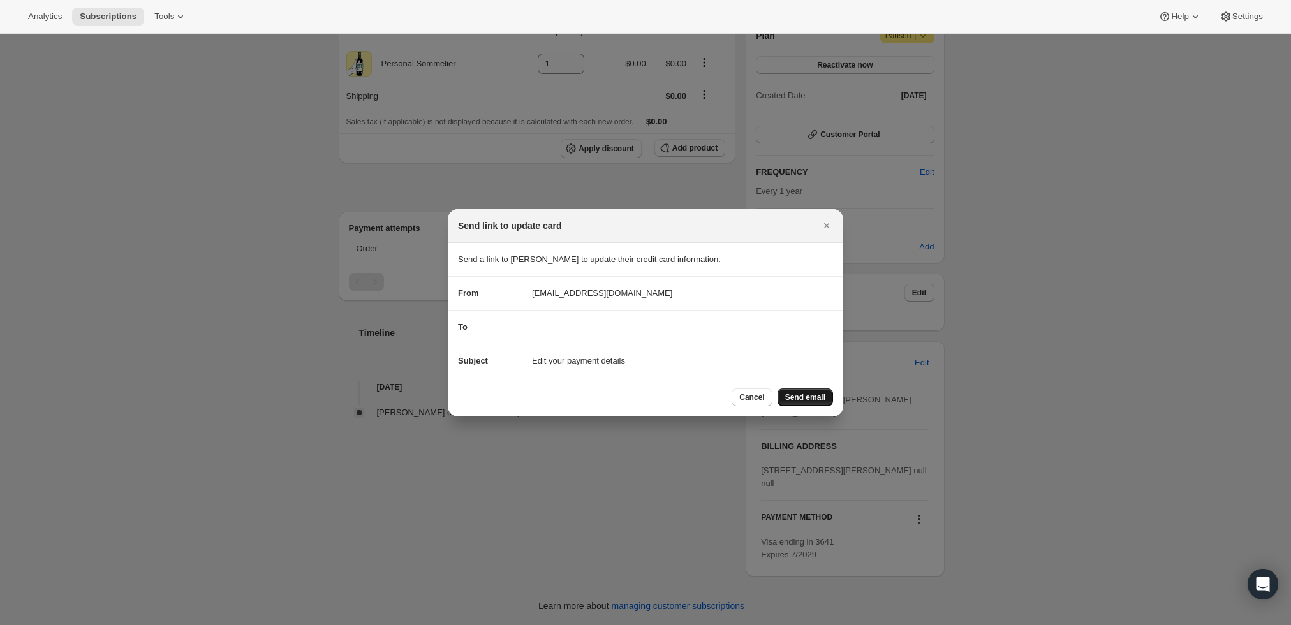
click at [817, 399] on span "Send email" at bounding box center [805, 397] width 40 height 10
